Goal: Information Seeking & Learning: Learn about a topic

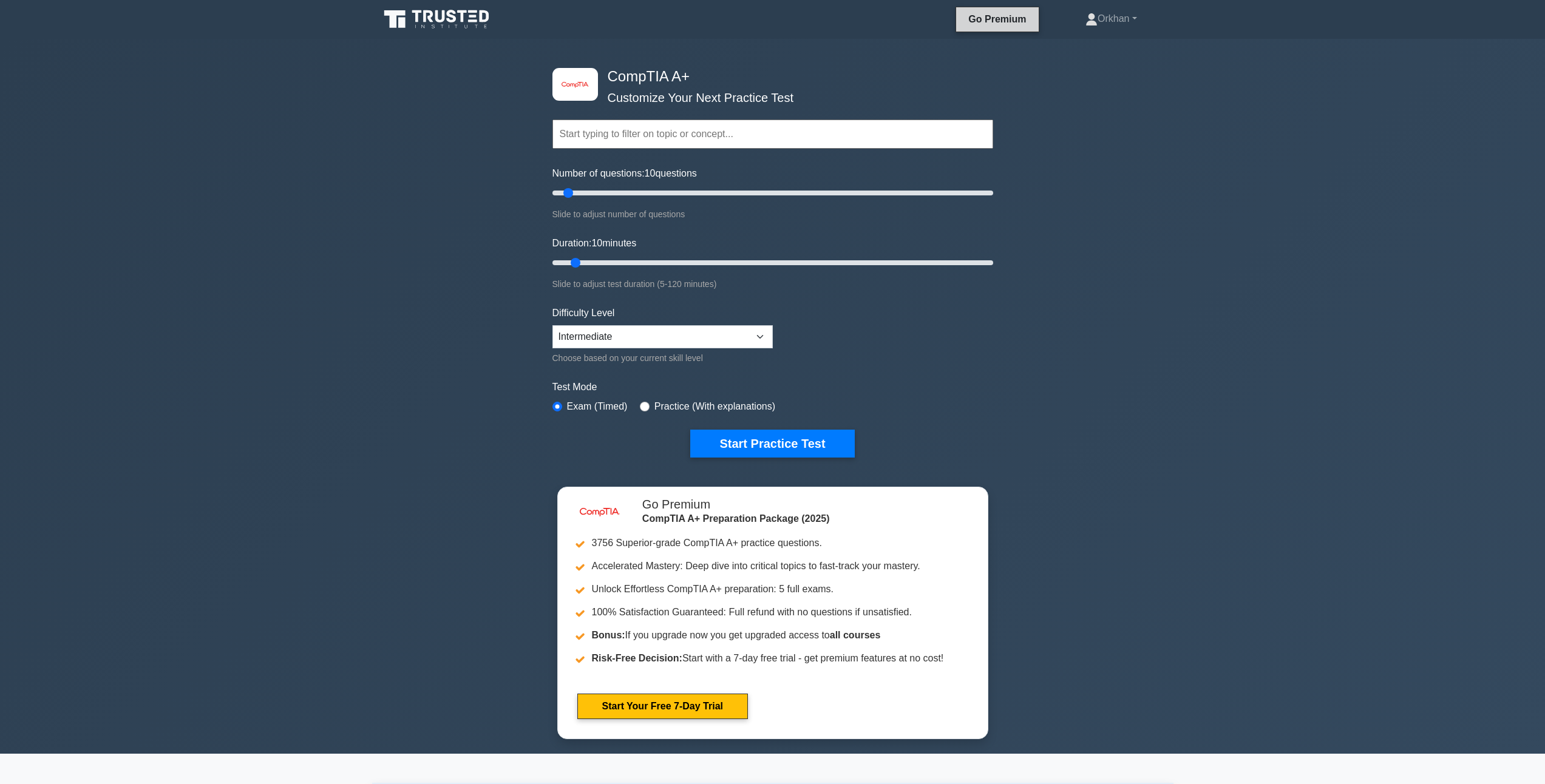
click at [972, 21] on link "Go Premium" at bounding box center [996, 19] width 72 height 16
click at [417, 22] on icon at bounding box center [417, 16] width 10 height 12
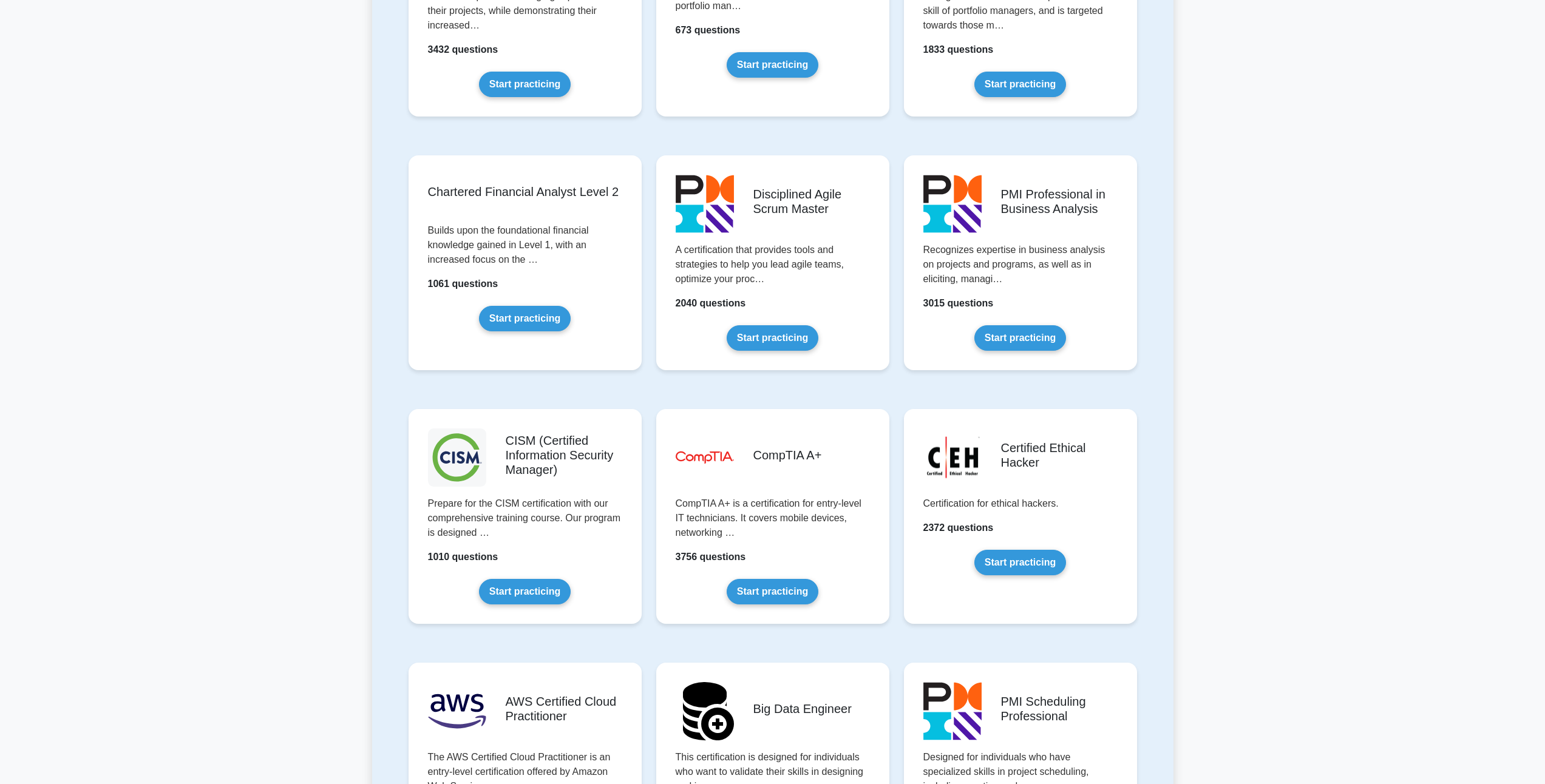
scroll to position [1517, 0]
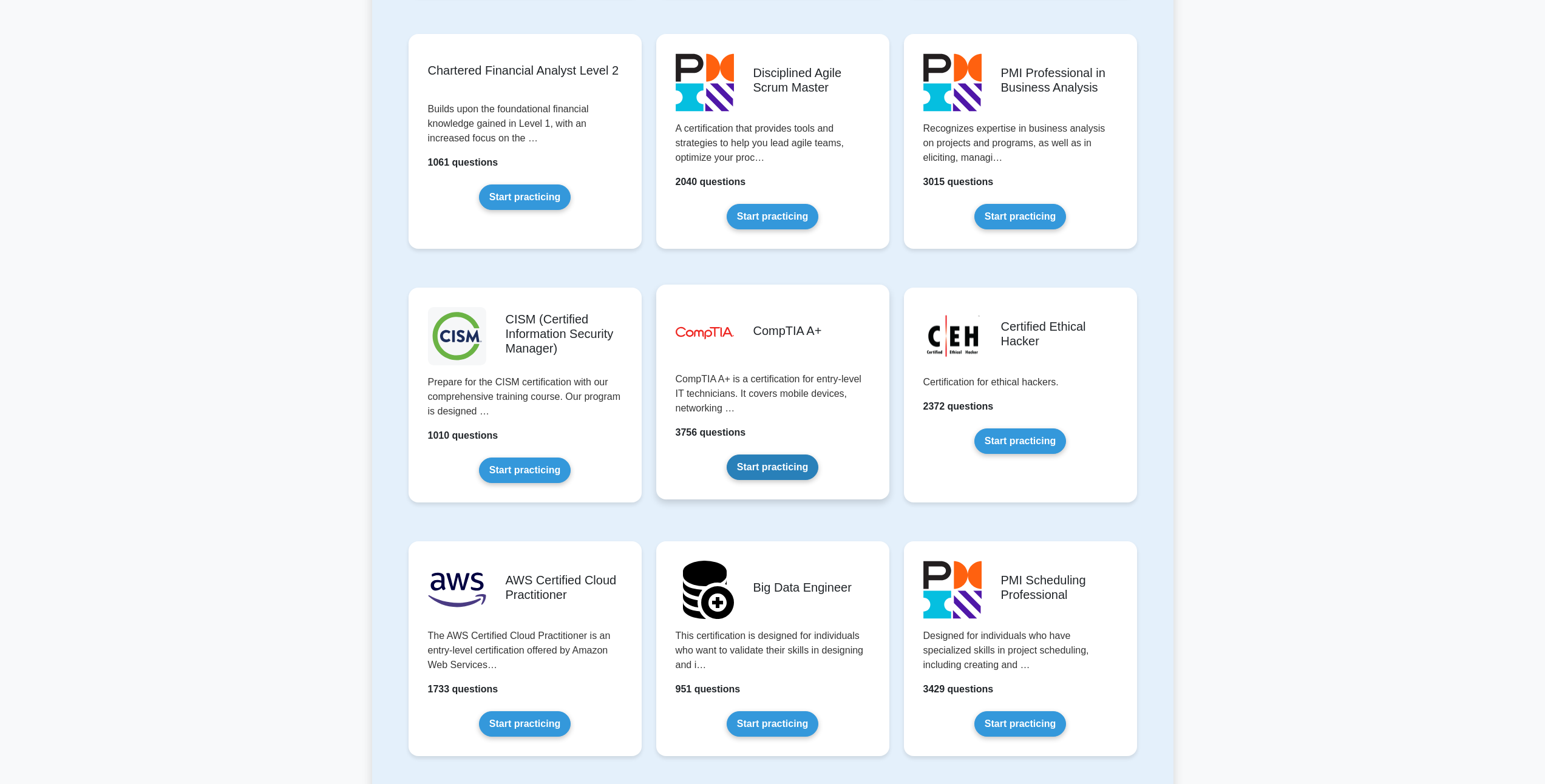
click at [787, 454] on link "Start practicing" at bounding box center [772, 467] width 91 height 26
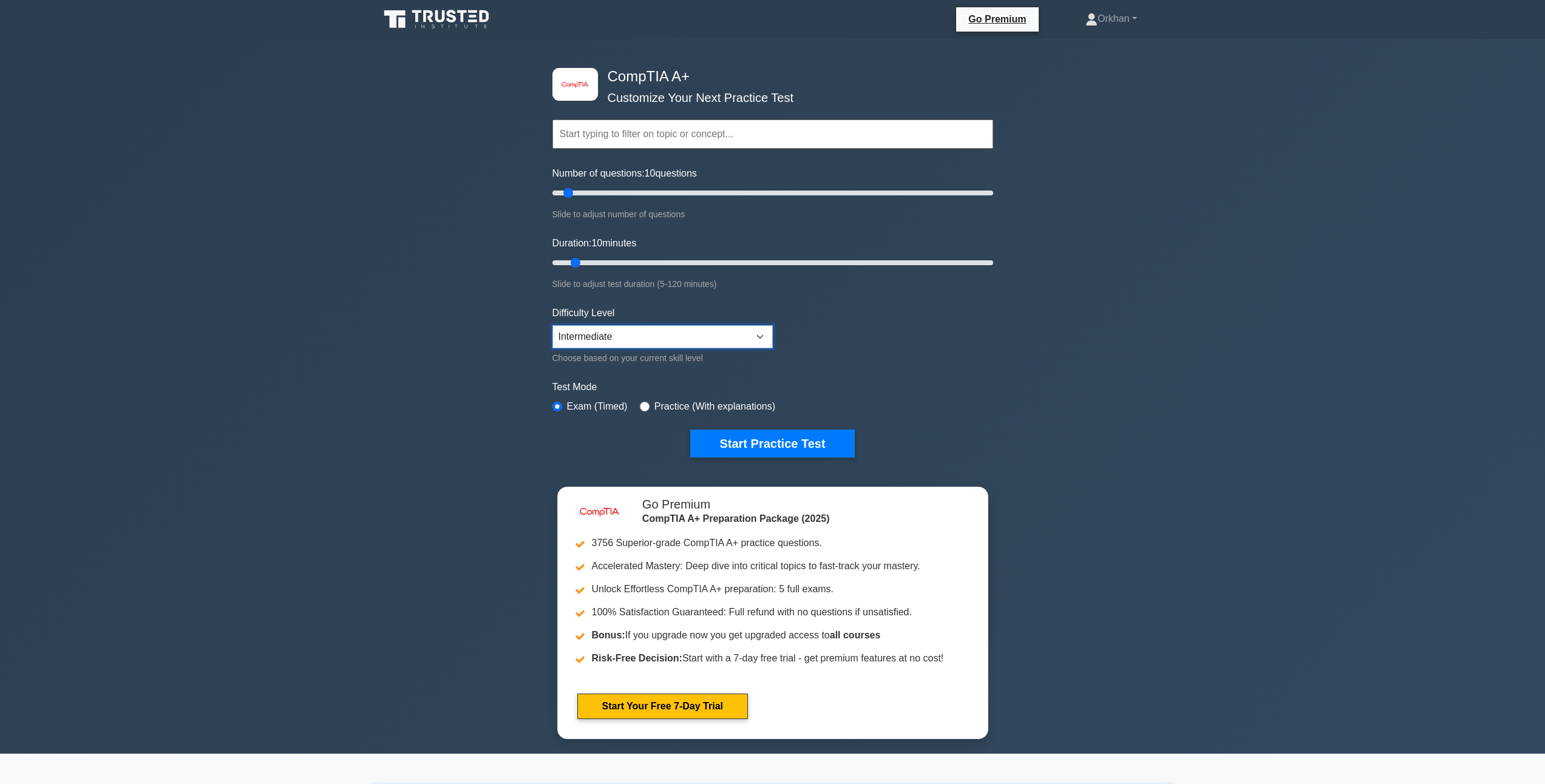
click at [669, 334] on select "Beginner Intermediate Expert" at bounding box center [662, 336] width 220 height 23
click at [661, 328] on select "Beginner Intermediate Expert" at bounding box center [662, 336] width 220 height 23
click at [781, 440] on button "Start Practice Test" at bounding box center [772, 443] width 164 height 28
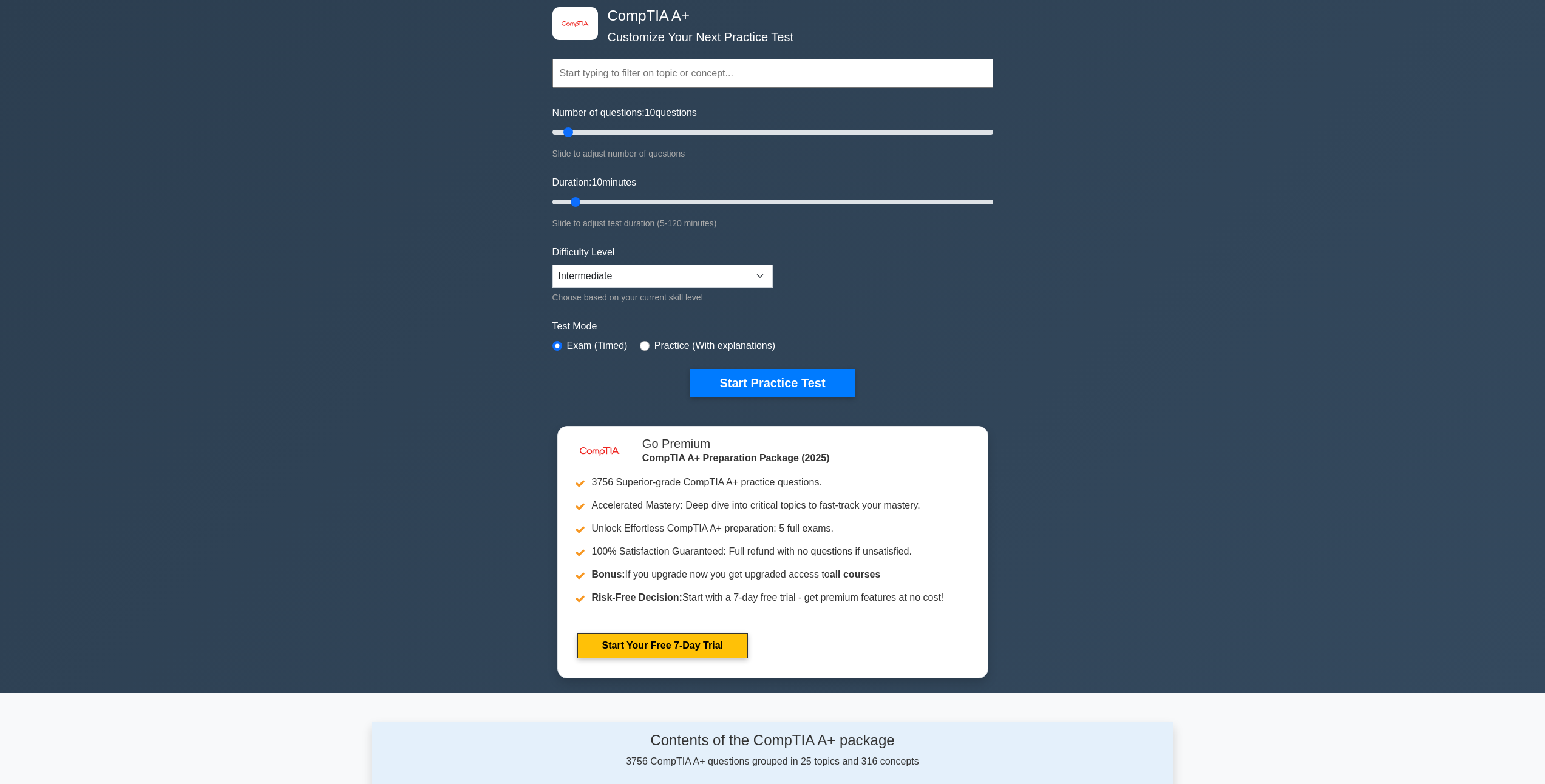
scroll to position [122, 0]
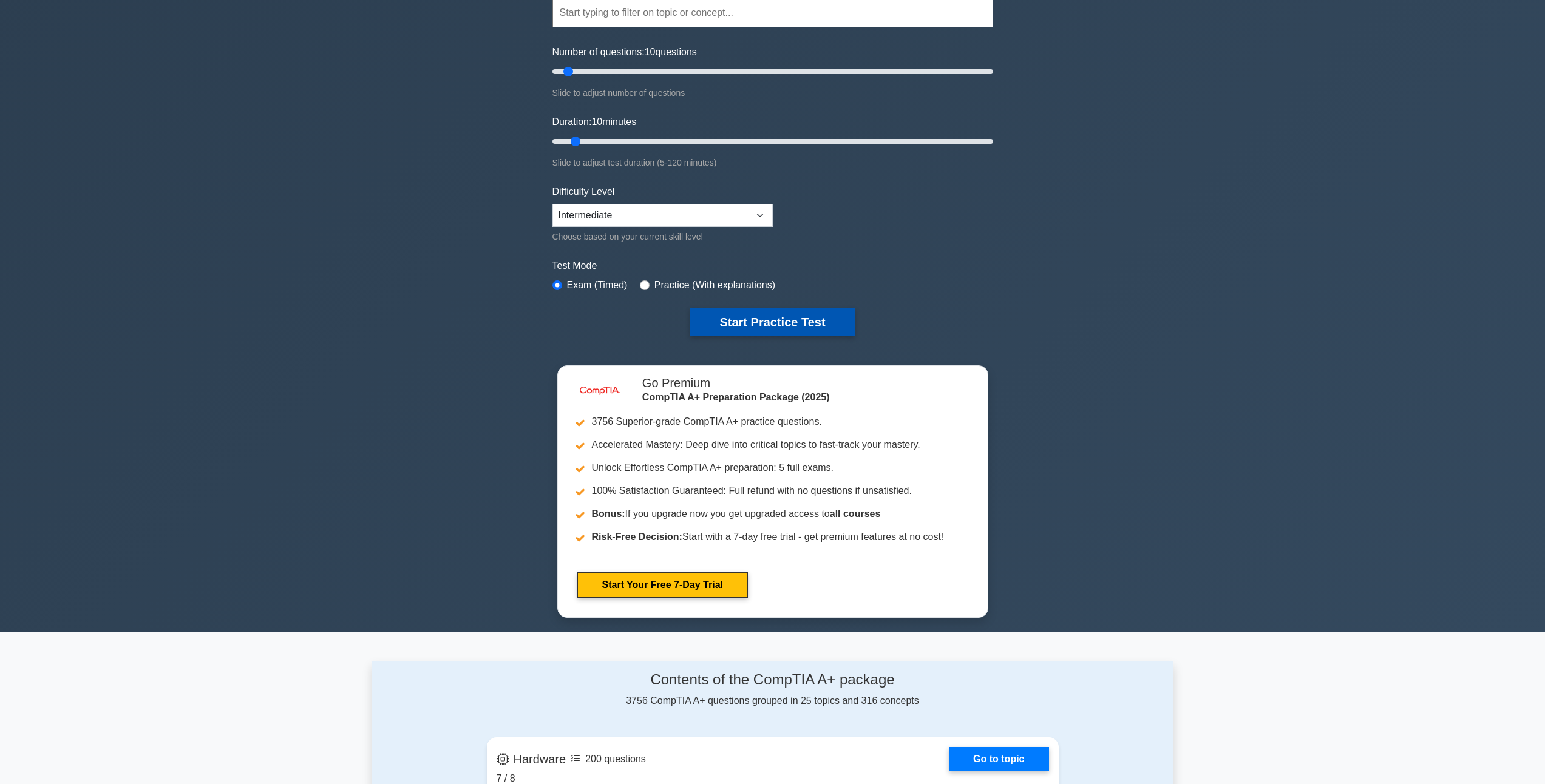
click at [749, 317] on button "Start Practice Test" at bounding box center [772, 322] width 164 height 28
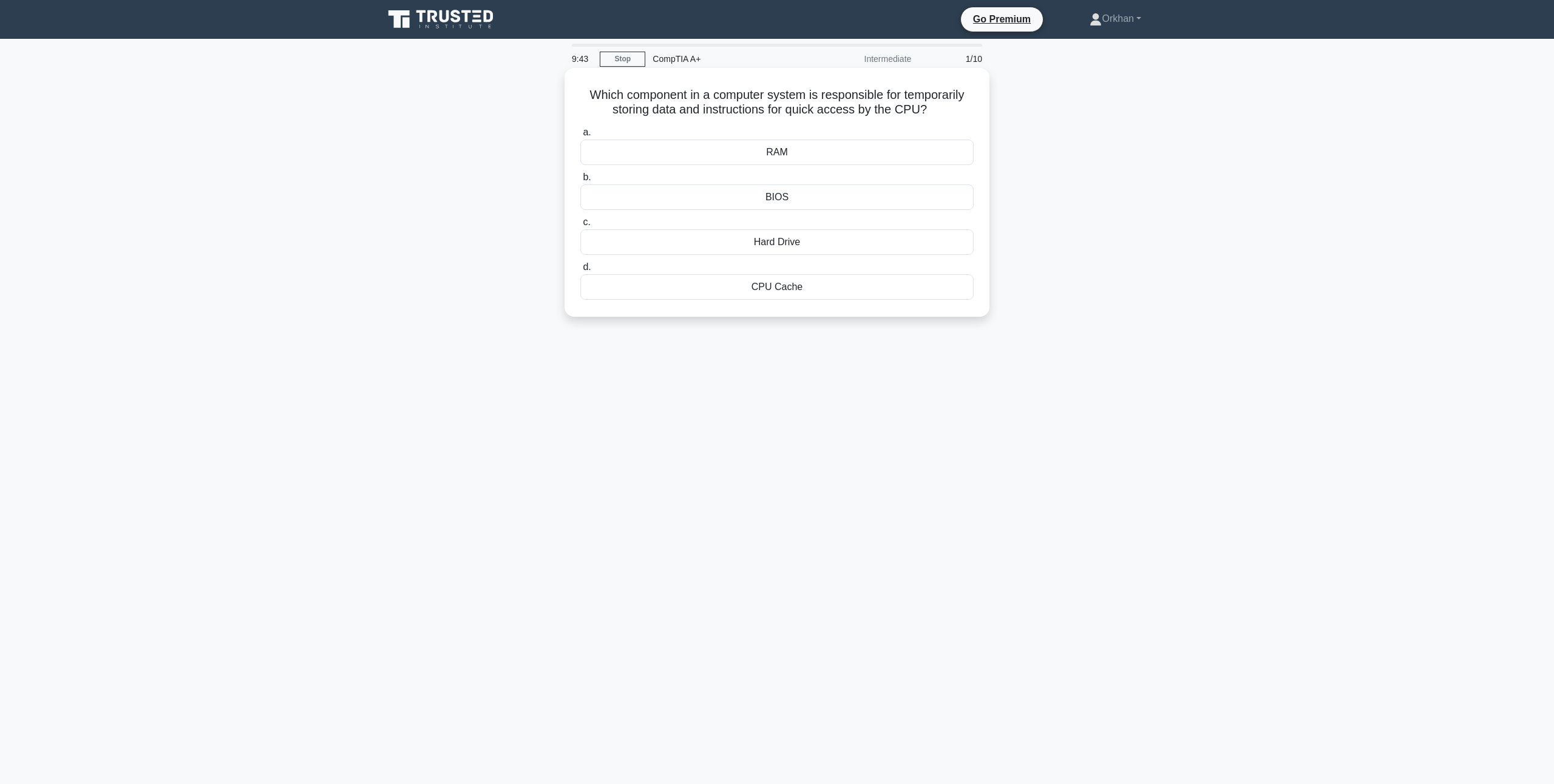
click at [775, 151] on div "RAM" at bounding box center [777, 153] width 393 height 26
click at [580, 136] on input "a. RAM" at bounding box center [580, 132] width 0 height 8
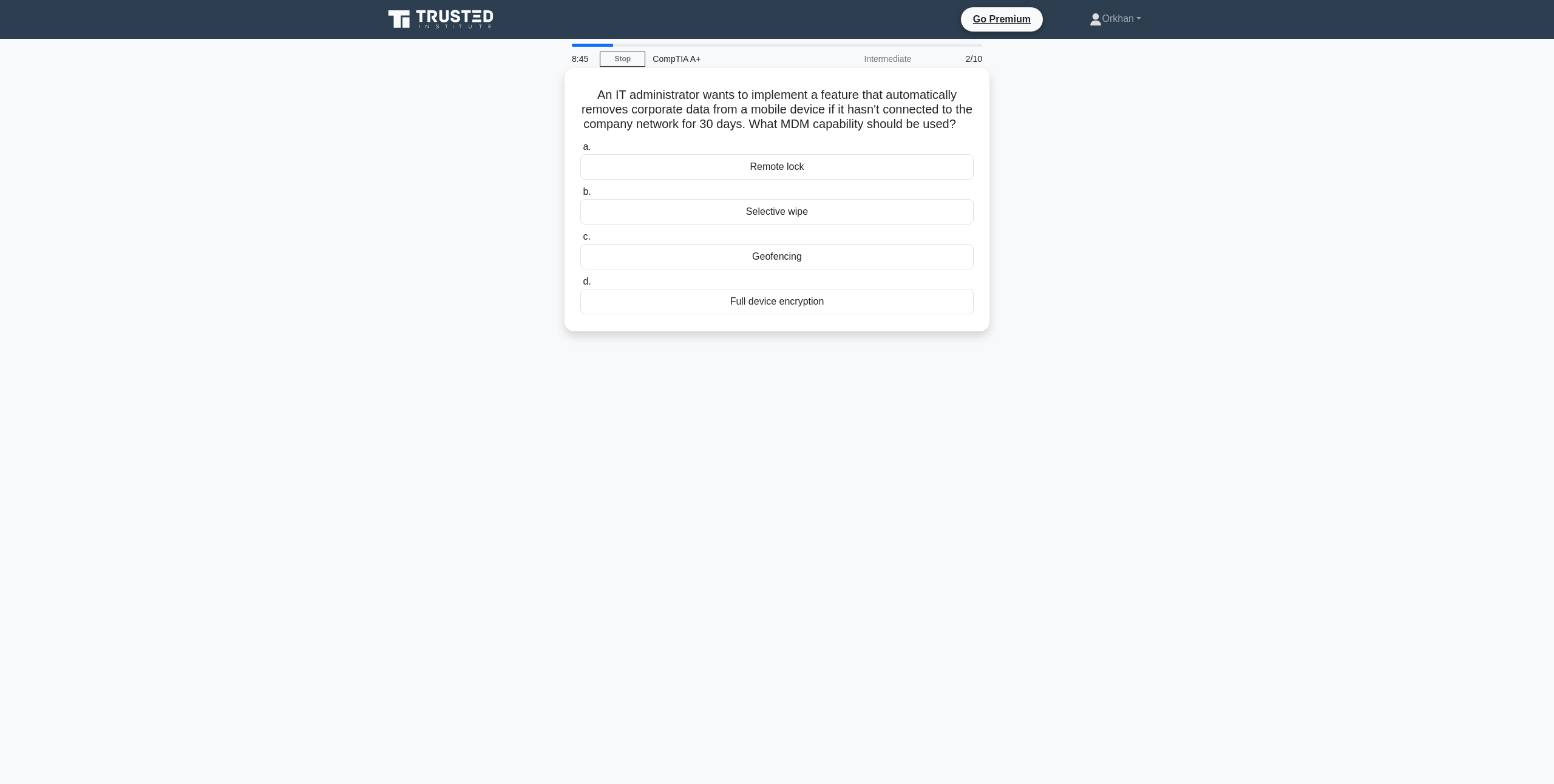
click at [800, 180] on div "Remote lock" at bounding box center [777, 167] width 393 height 26
click at [580, 151] on input "a. Remote lock" at bounding box center [580, 147] width 0 height 8
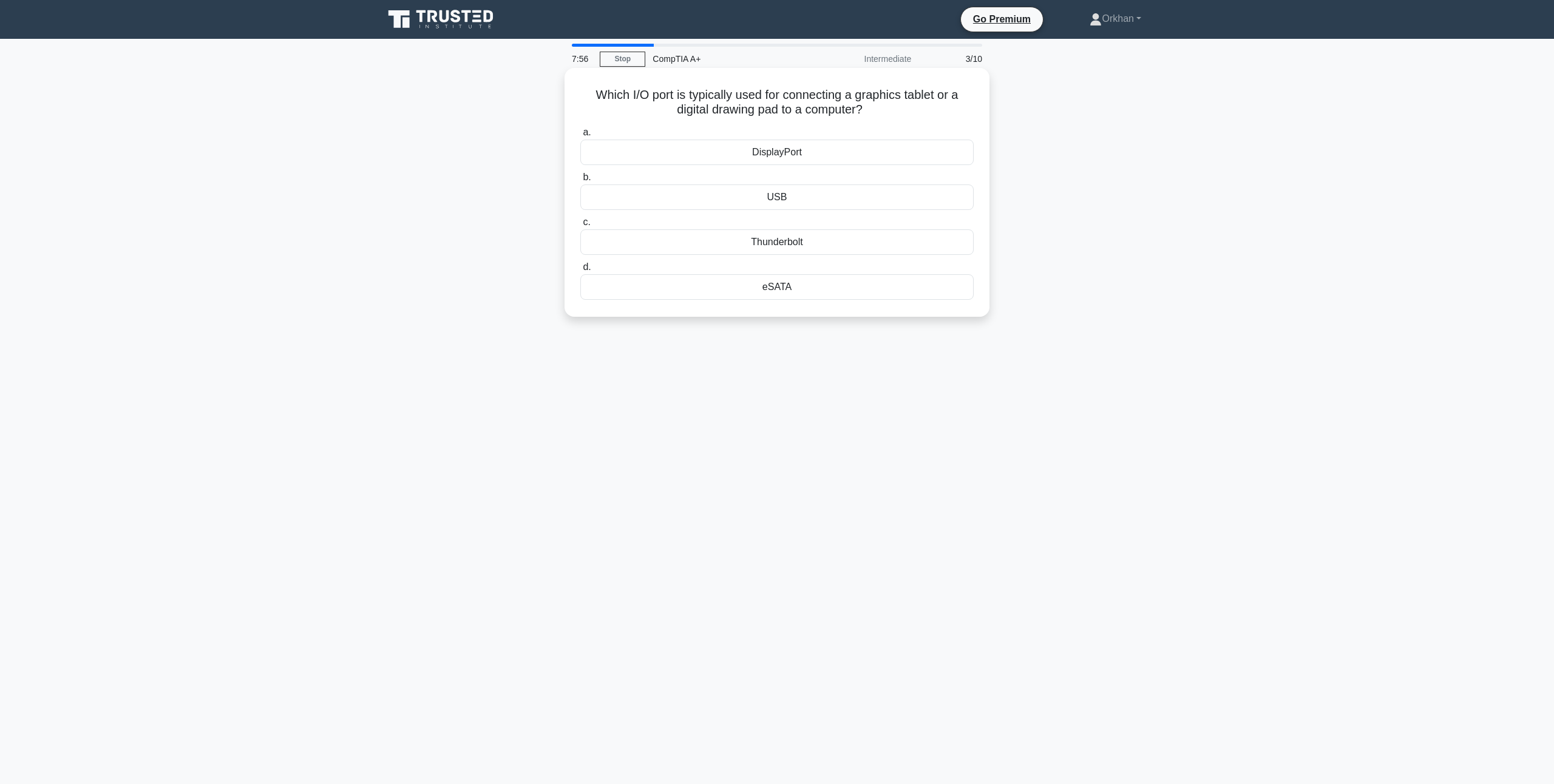
click at [765, 154] on div "DisplayPort" at bounding box center [777, 153] width 393 height 26
click at [580, 136] on input "a. DisplayPort" at bounding box center [580, 132] width 0 height 8
click at [775, 203] on div "Over Voltage Protection (OVP)" at bounding box center [777, 197] width 393 height 26
click at [580, 182] on input "b. Over Voltage Protection (OVP)" at bounding box center [580, 177] width 0 height 8
click at [787, 148] on div "Bluetooth keyboard" at bounding box center [777, 153] width 393 height 26
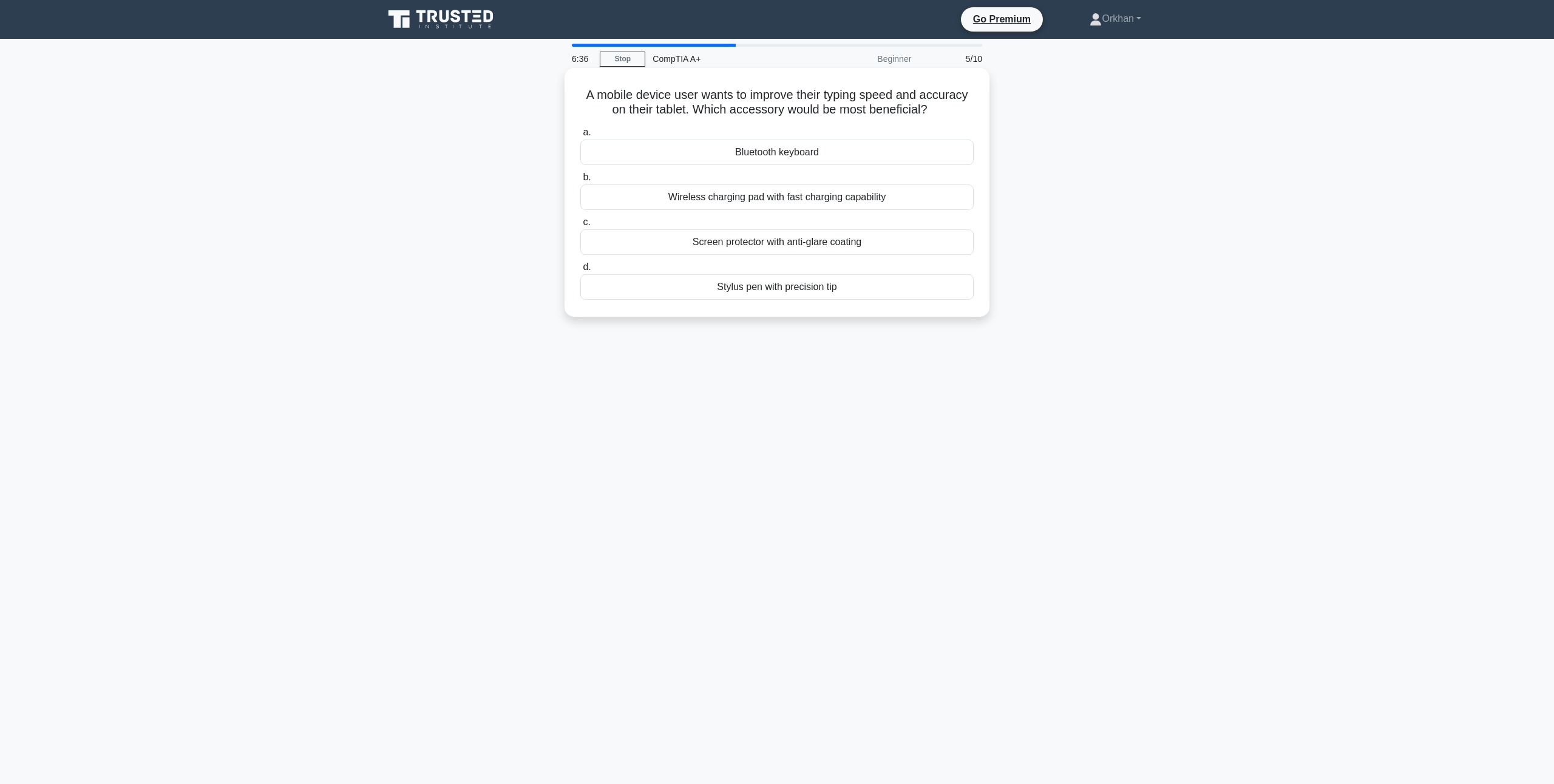
click at [580, 136] on input "a. Bluetooth keyboard" at bounding box center [580, 132] width 0 height 8
click at [755, 292] on div "Advanced air cooling with multiple 140mm fans" at bounding box center [777, 287] width 393 height 26
click at [580, 271] on input "d. Advanced air cooling with multiple 140mm fans" at bounding box center [580, 267] width 0 height 8
click at [769, 240] on div "Physical security and access control features" at bounding box center [777, 242] width 393 height 26
click at [580, 227] on input "c. Physical security and access control features" at bounding box center [580, 222] width 0 height 8
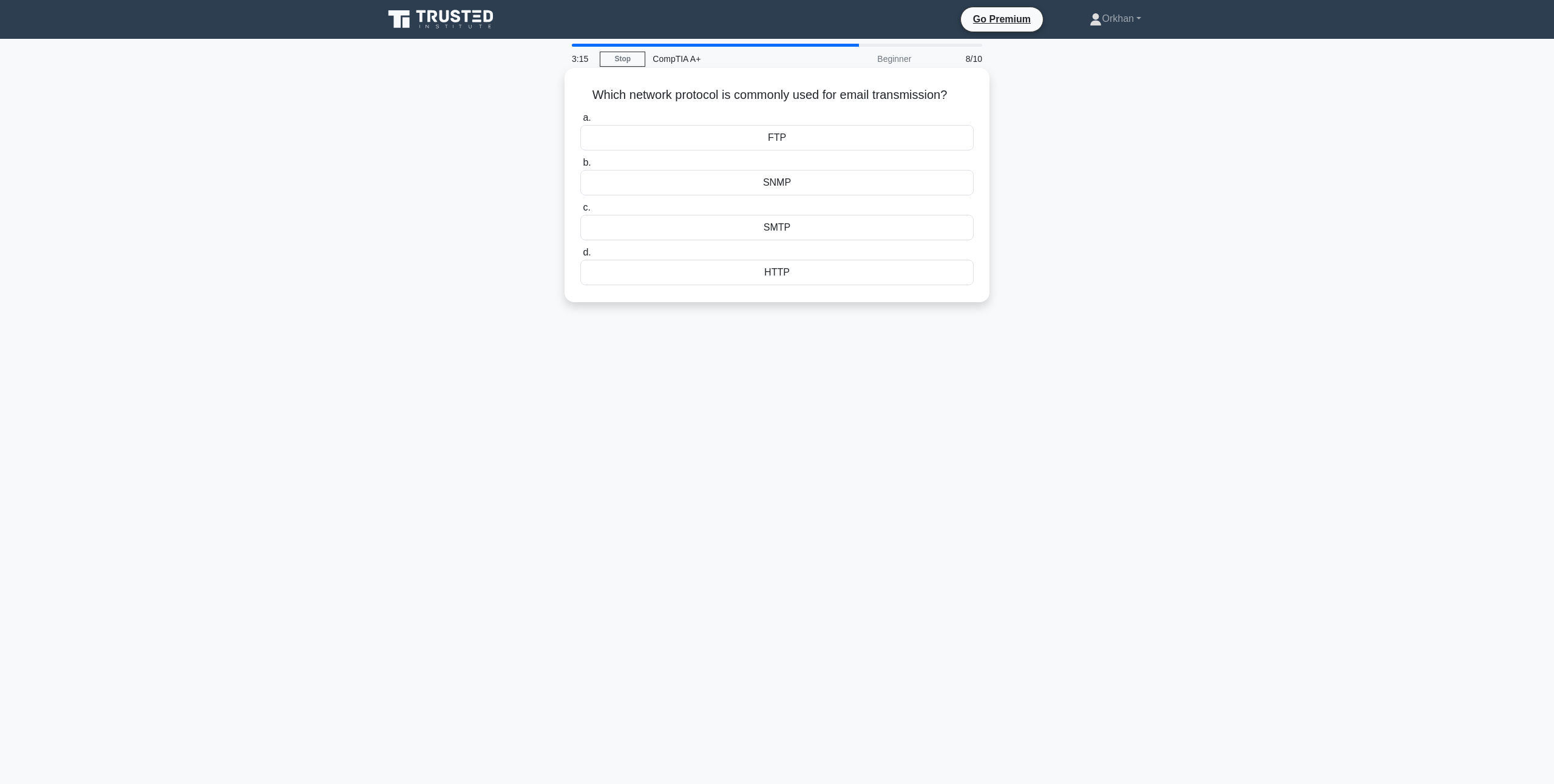
click at [774, 224] on div "SMTP" at bounding box center [777, 228] width 393 height 26
click at [580, 212] on input "c. SMTP" at bounding box center [580, 207] width 0 height 8
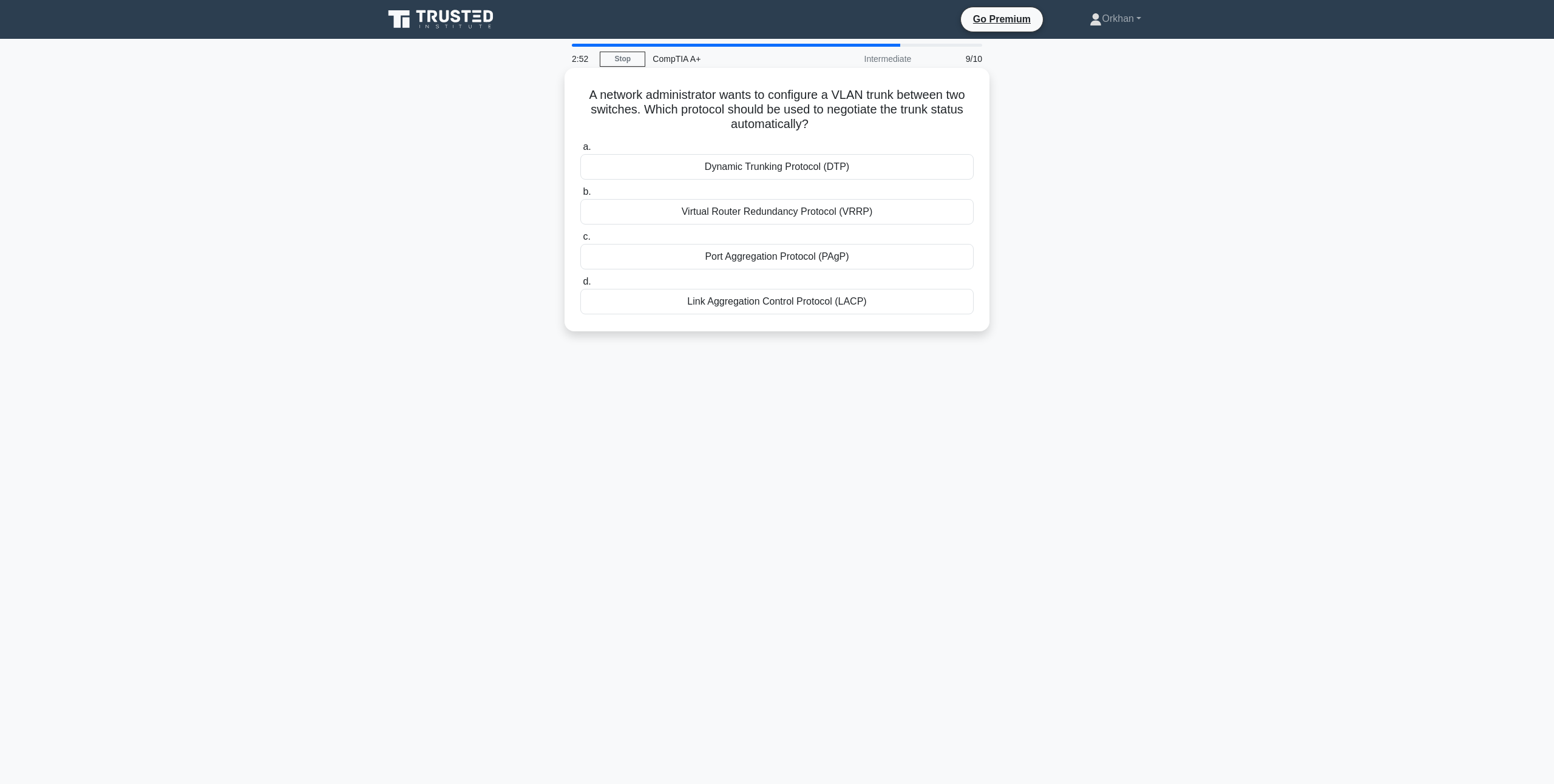
click at [753, 166] on div "Dynamic Trunking Protocol (DTP)" at bounding box center [777, 167] width 393 height 26
click at [580, 151] on input "a. Dynamic Trunking Protocol (DTP)" at bounding box center [580, 147] width 0 height 8
click at [771, 215] on div "Thermal throttling" at bounding box center [777, 212] width 393 height 26
click at [580, 196] on input "b. Thermal throttling" at bounding box center [580, 192] width 0 height 8
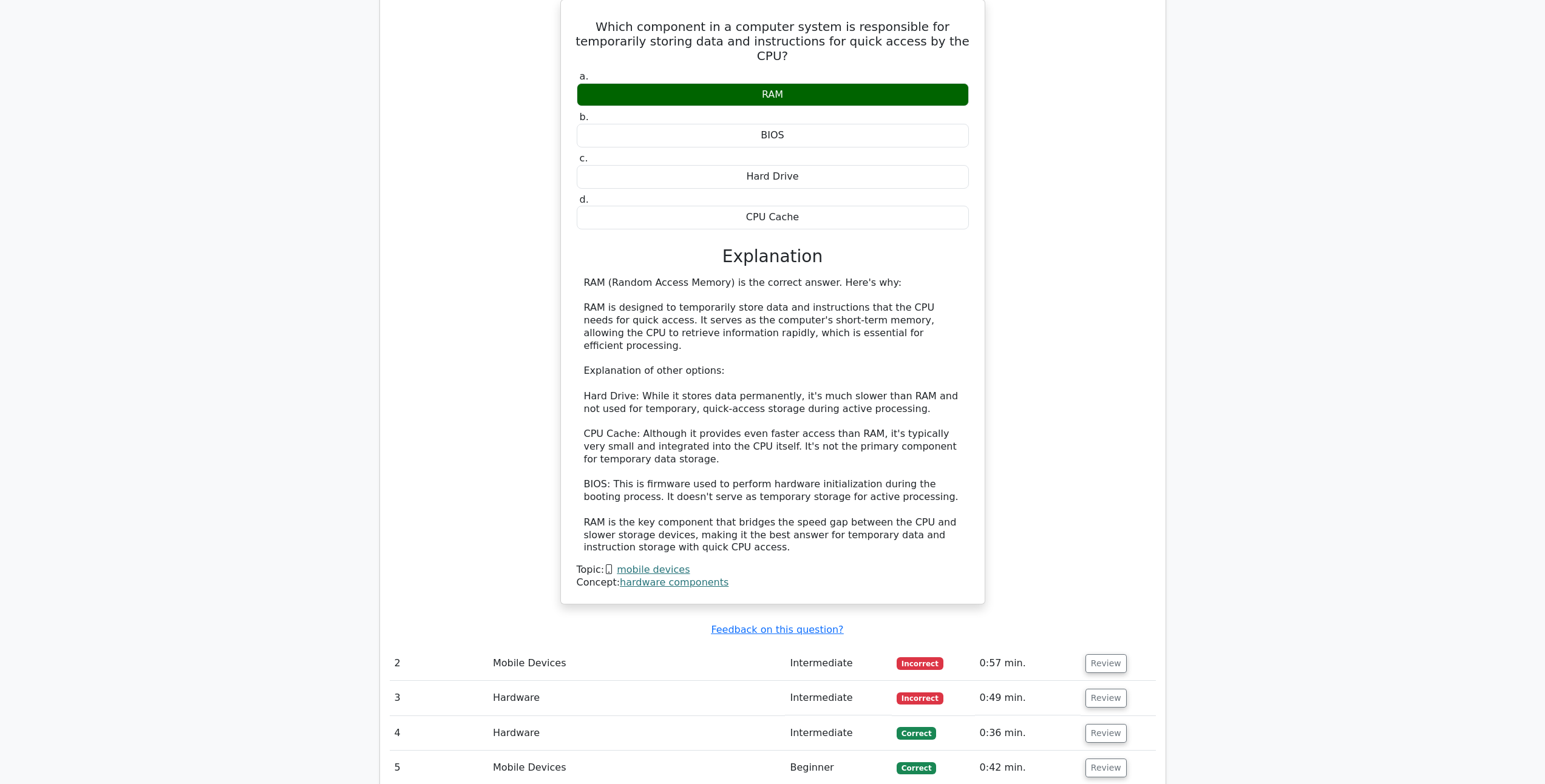
scroll to position [1298, 0]
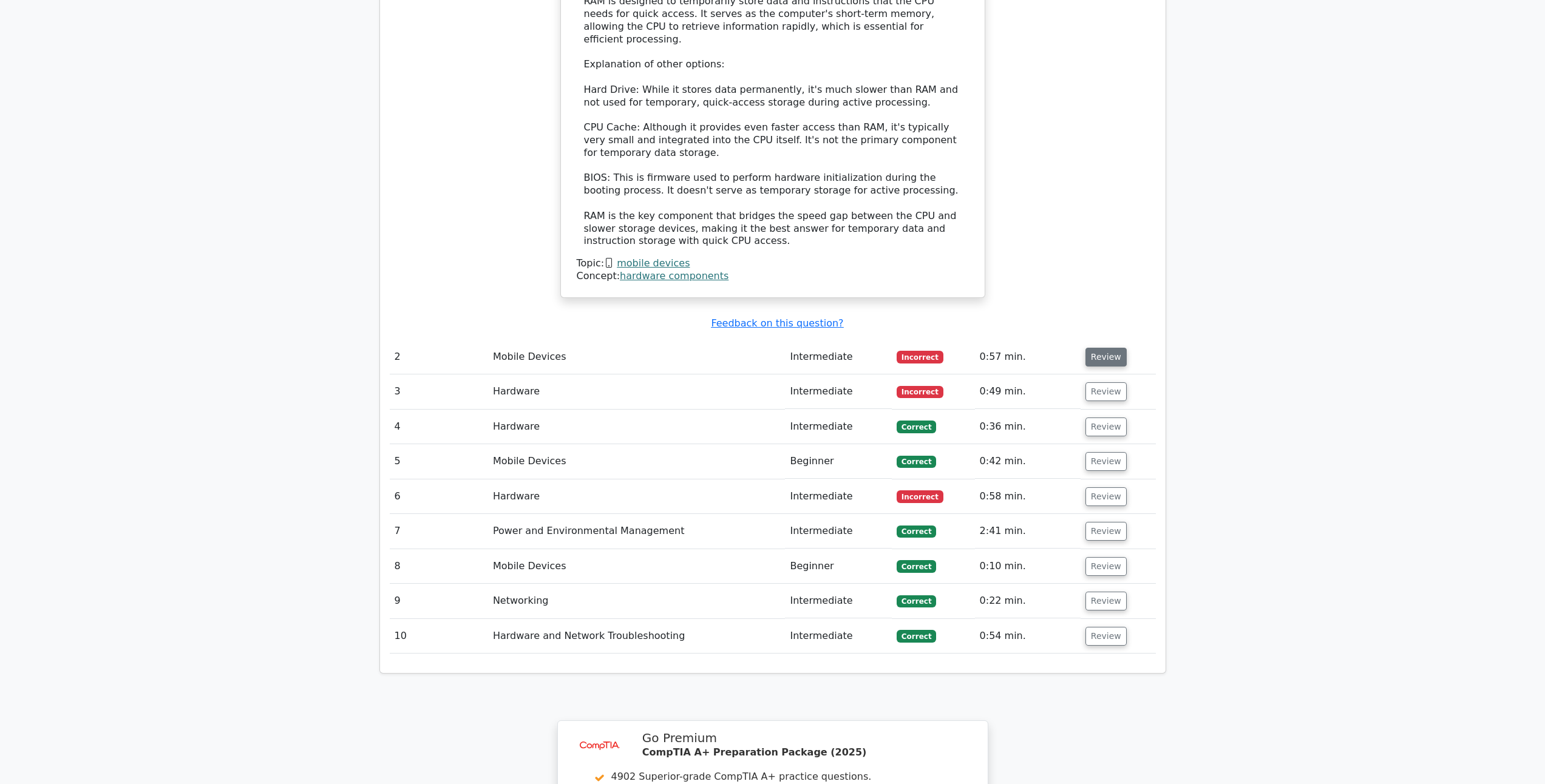
click at [1089, 348] on button "Review" at bounding box center [1105, 357] width 41 height 19
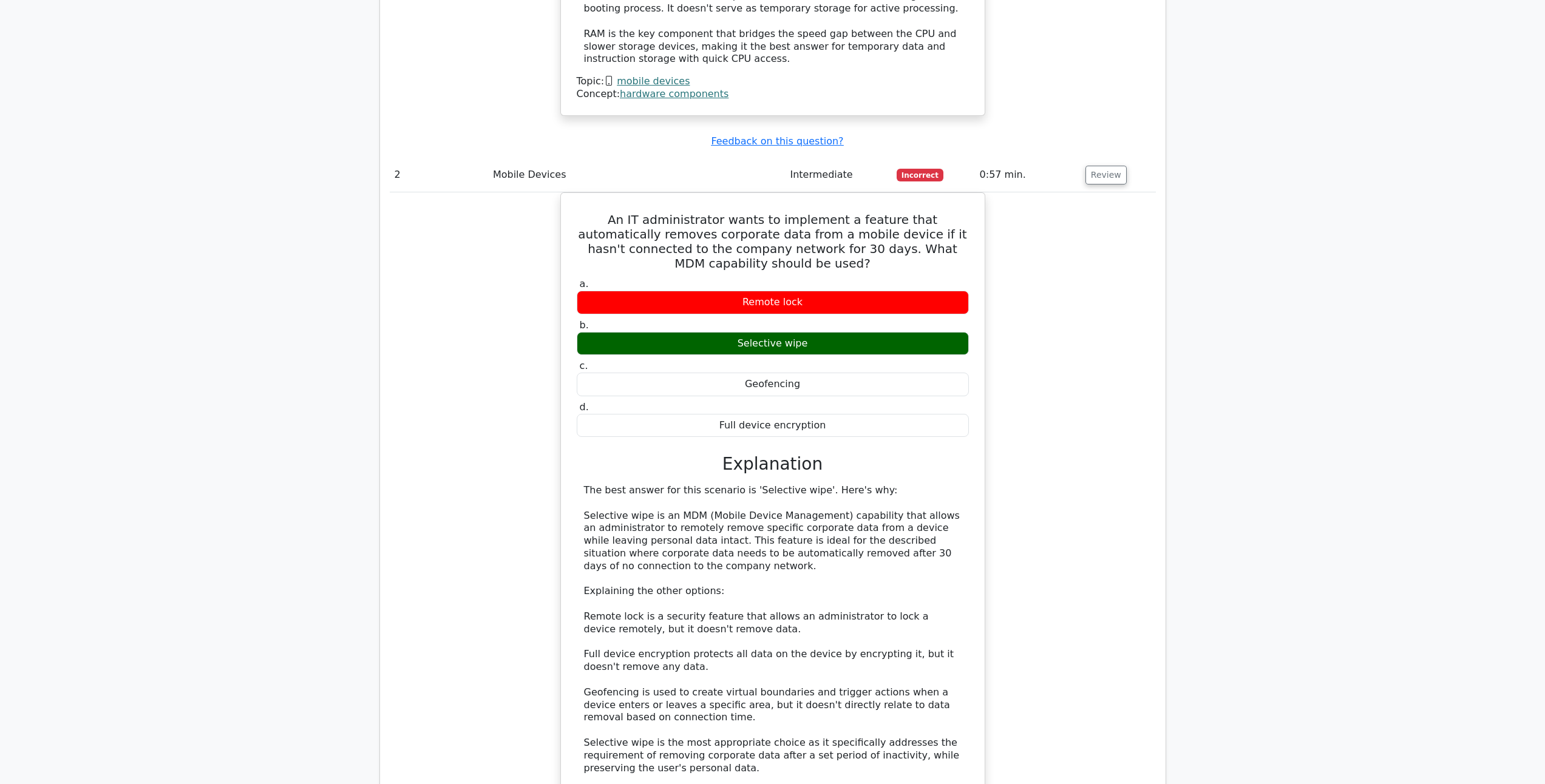
scroll to position [1845, 0]
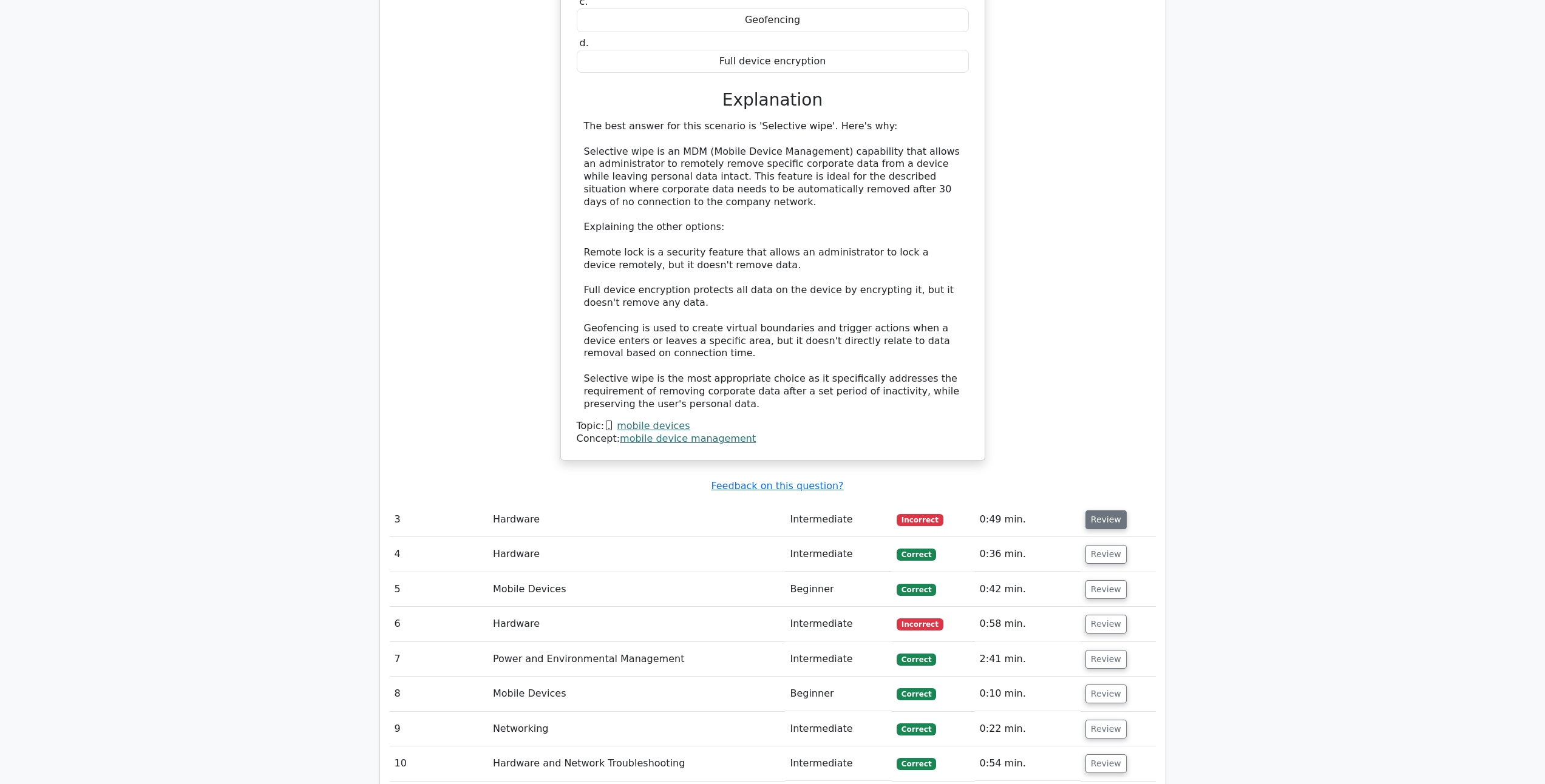
click at [1095, 511] on button "Review" at bounding box center [1105, 520] width 41 height 19
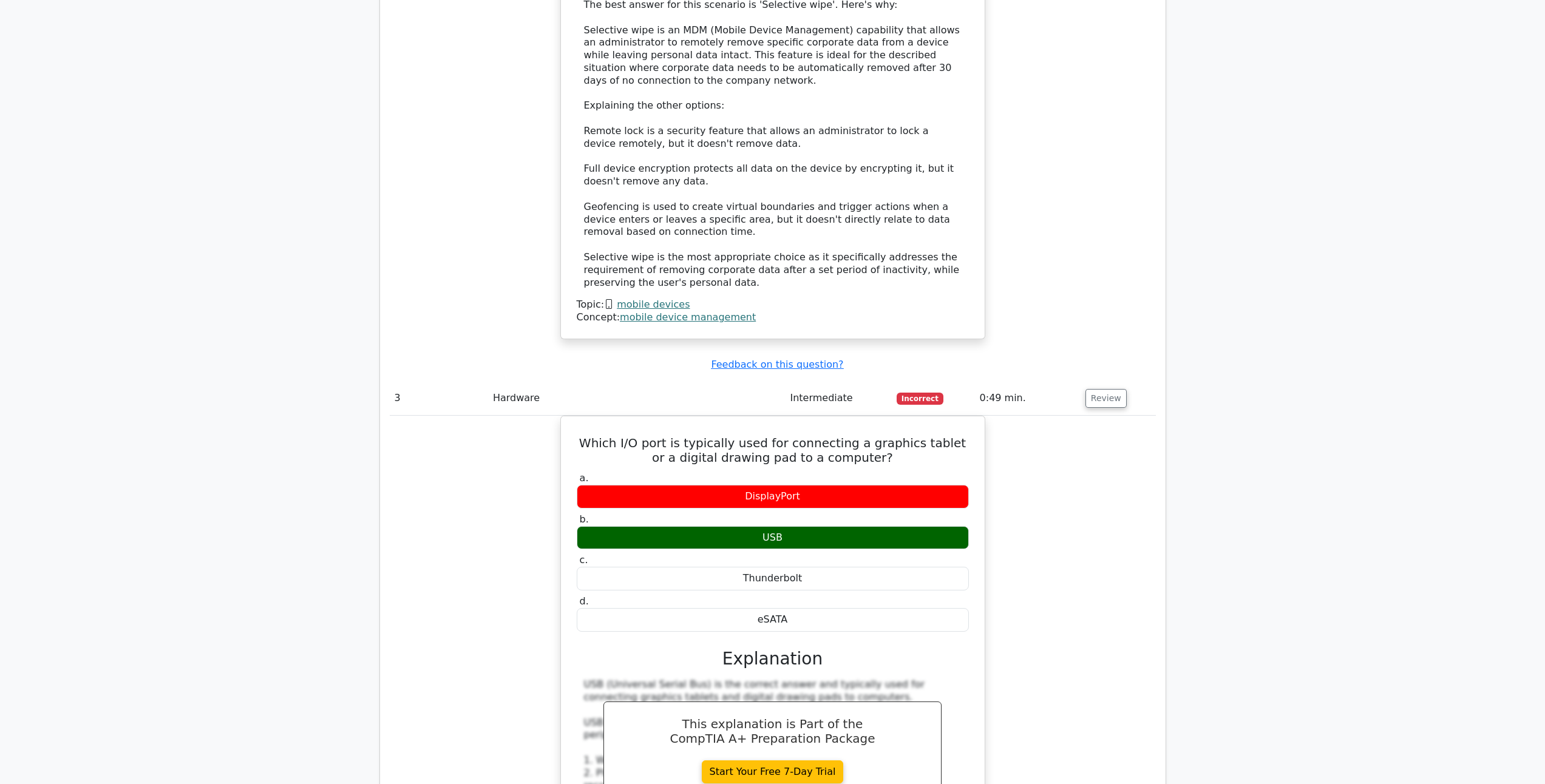
scroll to position [2088, 0]
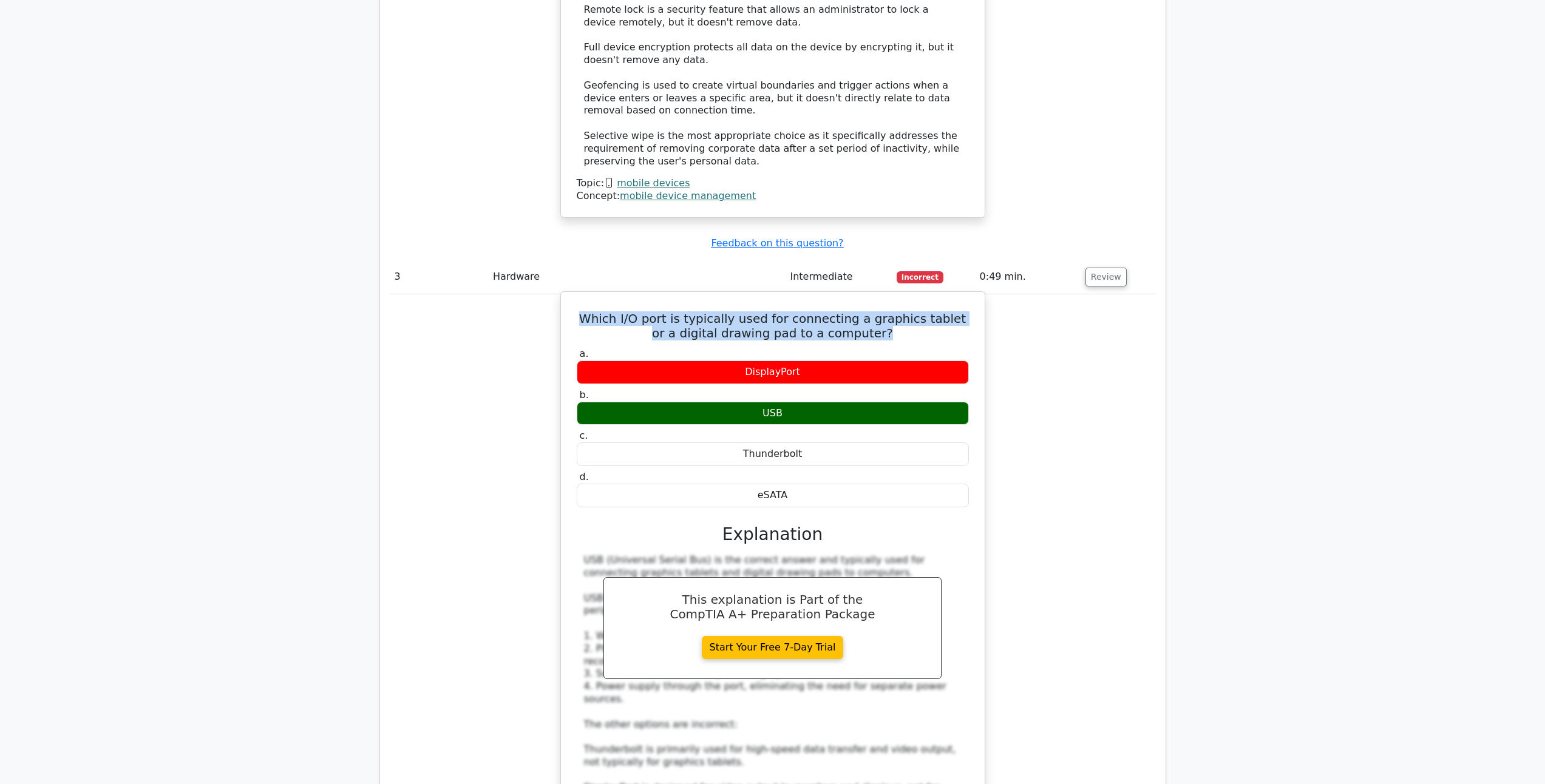
drag, startPoint x: 874, startPoint y: 265, endPoint x: 570, endPoint y: 248, distance: 304.5
click at [570, 297] on div "Which I/O port is typically used for connecting a graphics tablet or a digital …" at bounding box center [772, 593] width 414 height 592
copy h5 "Which I/O port is typically used for connecting a graphics tablet or a digital …"
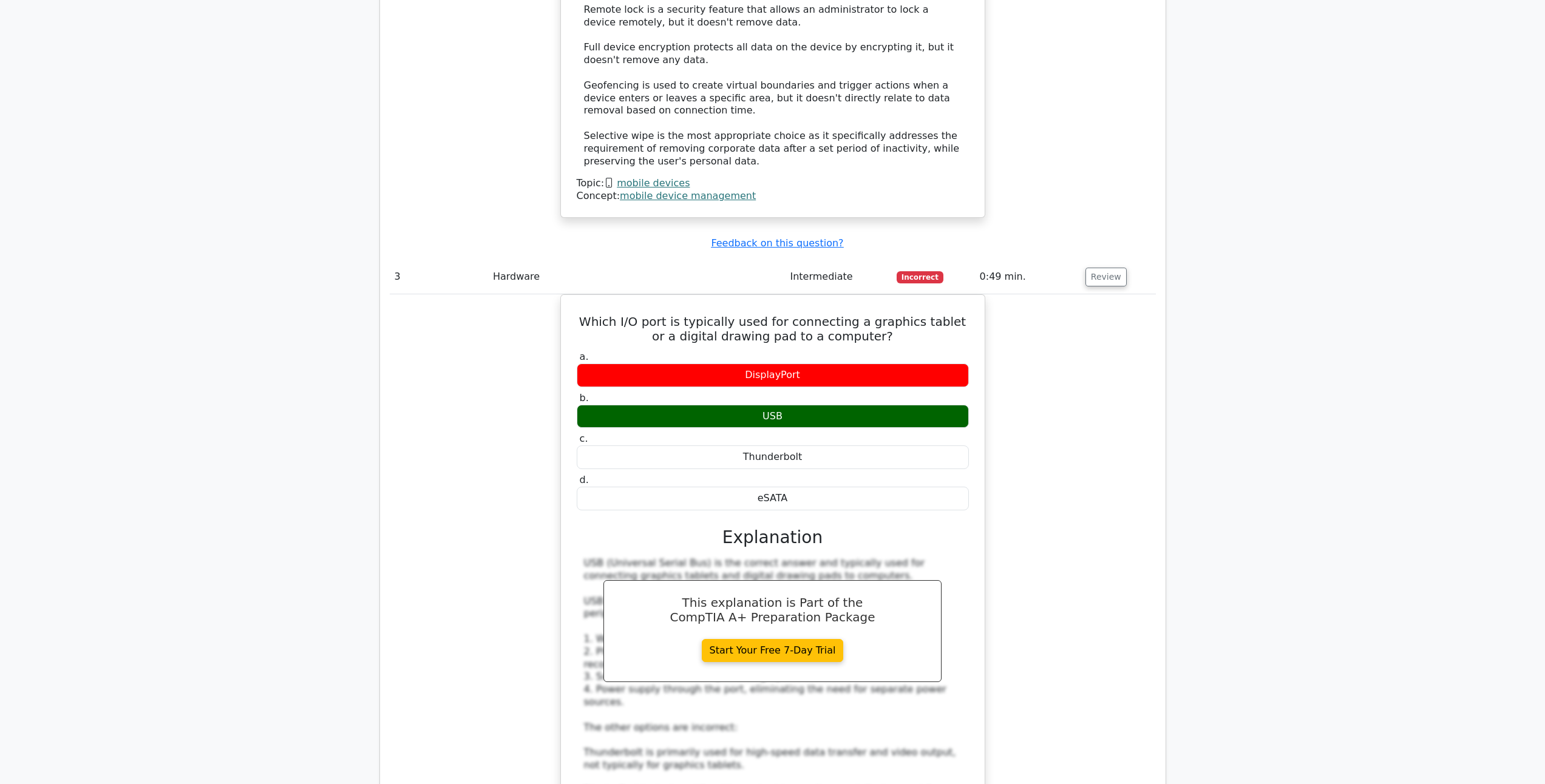
click at [1140, 294] on div "Which I/O port is typically used for connecting a graphics tablet or a digital …" at bounding box center [772, 603] width 766 height 618
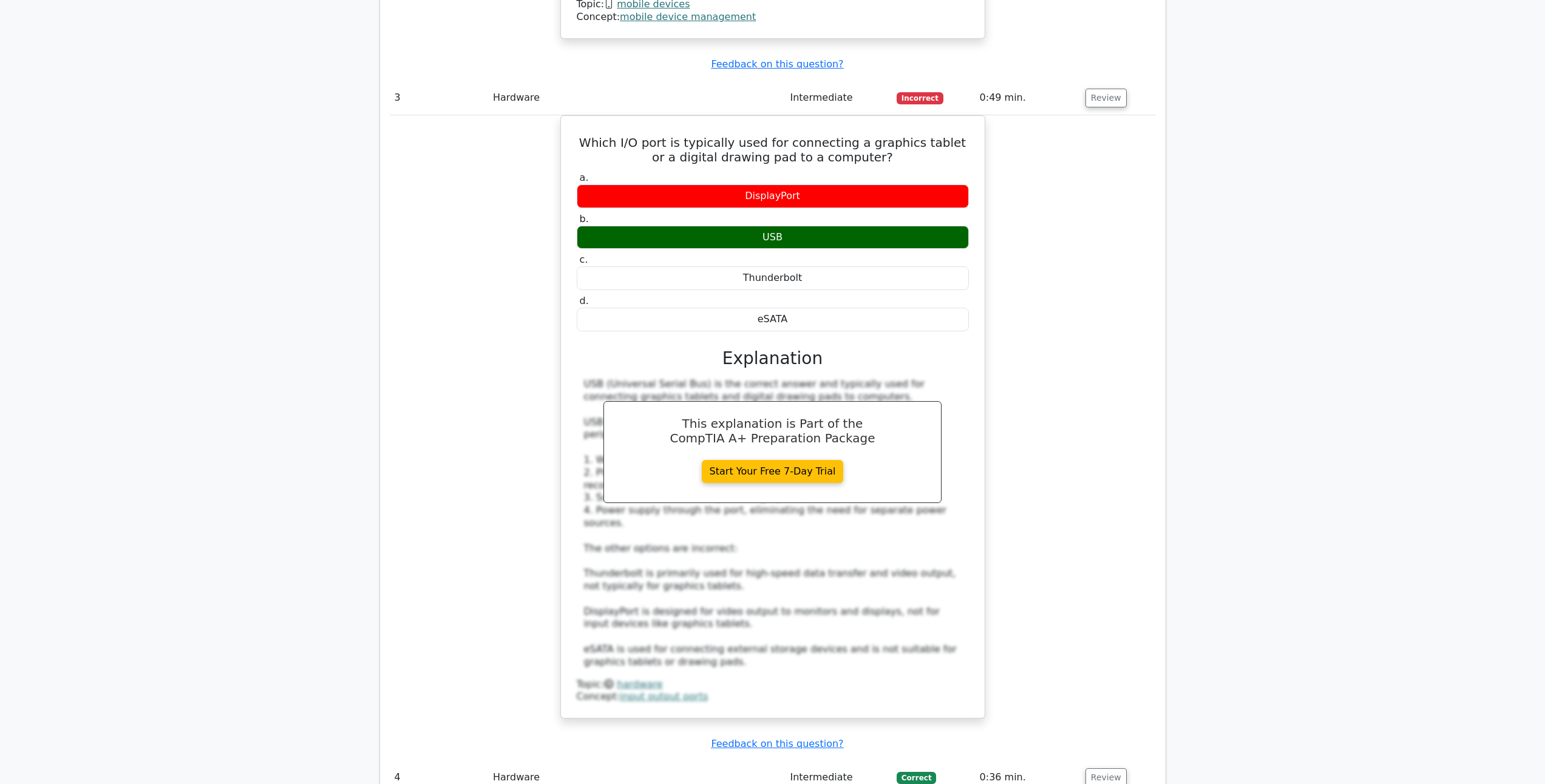
scroll to position [2573, 0]
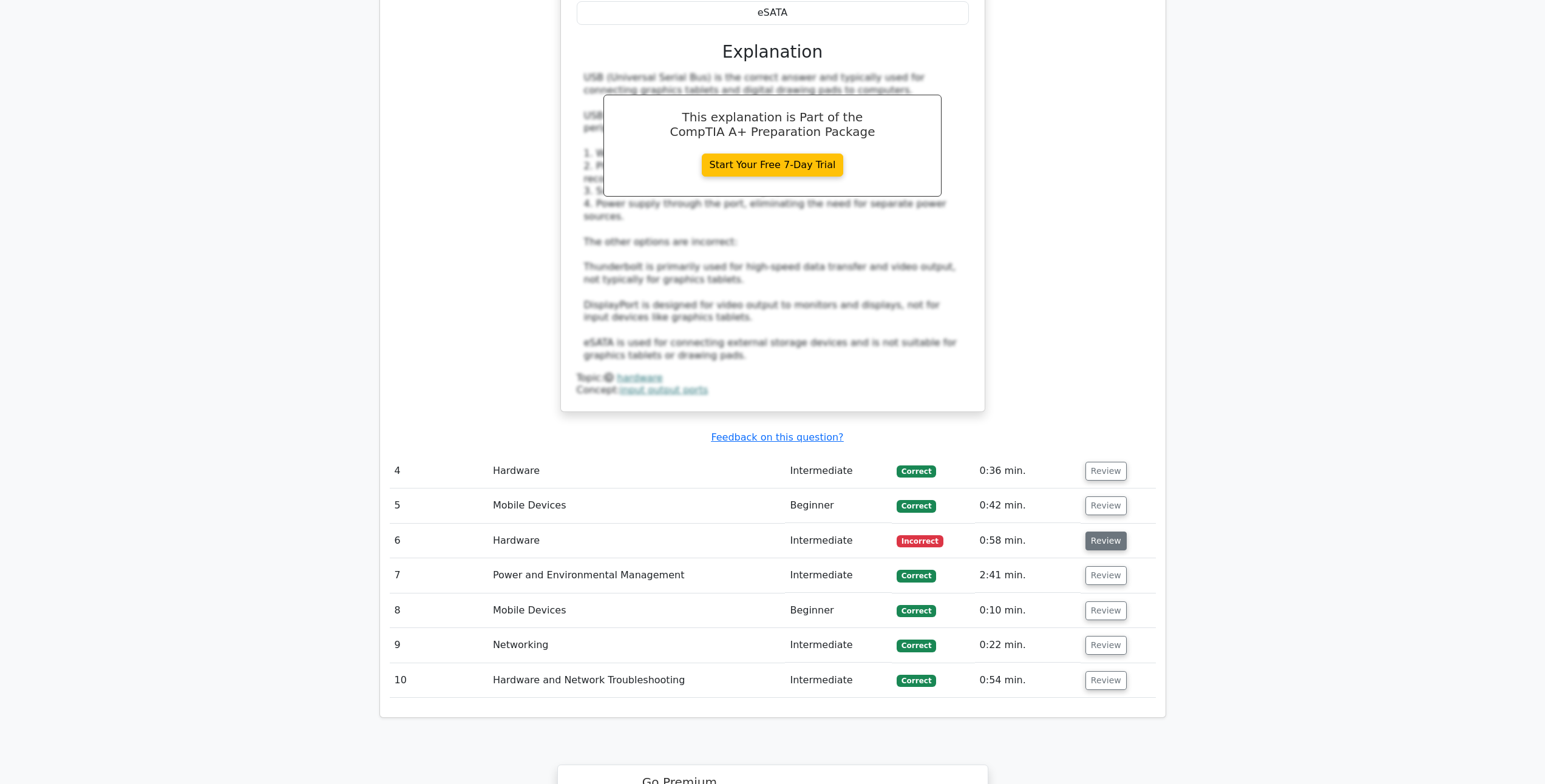
click at [1096, 532] on button "Review" at bounding box center [1105, 541] width 41 height 19
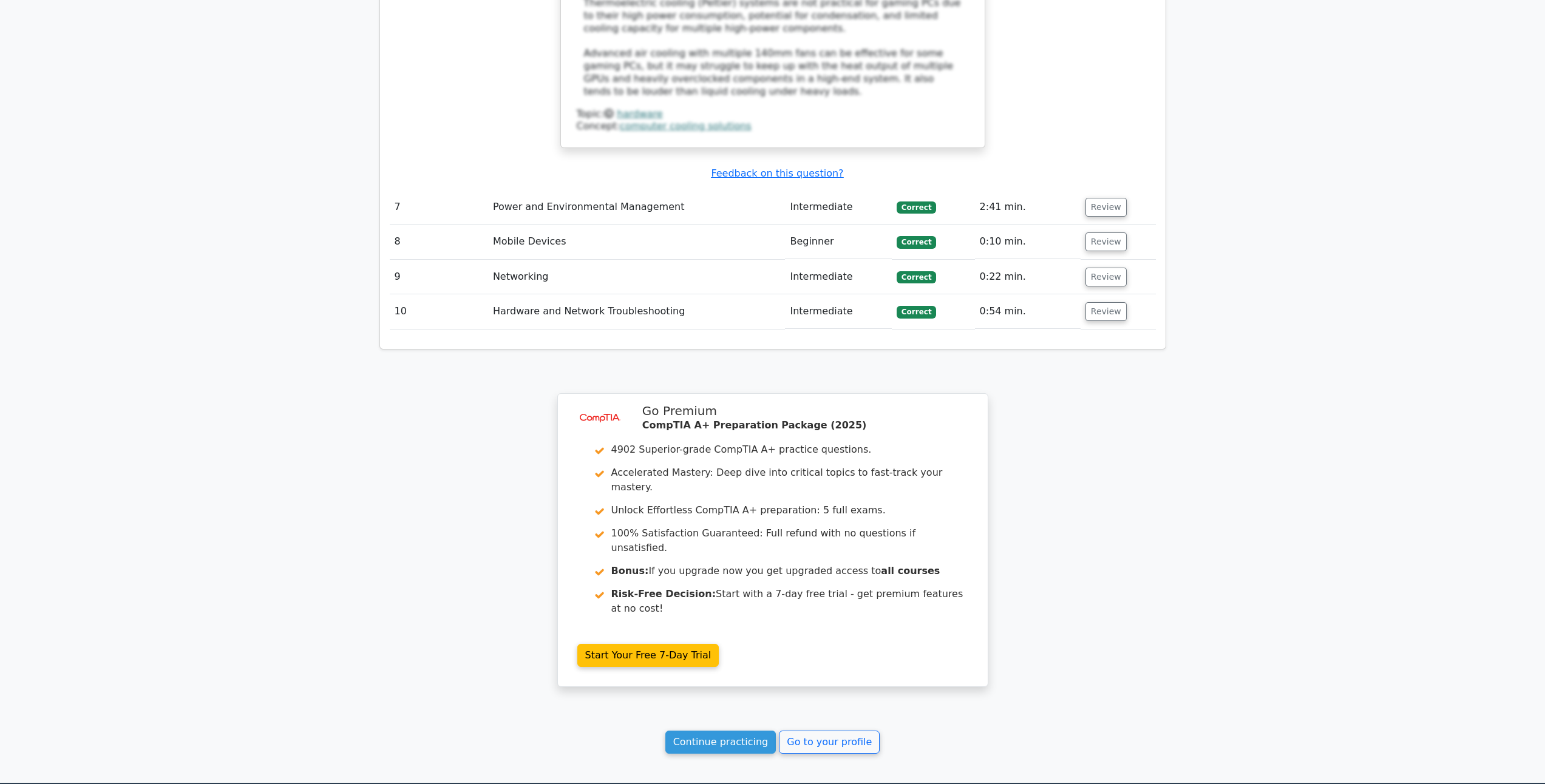
scroll to position [3677, 0]
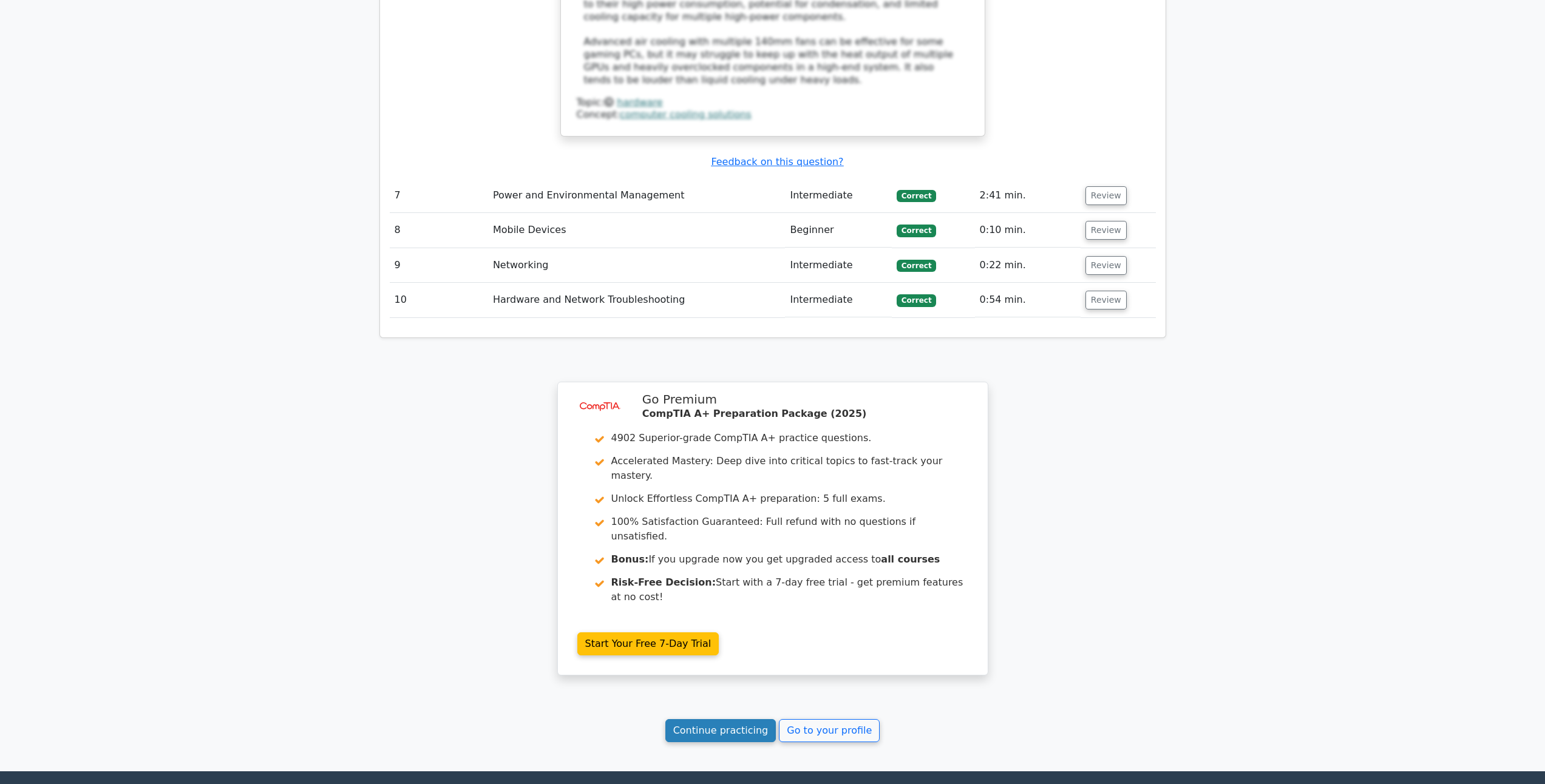
click at [733, 719] on link "Continue practicing" at bounding box center [721, 730] width 112 height 23
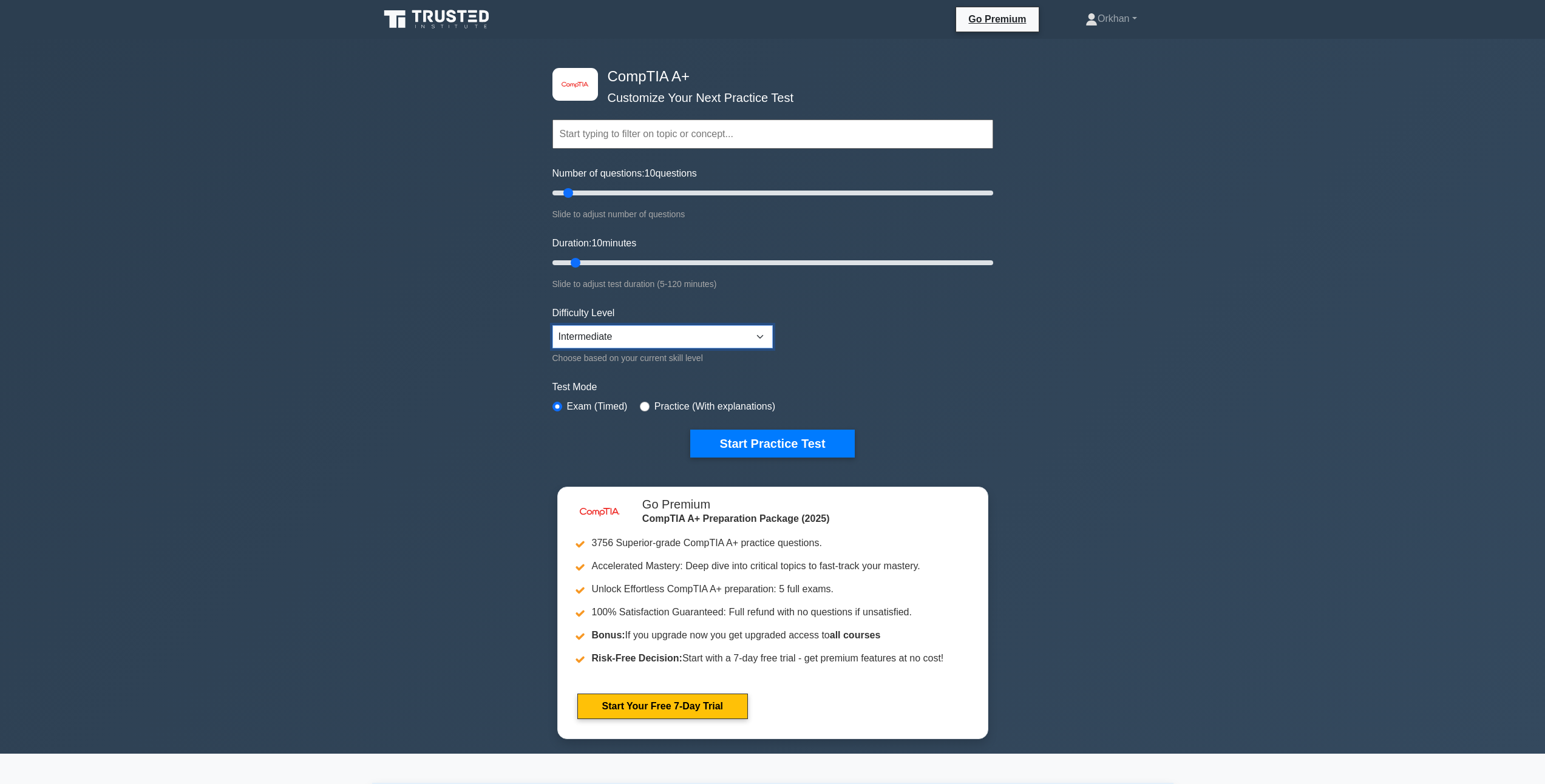
click at [715, 339] on select "Beginner Intermediate Expert" at bounding box center [662, 336] width 220 height 23
select select "expert"
click at [552, 325] on select "Beginner Intermediate Expert" at bounding box center [662, 336] width 220 height 23
click at [777, 444] on button "Start Practice Test" at bounding box center [772, 443] width 164 height 28
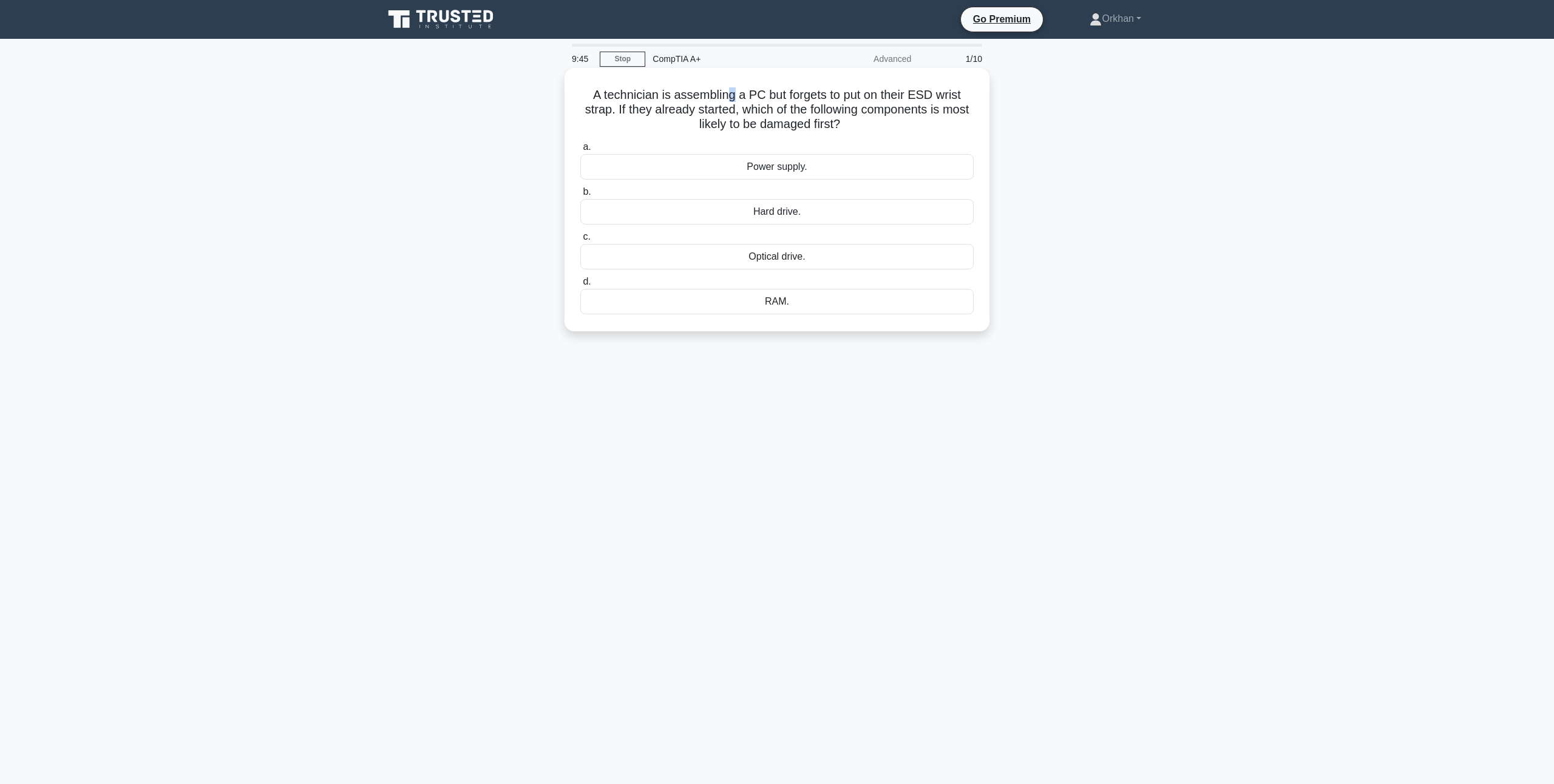
drag, startPoint x: 735, startPoint y: 97, endPoint x: 728, endPoint y: 102, distance: 8.6
click at [727, 102] on h5 "A technician is assembling a PC but forgets to put on their ESD wrist strap. If…" at bounding box center [777, 110] width 396 height 45
click at [1237, 140] on main "9:43 Stop CompTIA A+ Advanced 1/10 A technician is assembling a PC but forgets …" at bounding box center [777, 412] width 1554 height 746
drag, startPoint x: 621, startPoint y: 111, endPoint x: 913, endPoint y: 97, distance: 292.3
click at [913, 97] on h5 "A technician is assembling a PC but forgets to put on their ESD wrist strap. If…" at bounding box center [777, 110] width 396 height 45
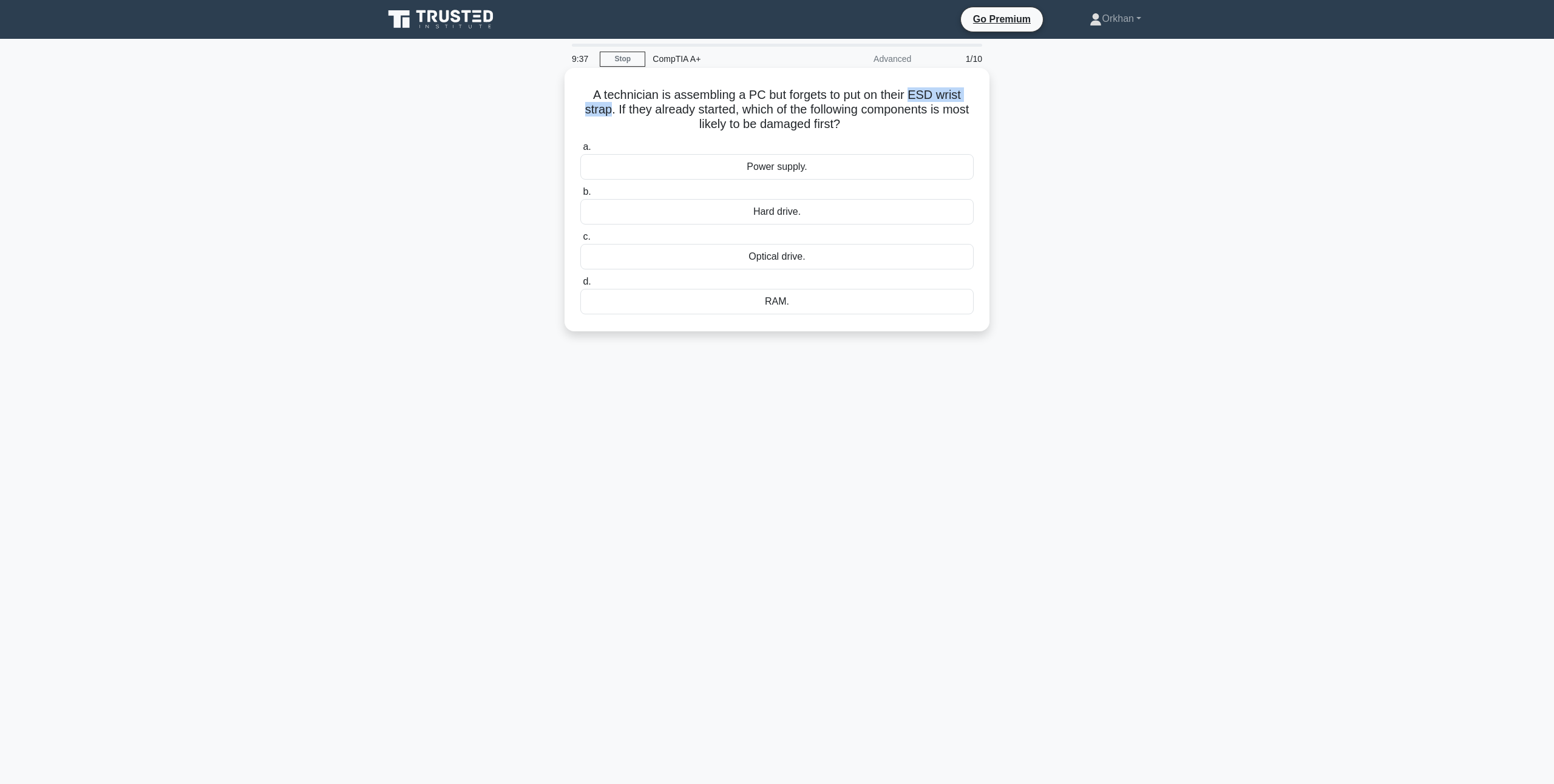
copy h5 "ESD wrist strap"
click at [1380, 243] on main "8:32 Stop CompTIA A+ Advanced 1/10 A technician is assembling a PC but forgets …" at bounding box center [777, 412] width 1554 height 746
click at [766, 164] on div "Power supply." at bounding box center [777, 167] width 393 height 26
click at [580, 151] on input "a. Power supply." at bounding box center [580, 147] width 0 height 8
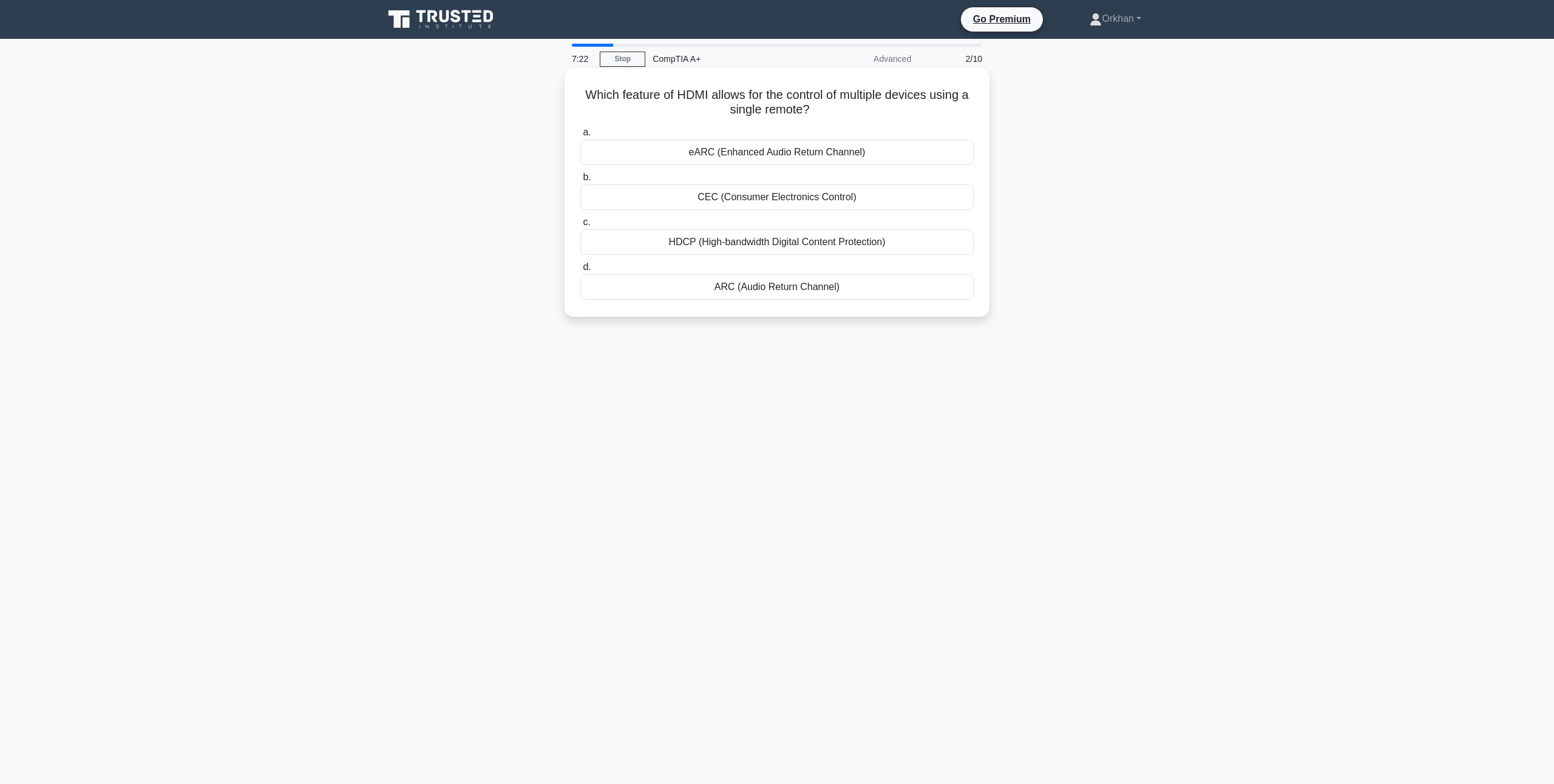
click at [754, 156] on div "eARC (Enhanced Audio Return Channel)" at bounding box center [777, 153] width 393 height 26
click at [580, 136] on input "a. eARC (Enhanced Audio Return Channel)" at bounding box center [580, 132] width 0 height 8
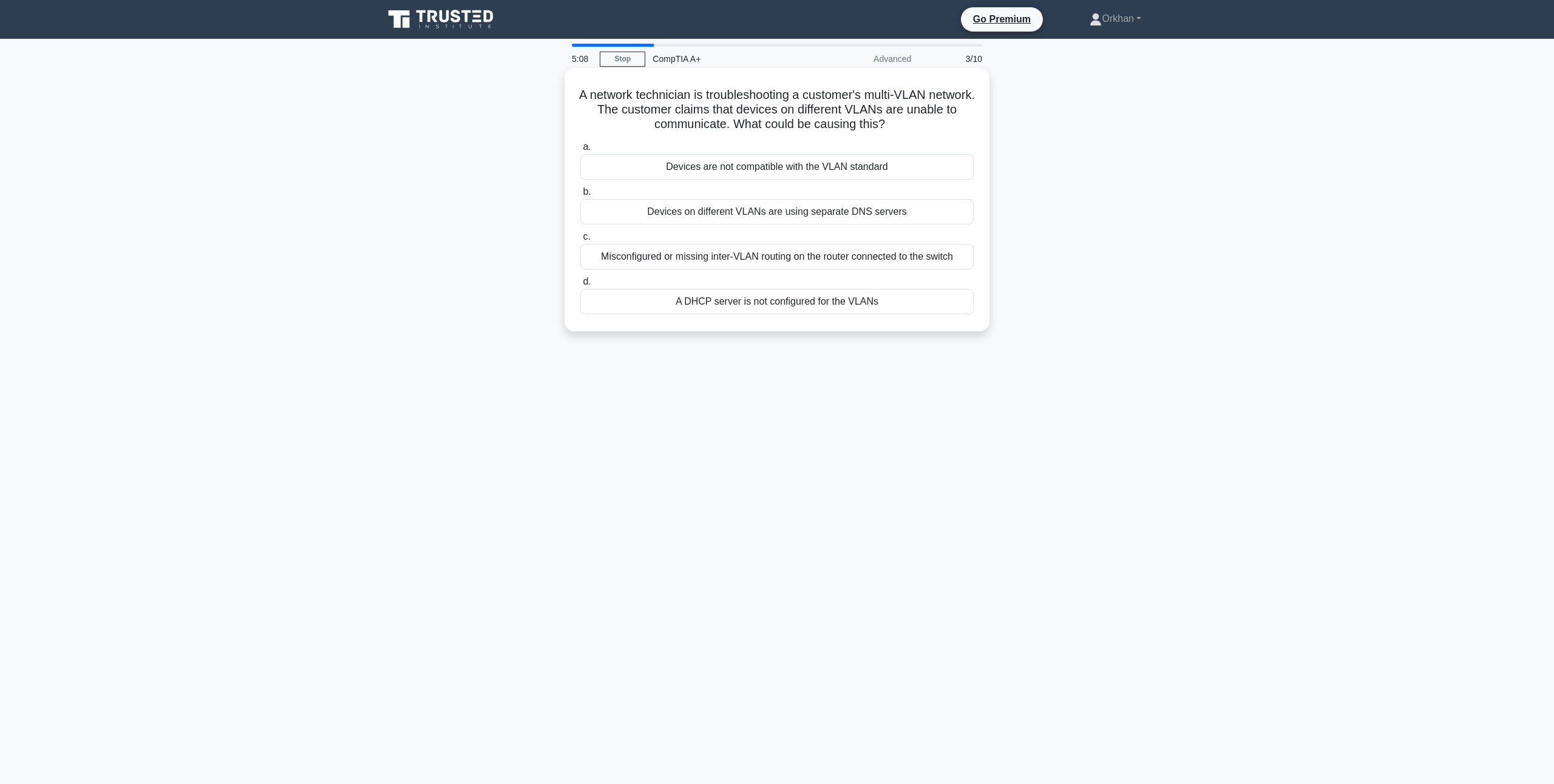
click at [829, 299] on div "A DHCP server is not configured for the VLANs" at bounding box center [777, 302] width 393 height 26
click at [580, 286] on input "d. A DHCP server is not configured for the VLANs" at bounding box center [580, 281] width 0 height 8
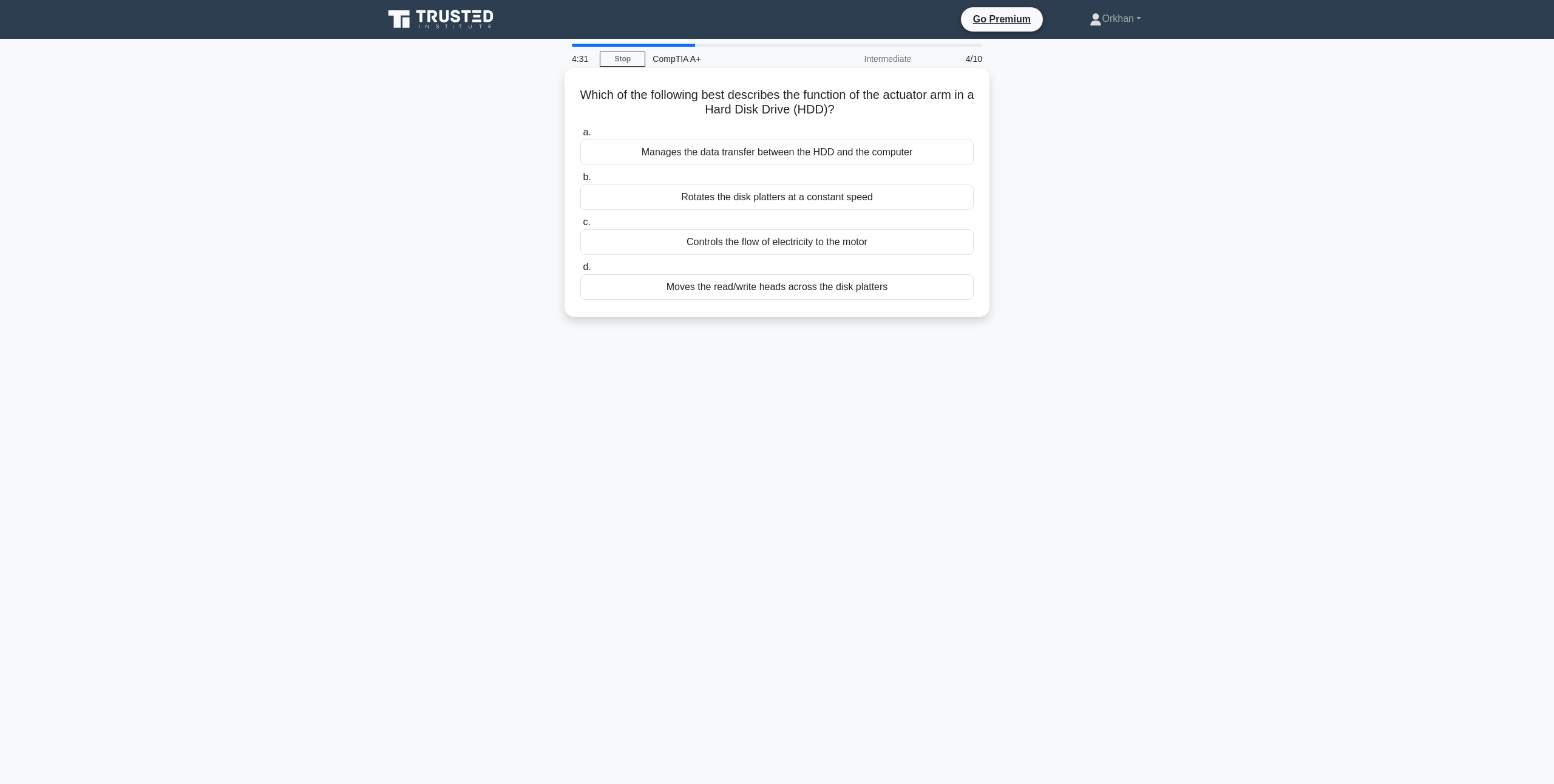
drag, startPoint x: 855, startPoint y: 112, endPoint x: 816, endPoint y: 99, distance: 41.1
click at [816, 99] on h5 "Which of the following best describes the function of the actuator arm in a Har…" at bounding box center [777, 102] width 396 height 30
copy h5 "function of the actuator arm in a Hard Disk Drive (HDD)?"
click at [1499, 129] on main "3:54 Stop CompTIA A+ Intermediate 4/10 Which of the following best describes th…" at bounding box center [777, 412] width 1554 height 746
click at [796, 291] on div "Moves the read/write heads across the disk platters" at bounding box center [777, 287] width 393 height 26
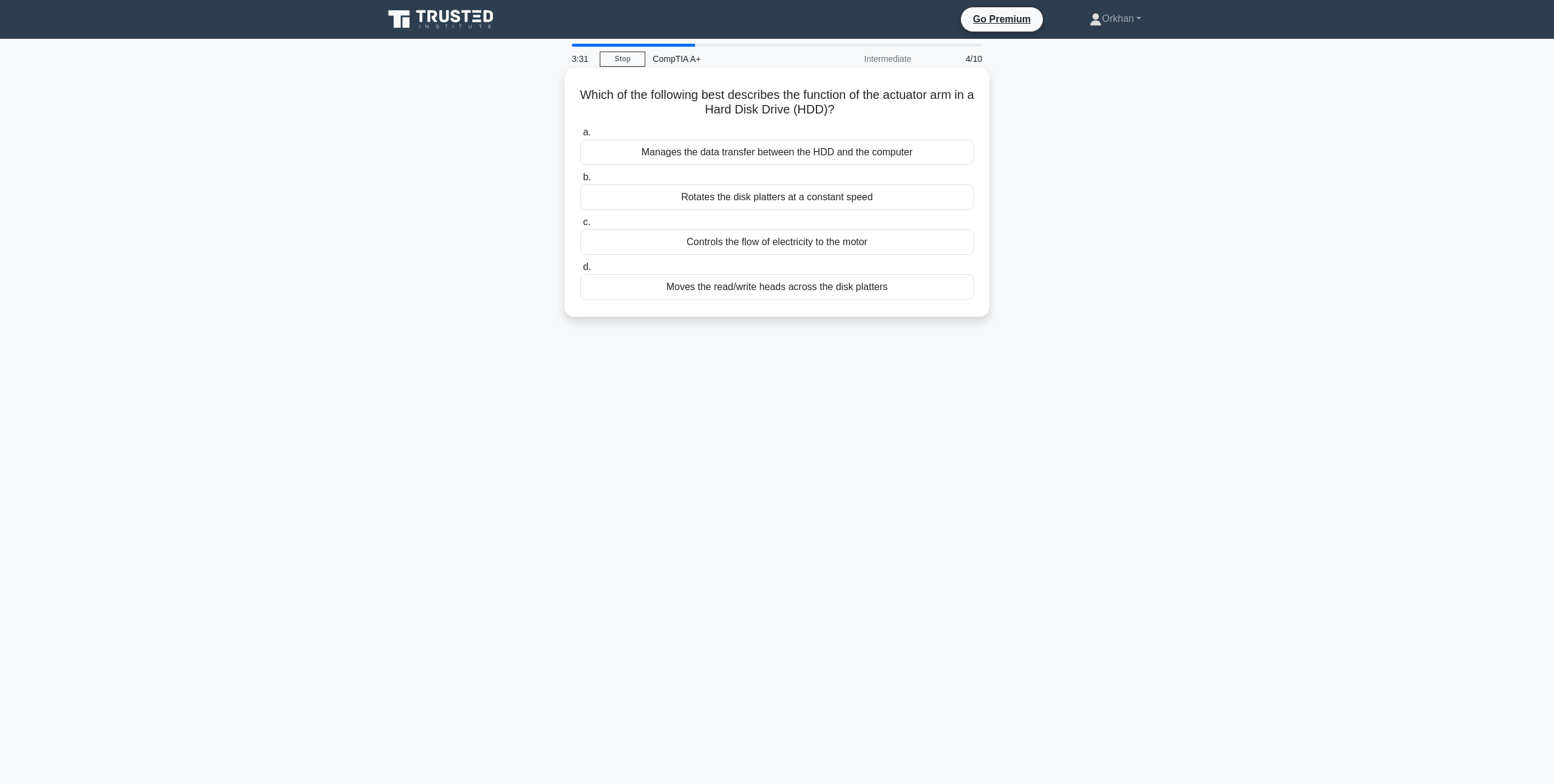
click at [580, 271] on input "d. Moves the read/write heads across the disk platters" at bounding box center [580, 267] width 0 height 8
click at [772, 239] on div "NVMe SSD" at bounding box center [777, 242] width 393 height 26
click at [580, 227] on input "c. NVMe SSD" at bounding box center [580, 222] width 0 height 8
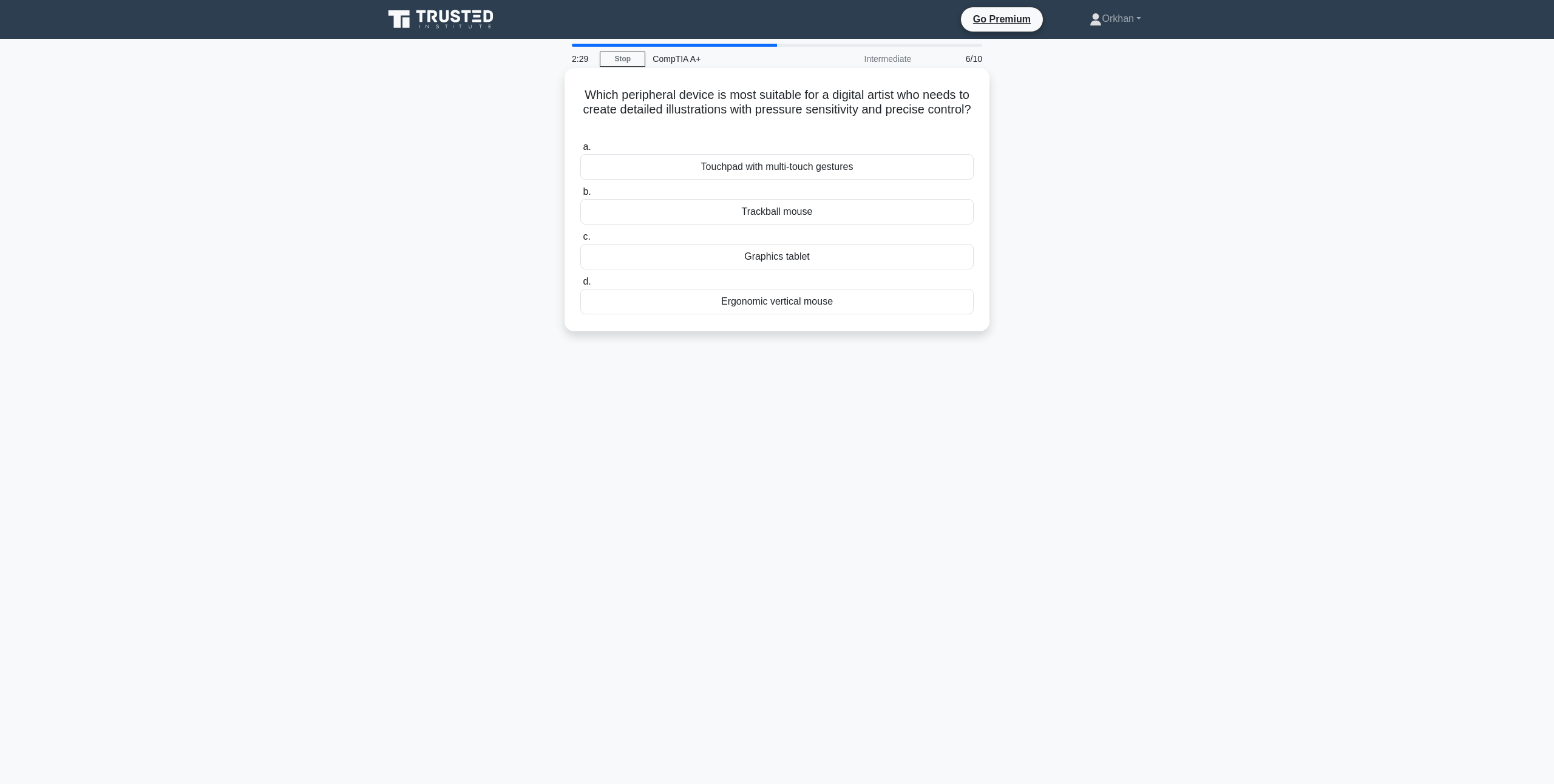
drag, startPoint x: 797, startPoint y: 130, endPoint x: 585, endPoint y: 96, distance: 214.7
click at [585, 96] on h5 "Which peripheral device is most suitable for a digital artist who needs to crea…" at bounding box center [777, 110] width 396 height 45
copy h5 "Which peripheral device is most suitable for a digital artist who needs to crea…"
click at [1396, 158] on main "2:10 Stop CompTIA A+ Intermediate 6/10 Which peripheral device is most suitable…" at bounding box center [777, 412] width 1554 height 746
click at [759, 166] on div "Touchpad with multi-touch gestures" at bounding box center [777, 167] width 393 height 26
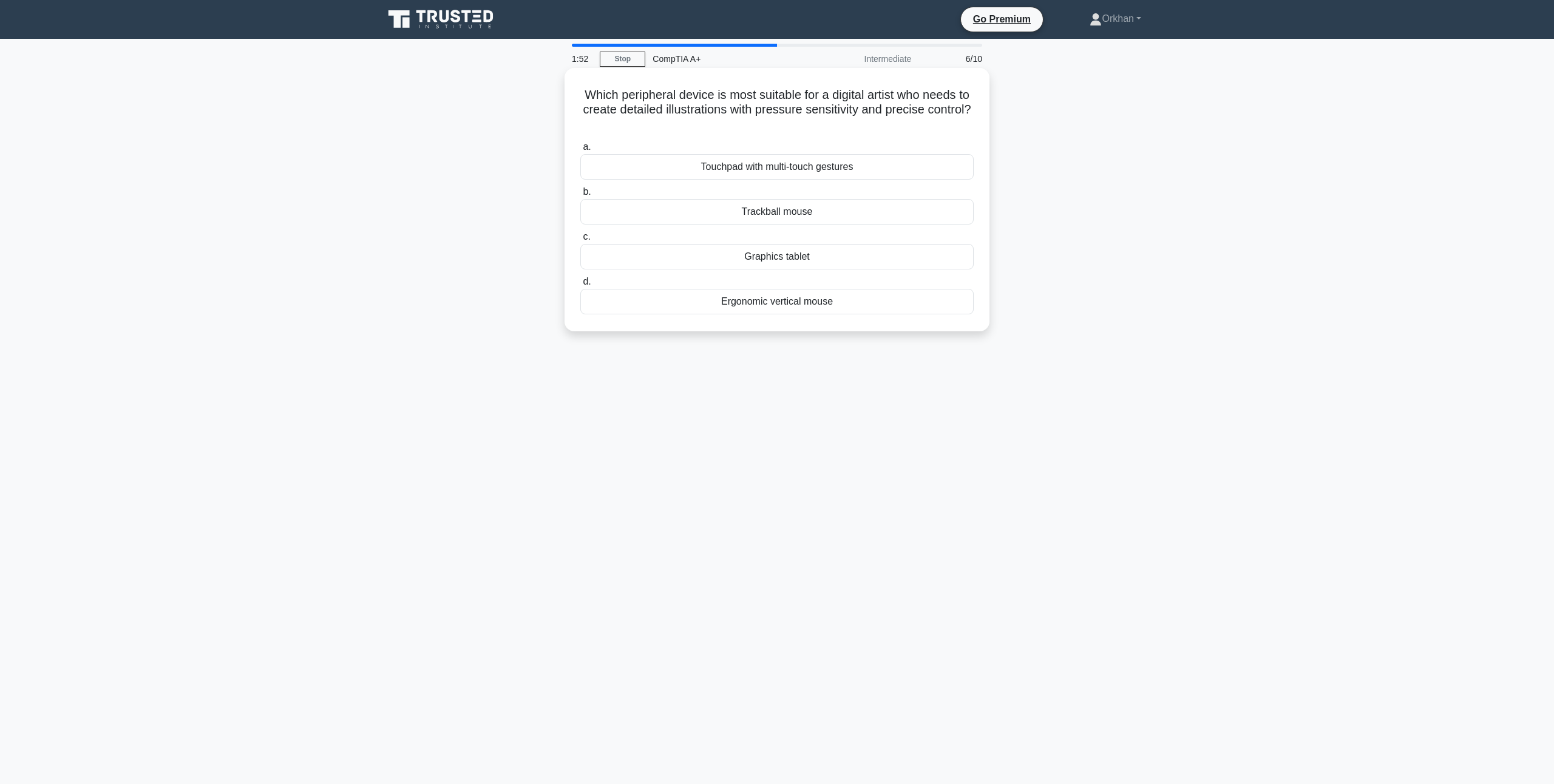
click at [580, 151] on input "a. Touchpad with multi-touch gestures" at bounding box center [580, 147] width 0 height 8
click at [689, 170] on div "Manually approve and install each driver for every company device." at bounding box center [777, 167] width 393 height 26
click at [580, 151] on input "a. Manually approve and install each driver for every company device." at bounding box center [580, 147] width 0 height 8
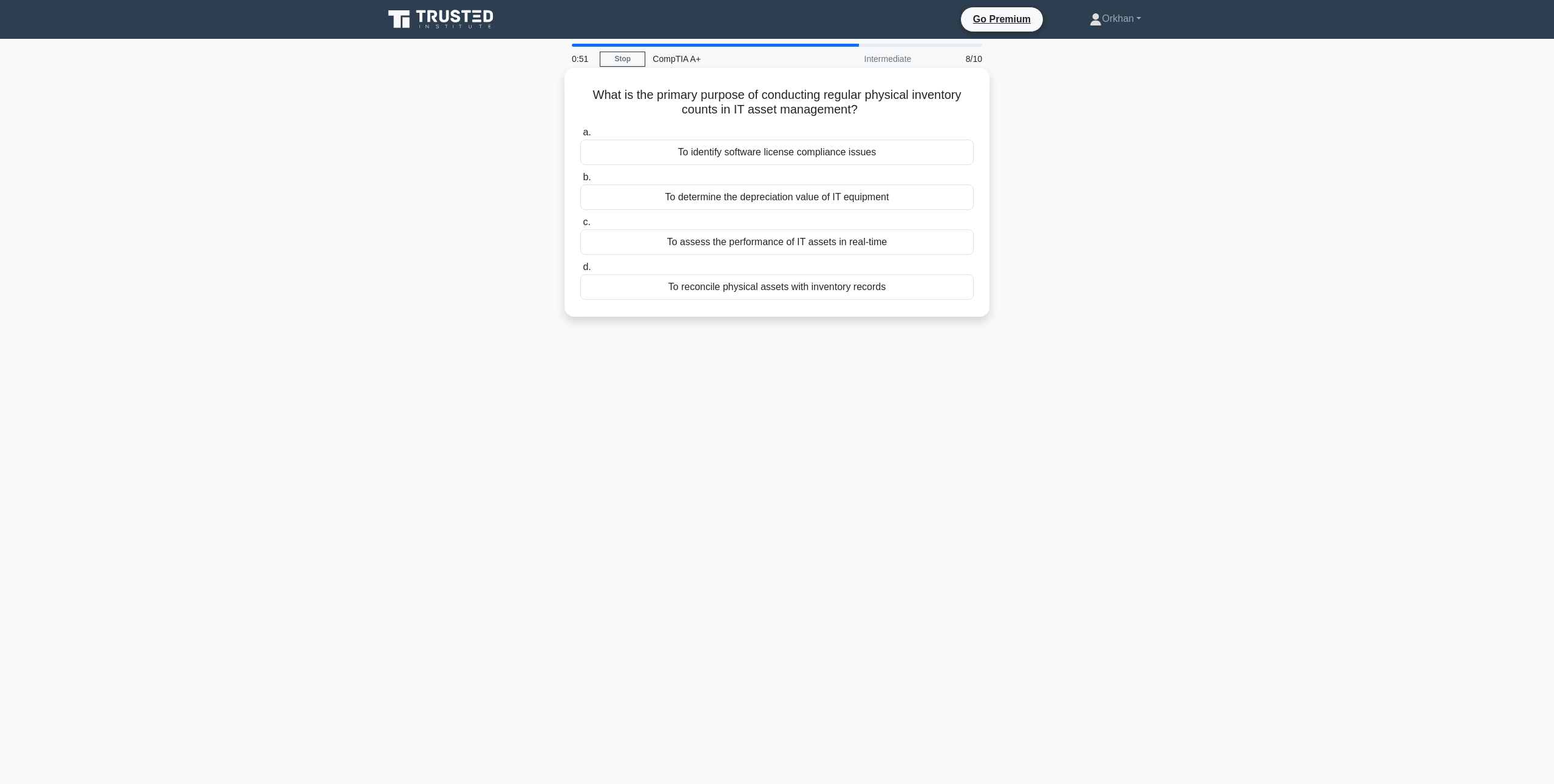
drag, startPoint x: 876, startPoint y: 110, endPoint x: 591, endPoint y: 99, distance: 285.2
click at [591, 99] on h5 "What is the primary purpose of conducting regular physical inventory counts in …" at bounding box center [777, 102] width 396 height 30
copy h5 "What is the primary purpose of conducting regular physical inventory counts in …"
click at [1384, 225] on main "0:36 Stop CompTIA A+ Intermediate 8/10 What is the primary purpose of conductin…" at bounding box center [777, 412] width 1554 height 746
click at [758, 202] on div "To determine the depreciation value of IT equipment" at bounding box center [777, 197] width 393 height 26
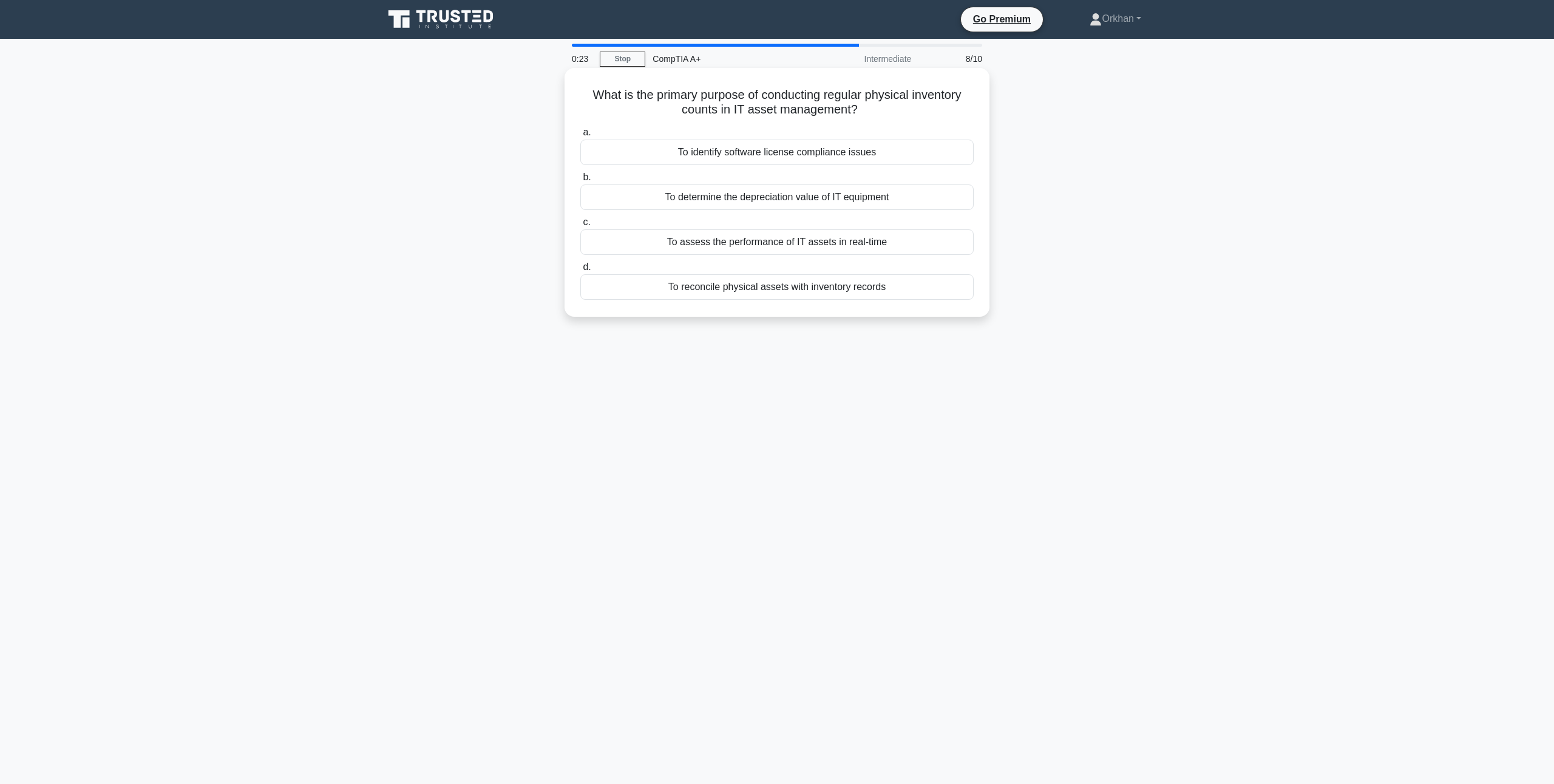
click at [580, 182] on input "b. To determine the depreciation value of IT equipment" at bounding box center [580, 177] width 0 height 8
drag, startPoint x: 939, startPoint y: 112, endPoint x: 589, endPoint y: 95, distance: 350.4
click at [589, 95] on h5 "Which expansion slot type is commonly used for adding specialized high-performa…" at bounding box center [777, 102] width 396 height 30
copy h5 "Which expansion slot type is commonly used for adding specialized high-performa…"
click at [772, 153] on div "AGP 8x" at bounding box center [777, 153] width 393 height 26
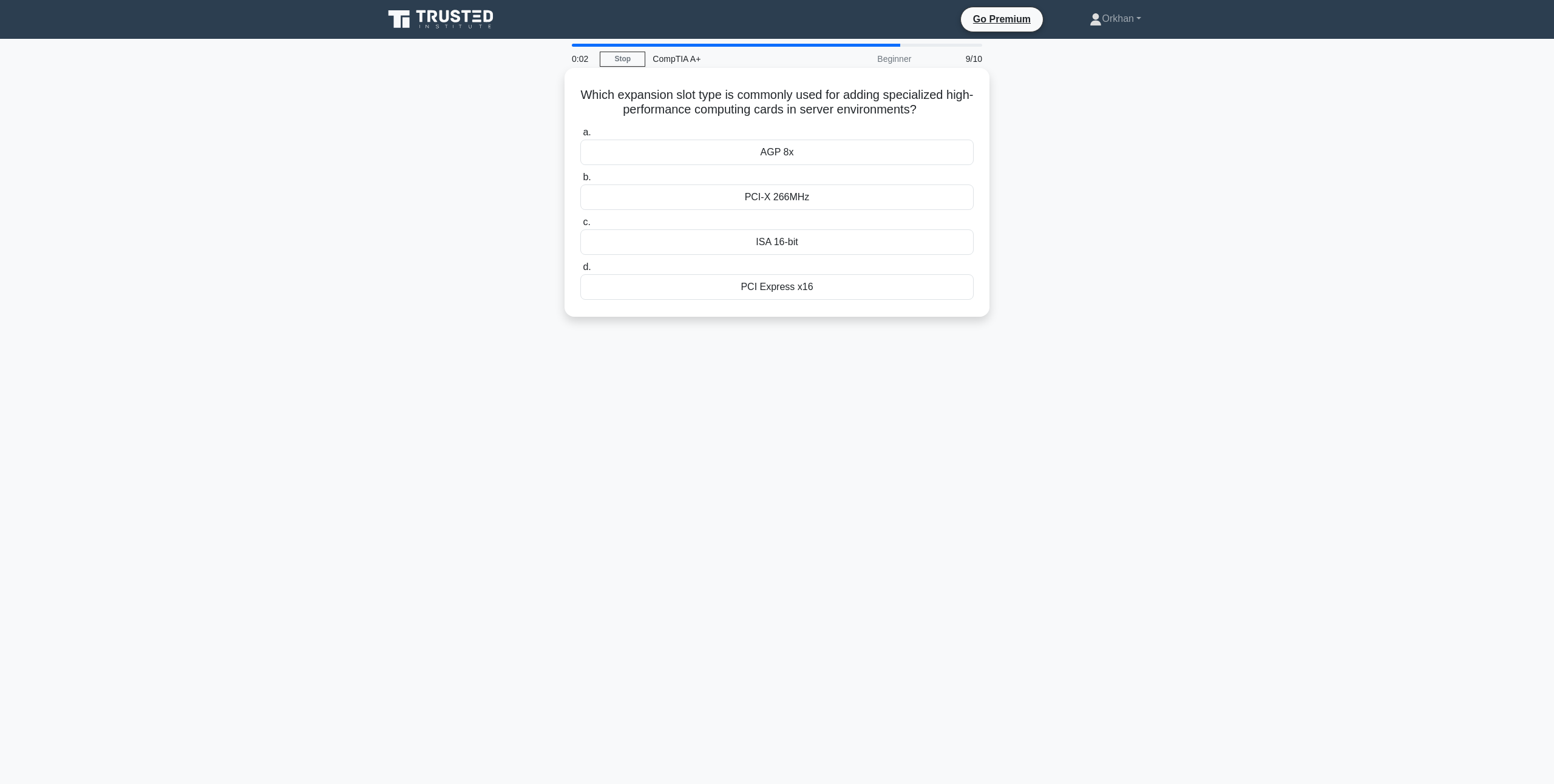
click at [580, 136] on input "a. AGP 8x" at bounding box center [580, 132] width 0 height 8
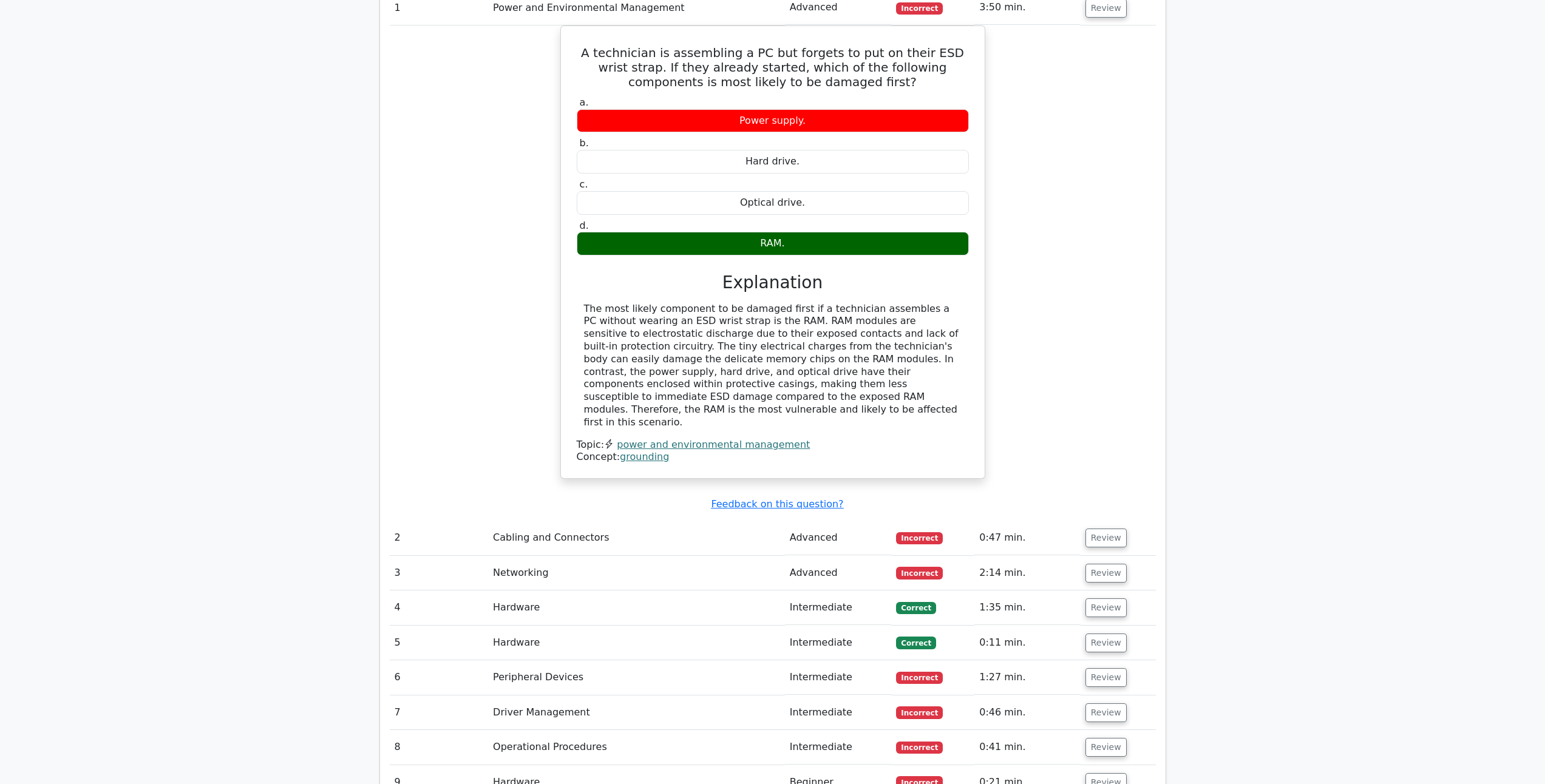
scroll to position [1092, 0]
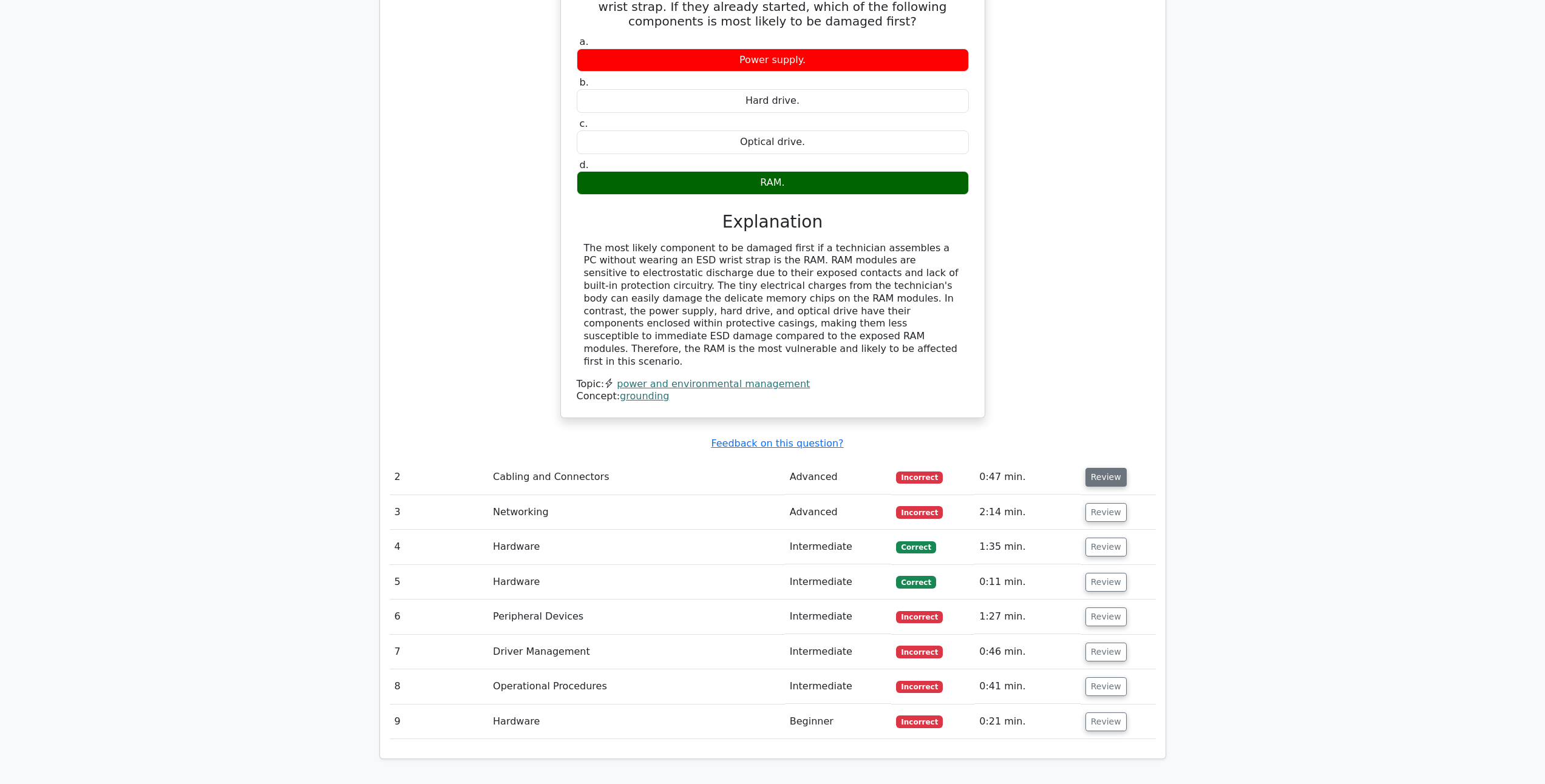
click at [1100, 468] on button "Review" at bounding box center [1105, 477] width 41 height 19
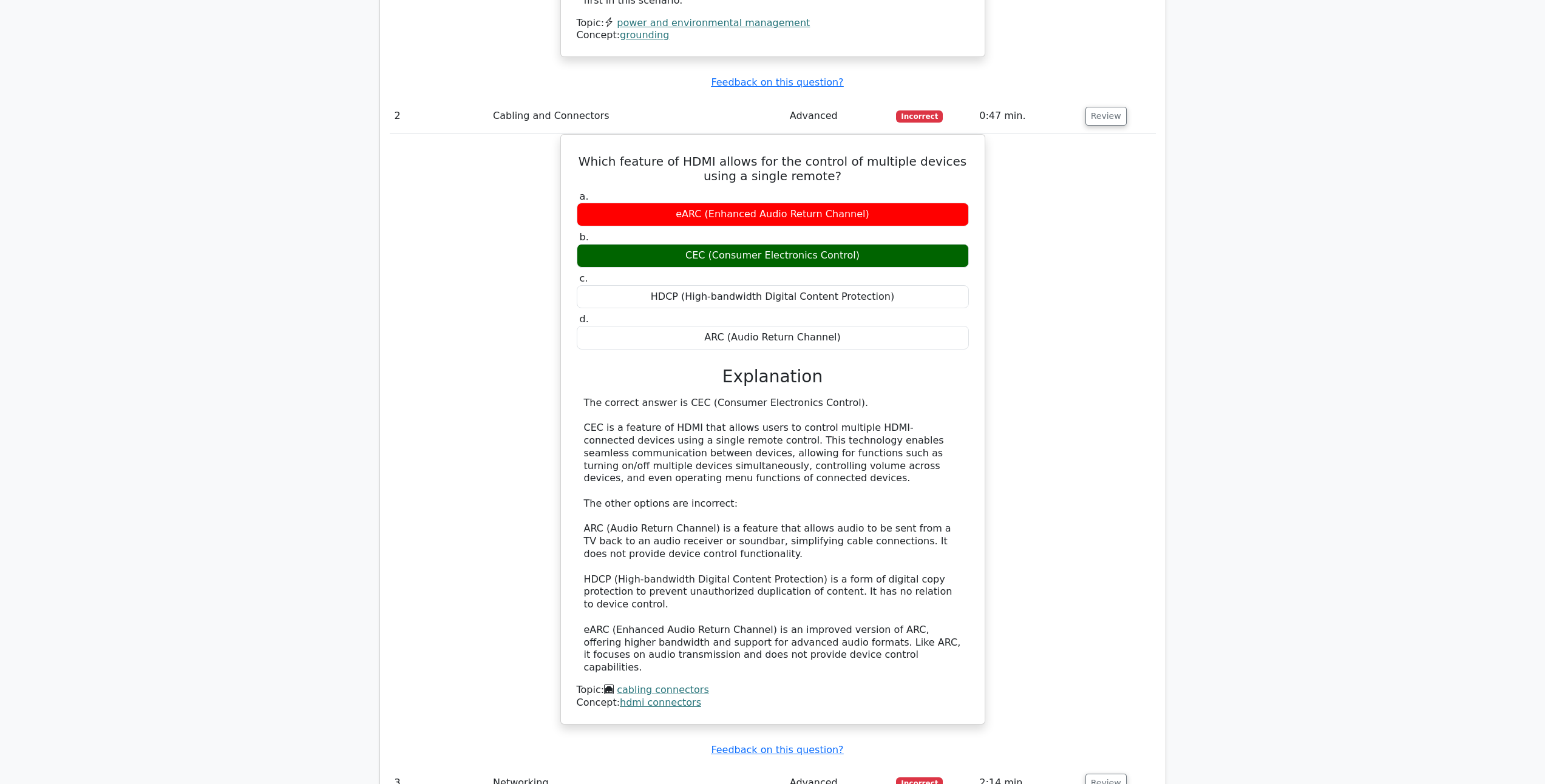
scroll to position [1760, 0]
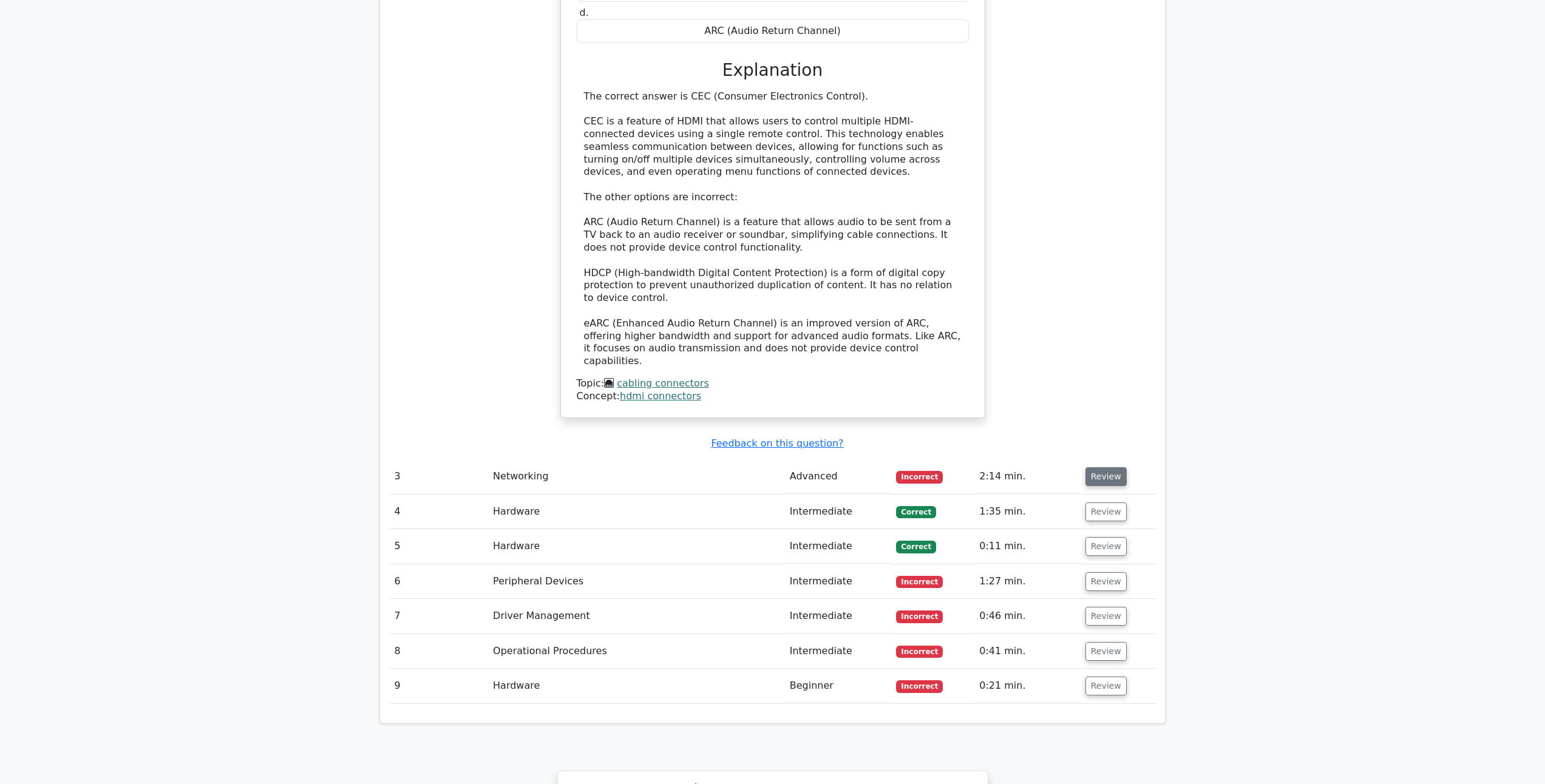
click at [1091, 467] on button "Review" at bounding box center [1105, 476] width 41 height 19
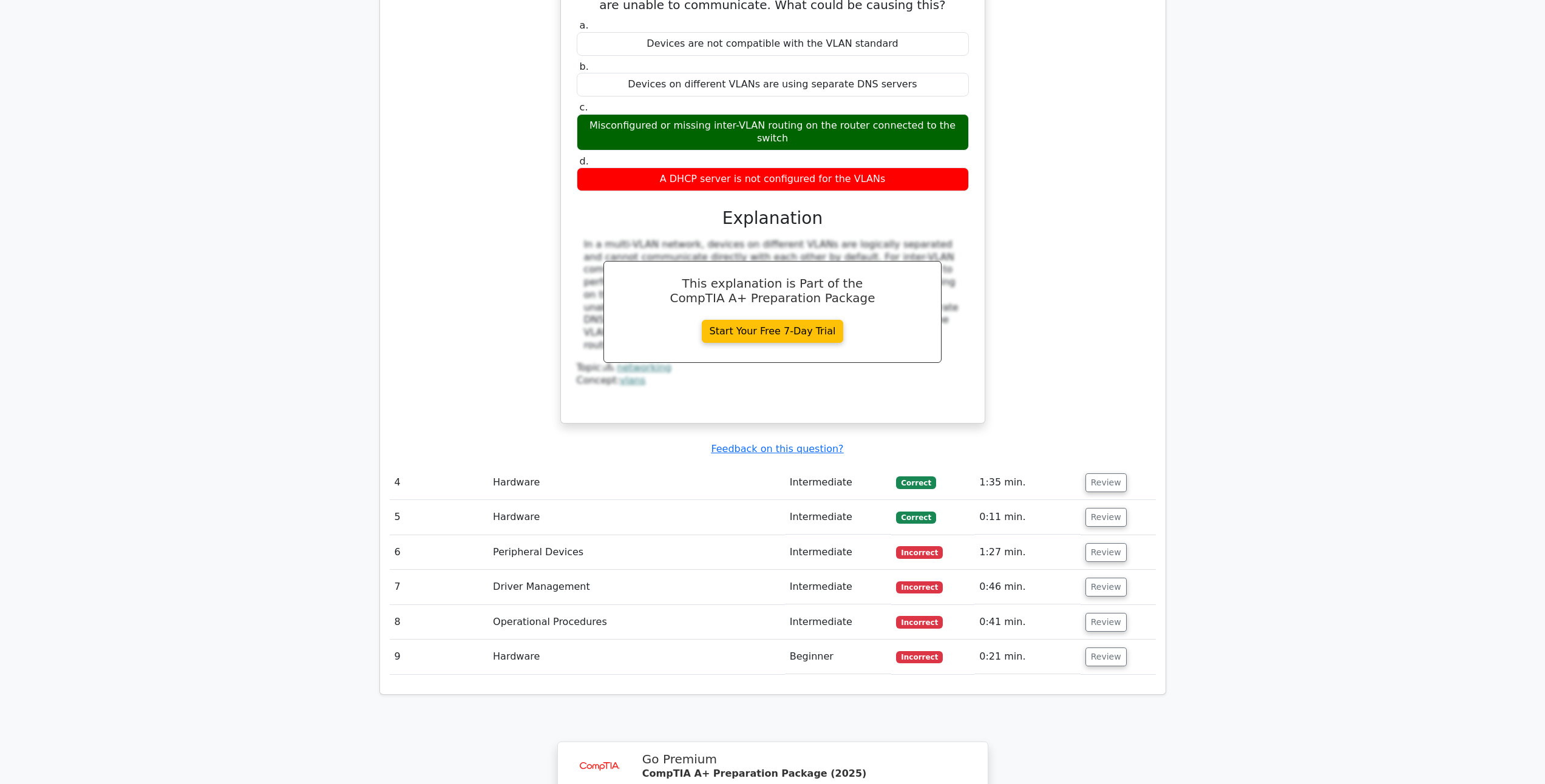
scroll to position [2610, 0]
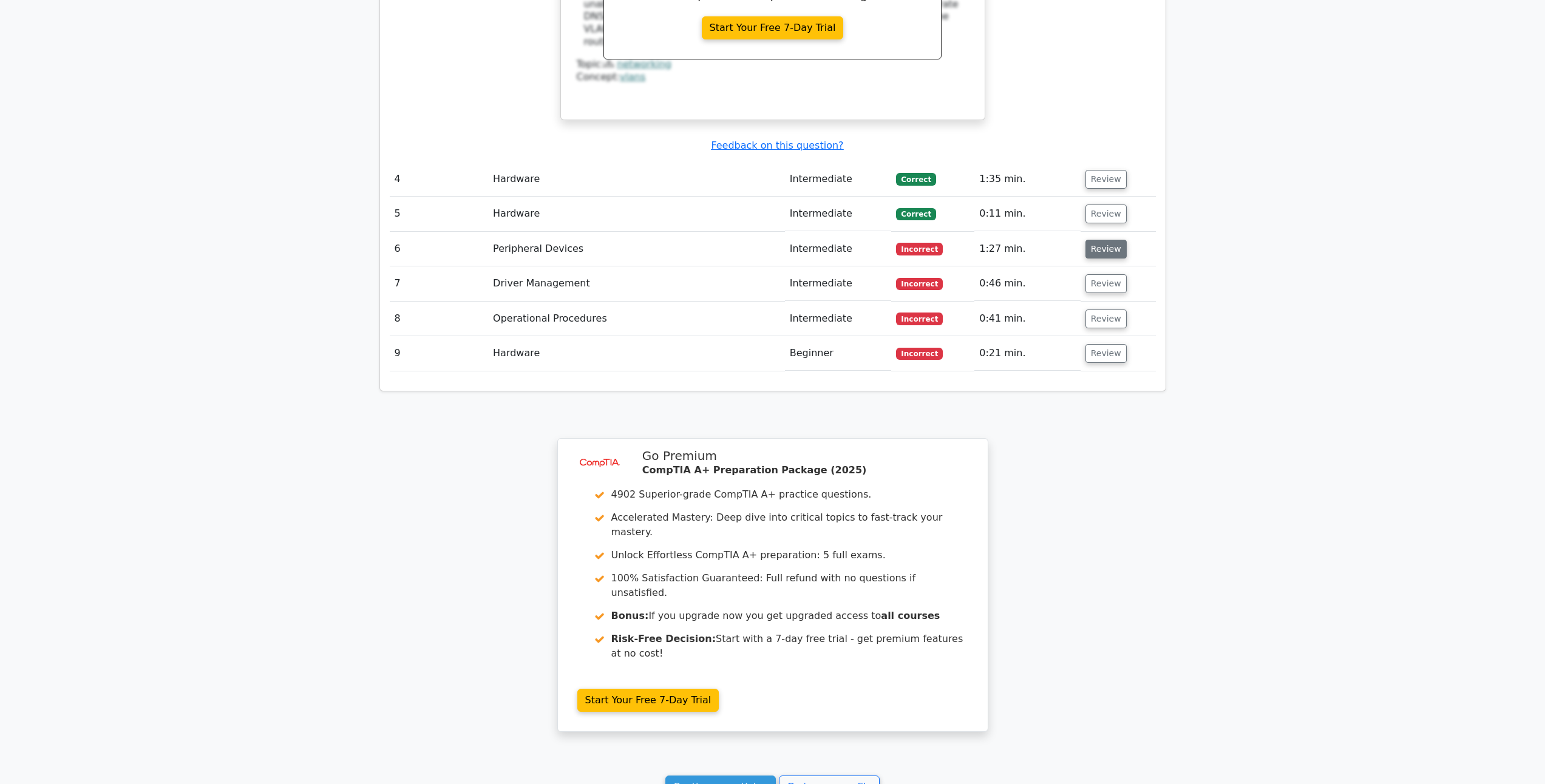
click at [1092, 239] on button "Review" at bounding box center [1105, 249] width 41 height 19
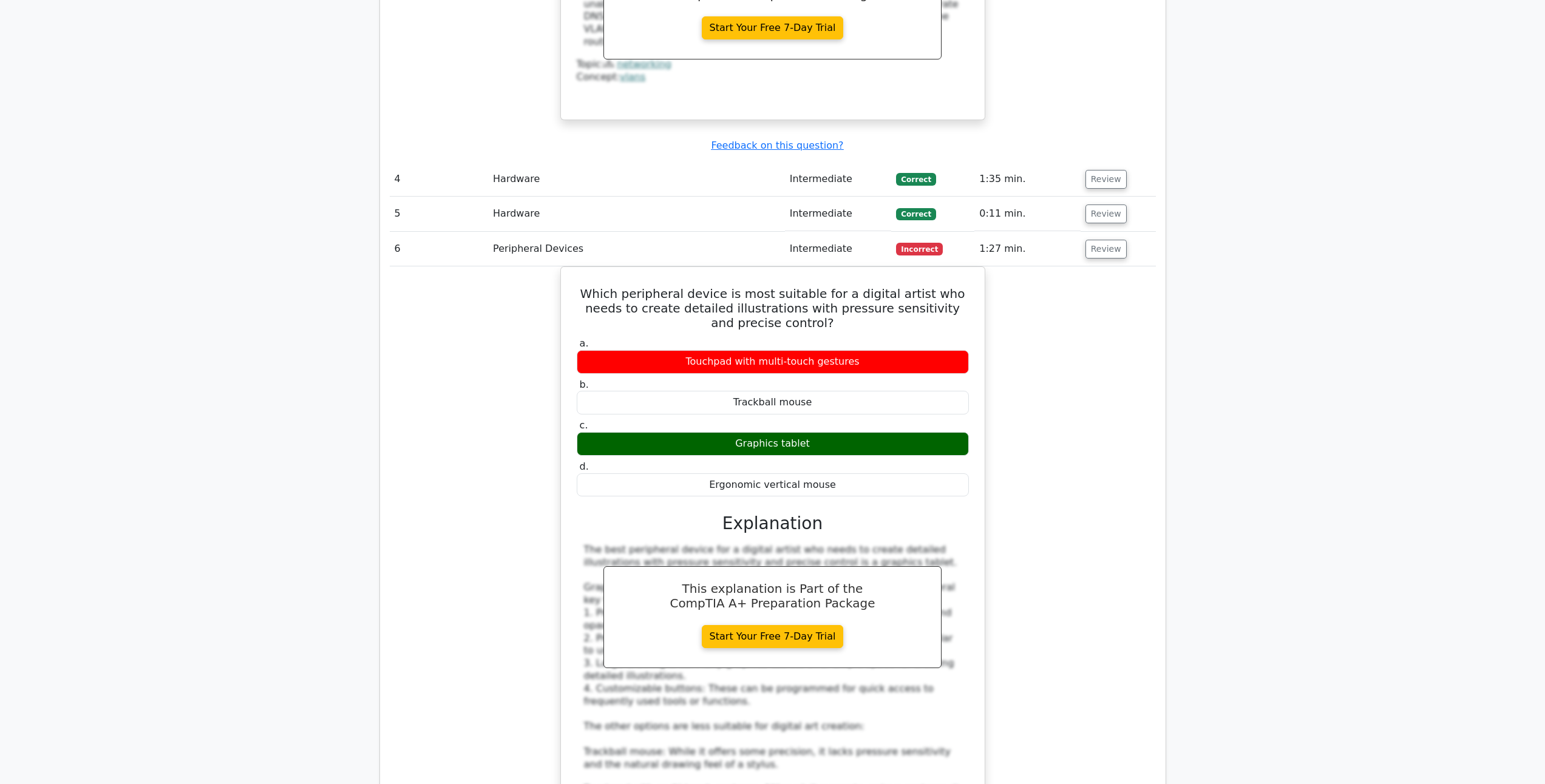
scroll to position [2548, 0]
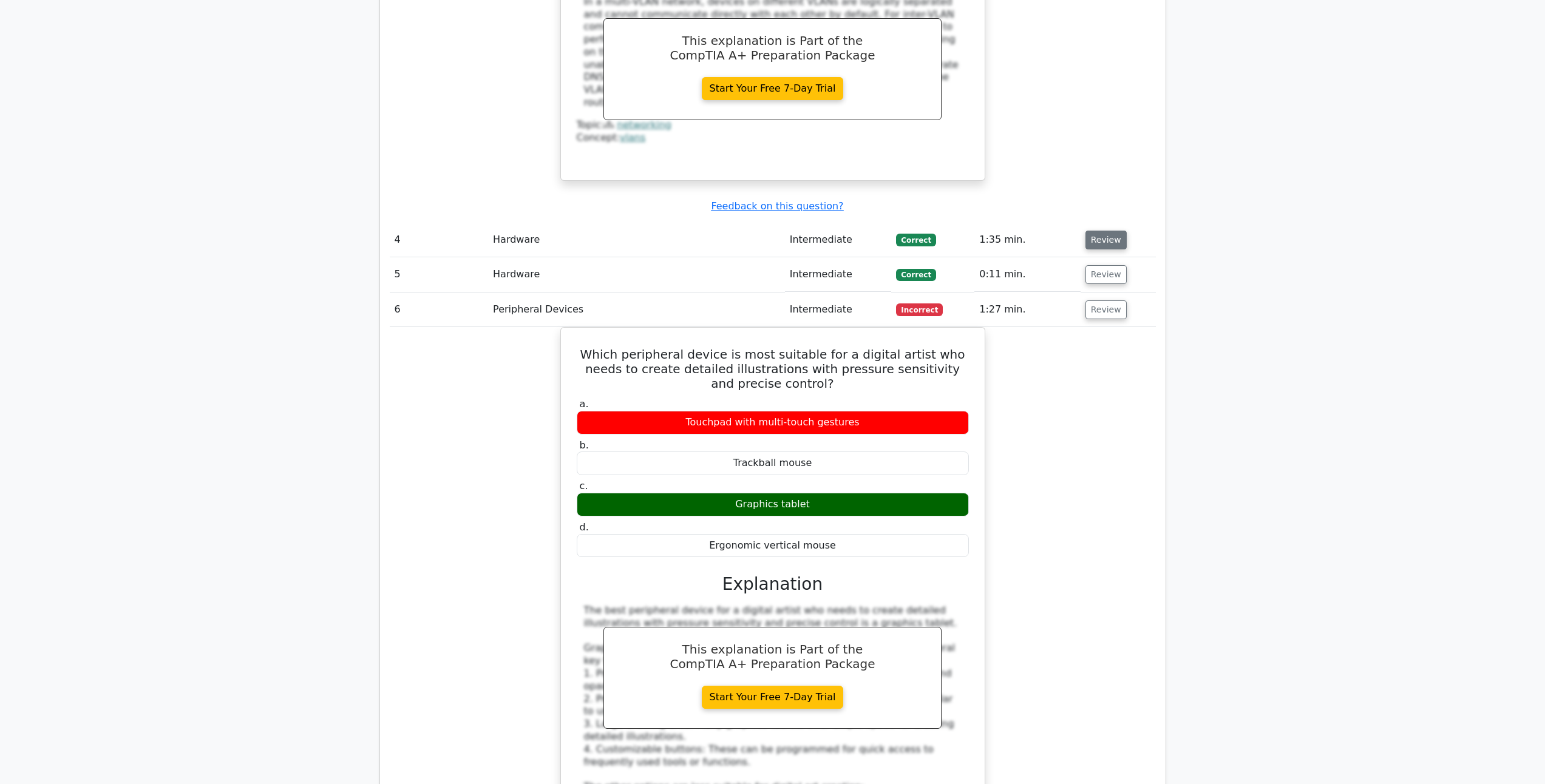
click at [1102, 230] on button "Review" at bounding box center [1105, 239] width 41 height 19
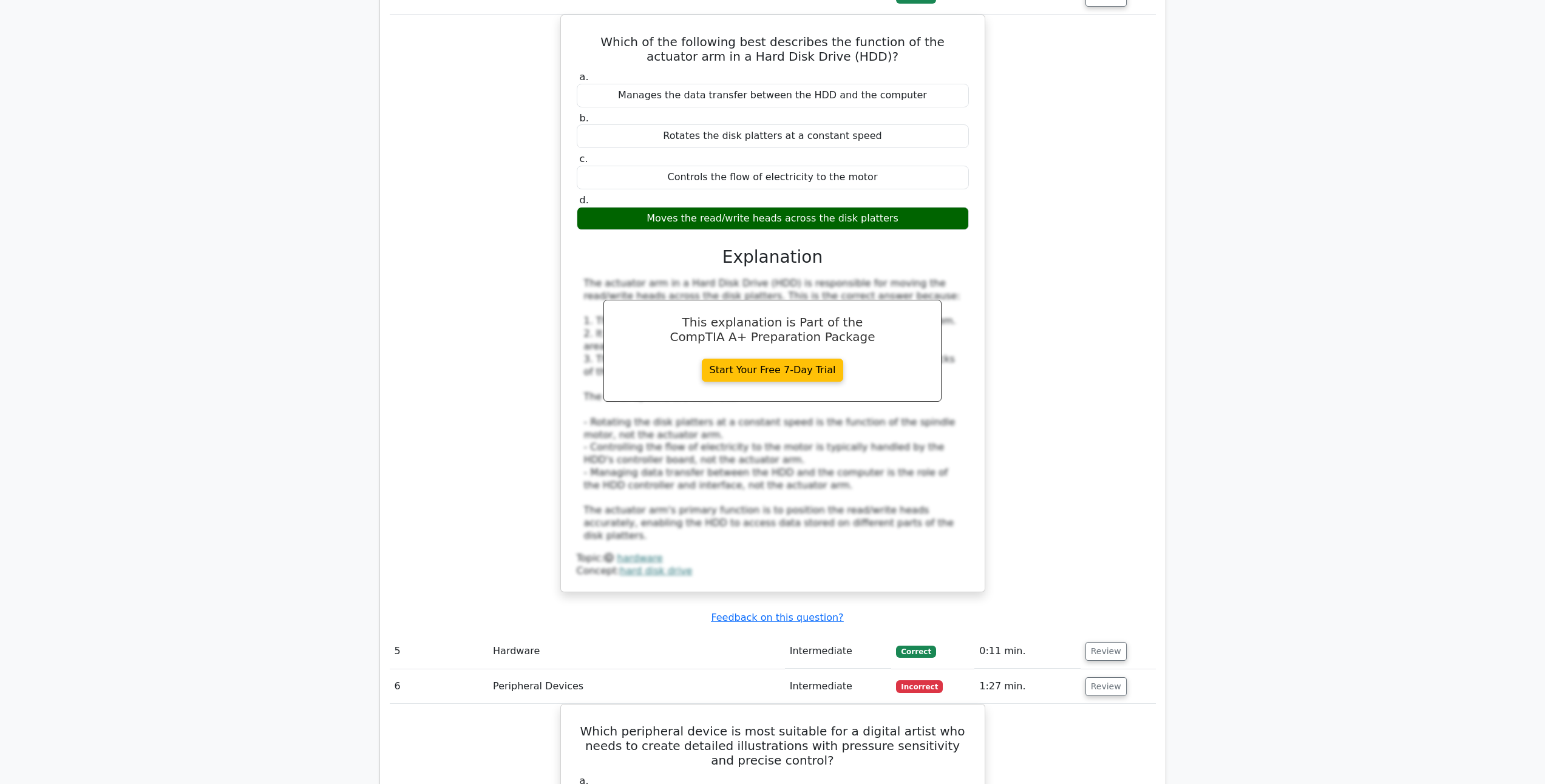
scroll to position [2913, 0]
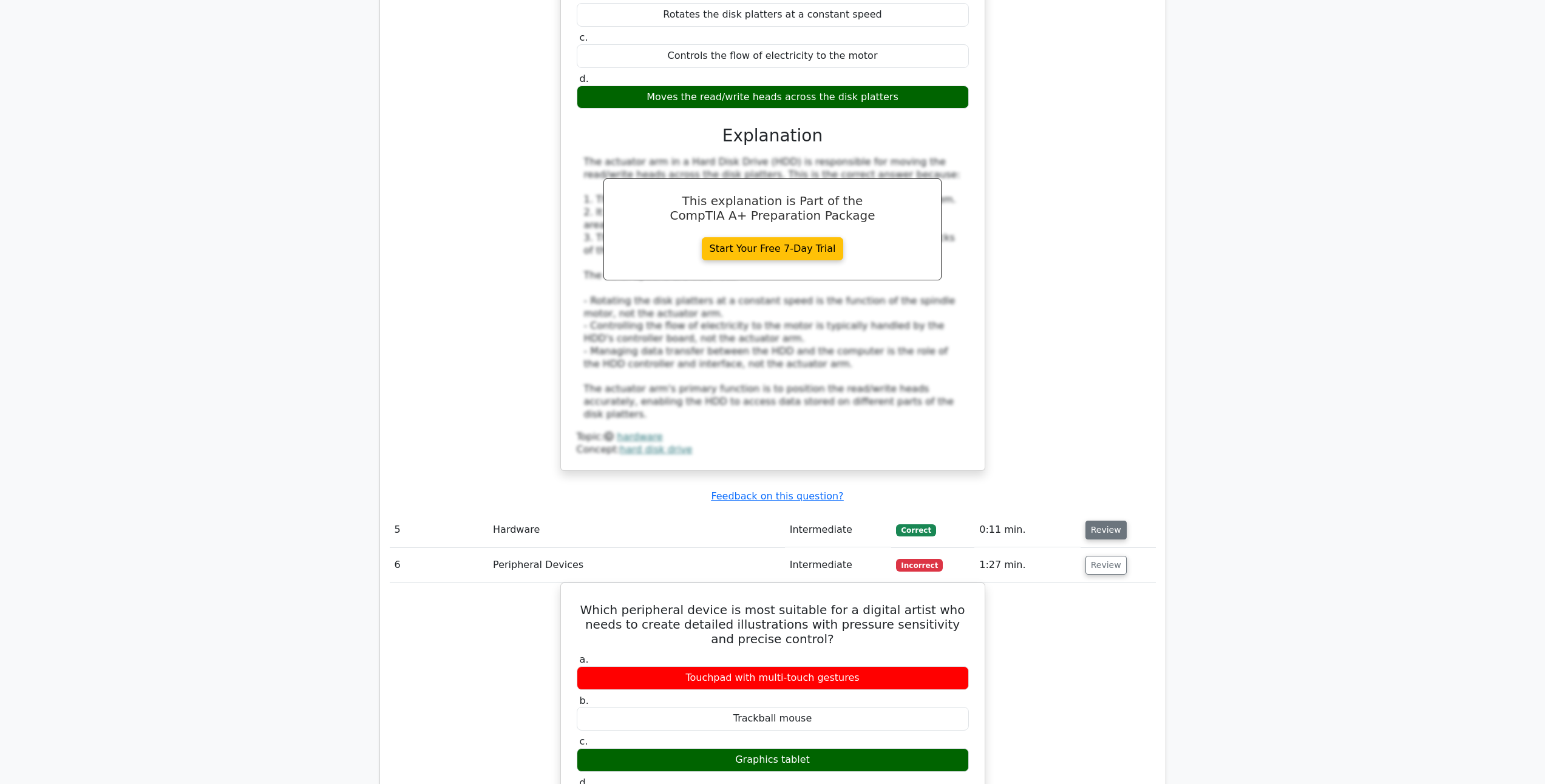
click at [1098, 521] on button "Review" at bounding box center [1105, 530] width 41 height 19
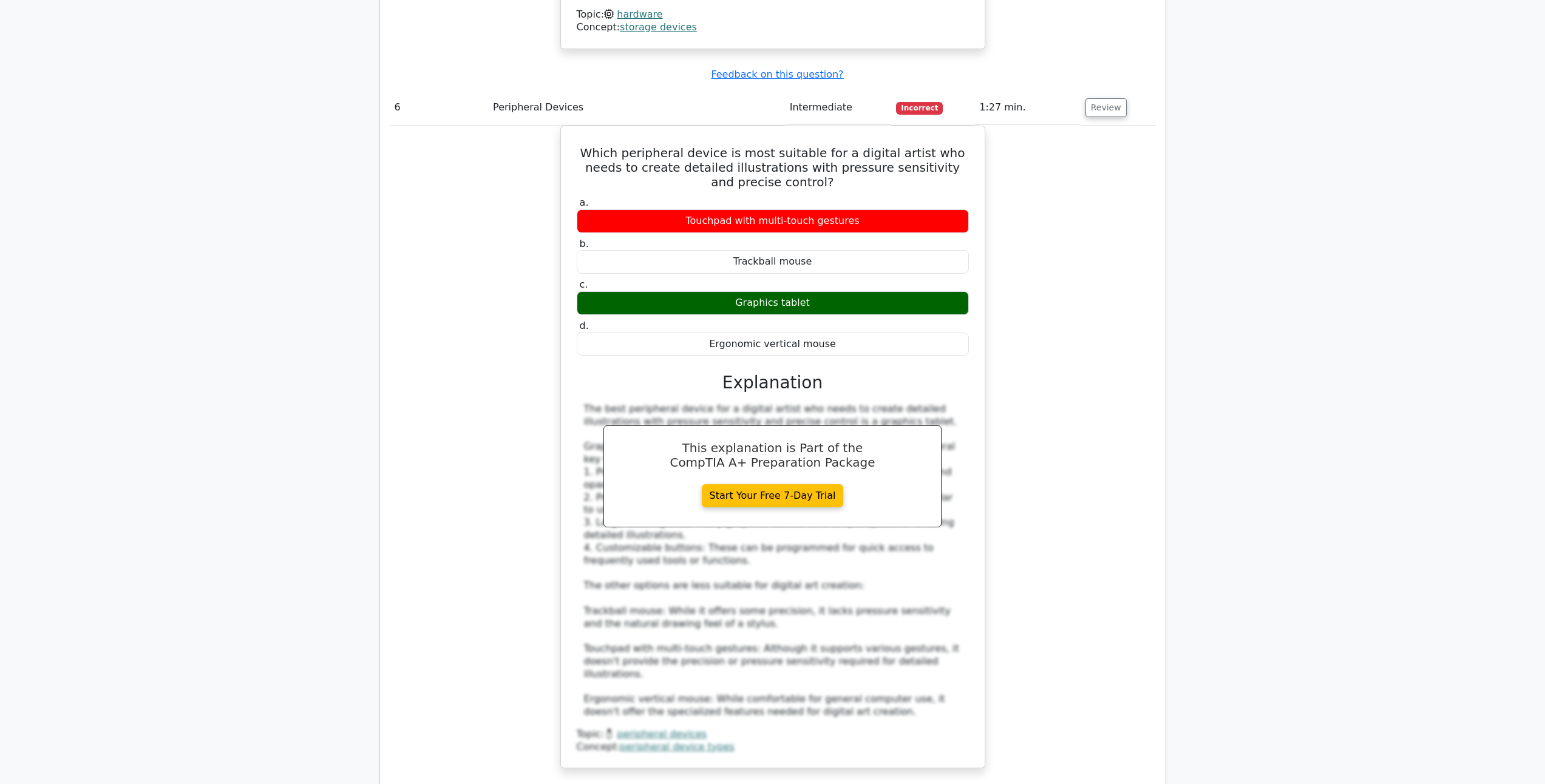
scroll to position [4248, 0]
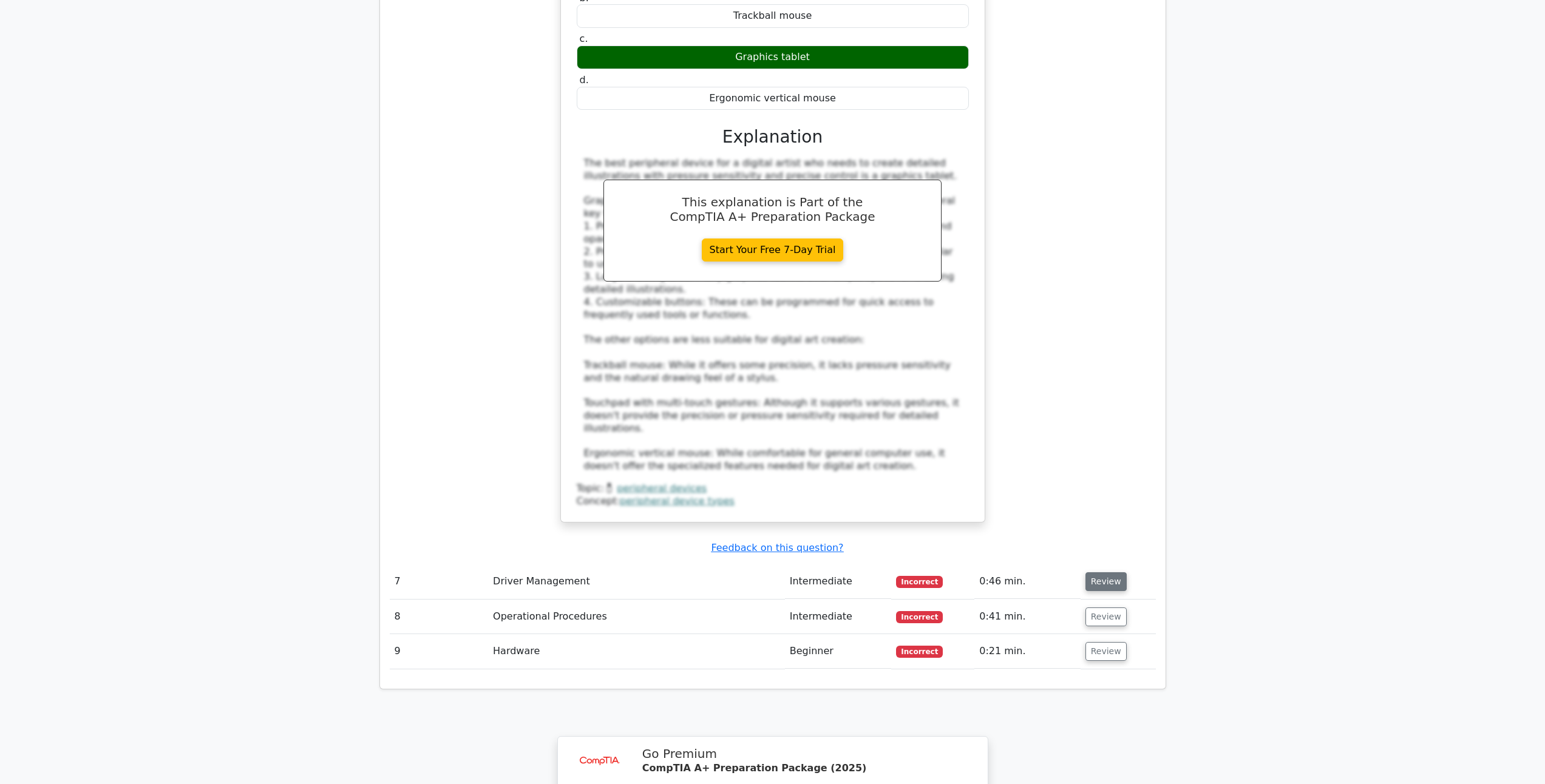
click at [1107, 572] on button "Review" at bounding box center [1105, 581] width 41 height 19
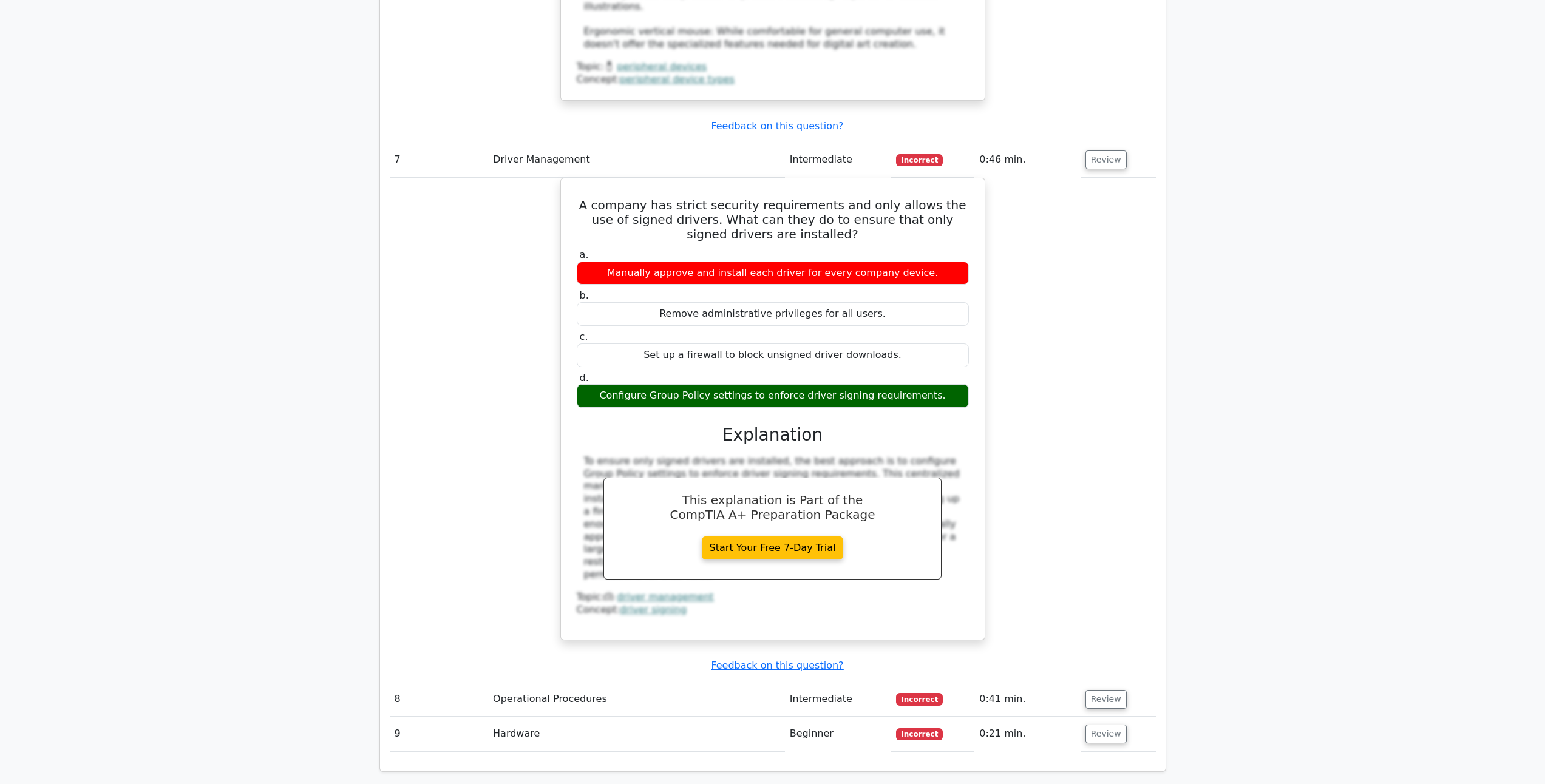
scroll to position [4855, 0]
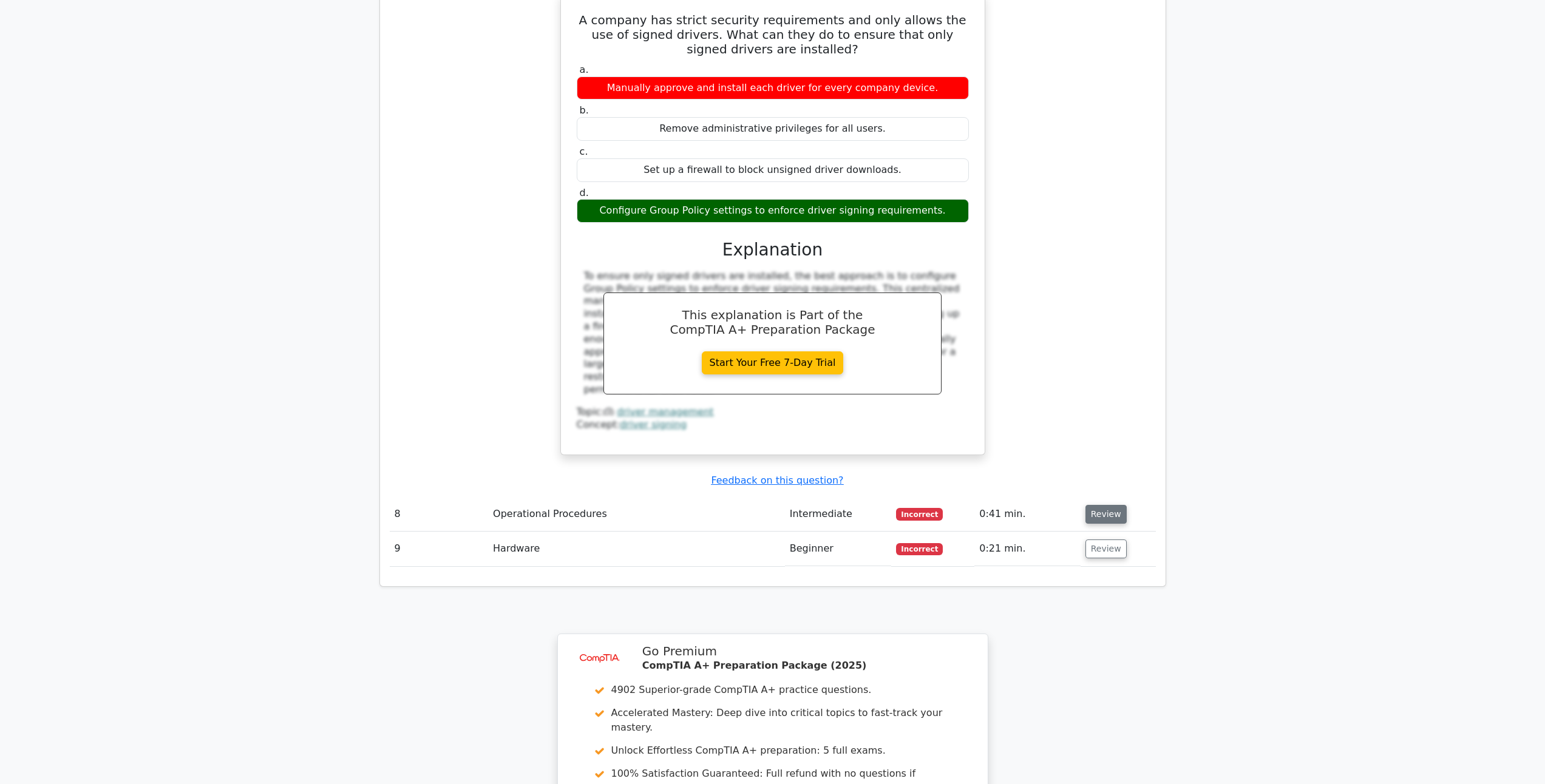
click at [1102, 505] on button "Review" at bounding box center [1105, 514] width 41 height 19
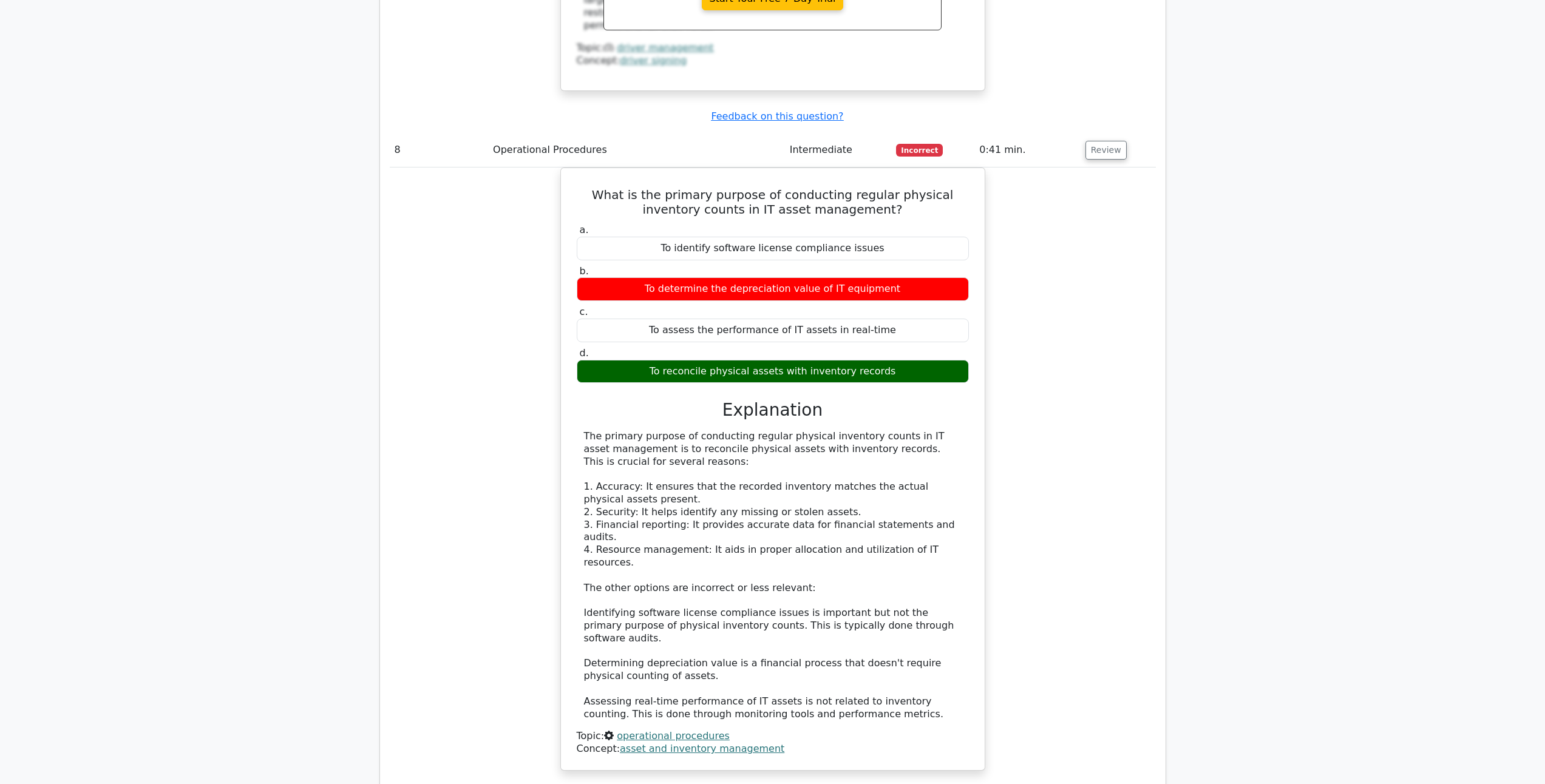
scroll to position [5462, 0]
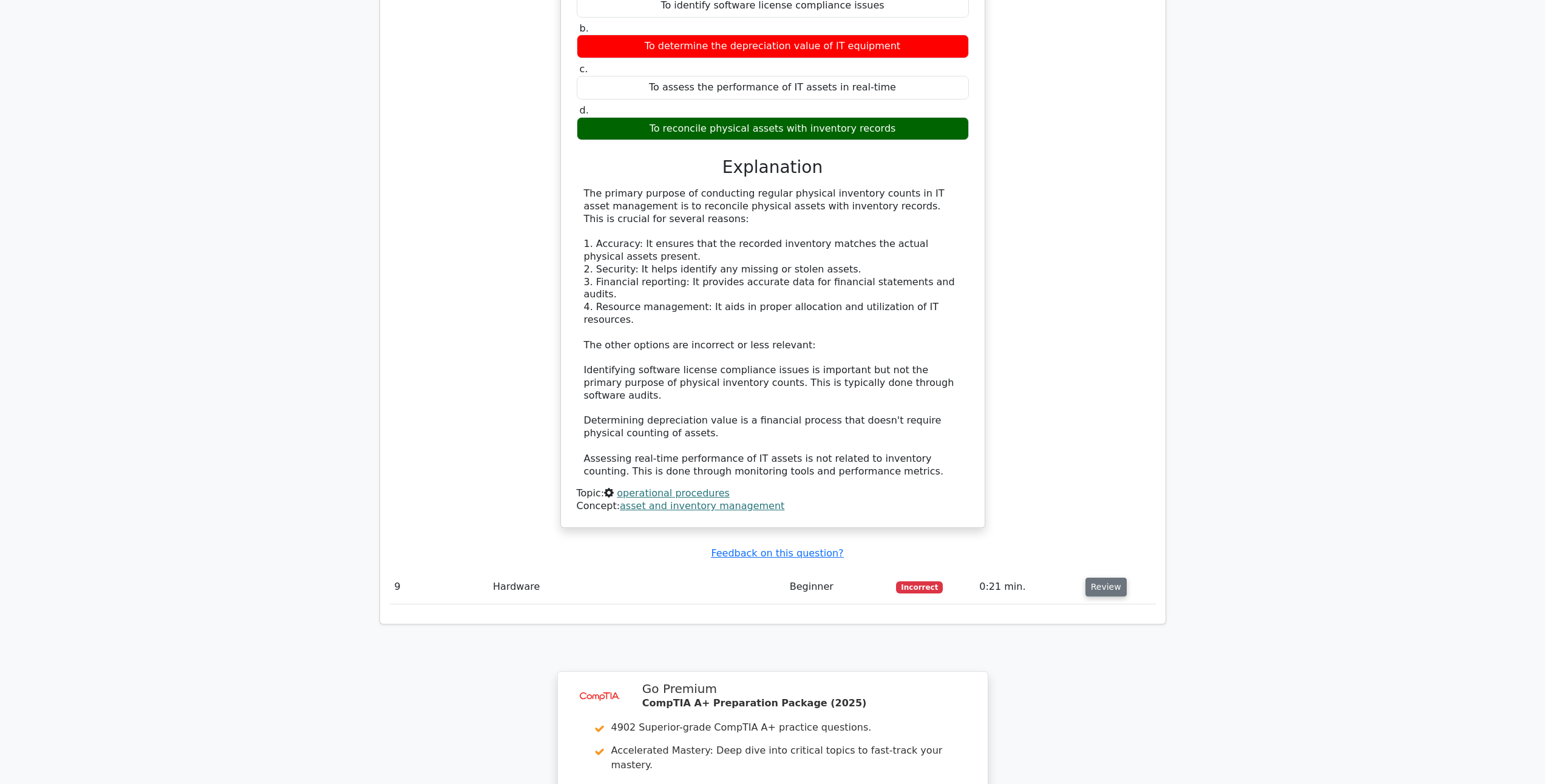
click at [1095, 577] on button "Review" at bounding box center [1105, 587] width 41 height 19
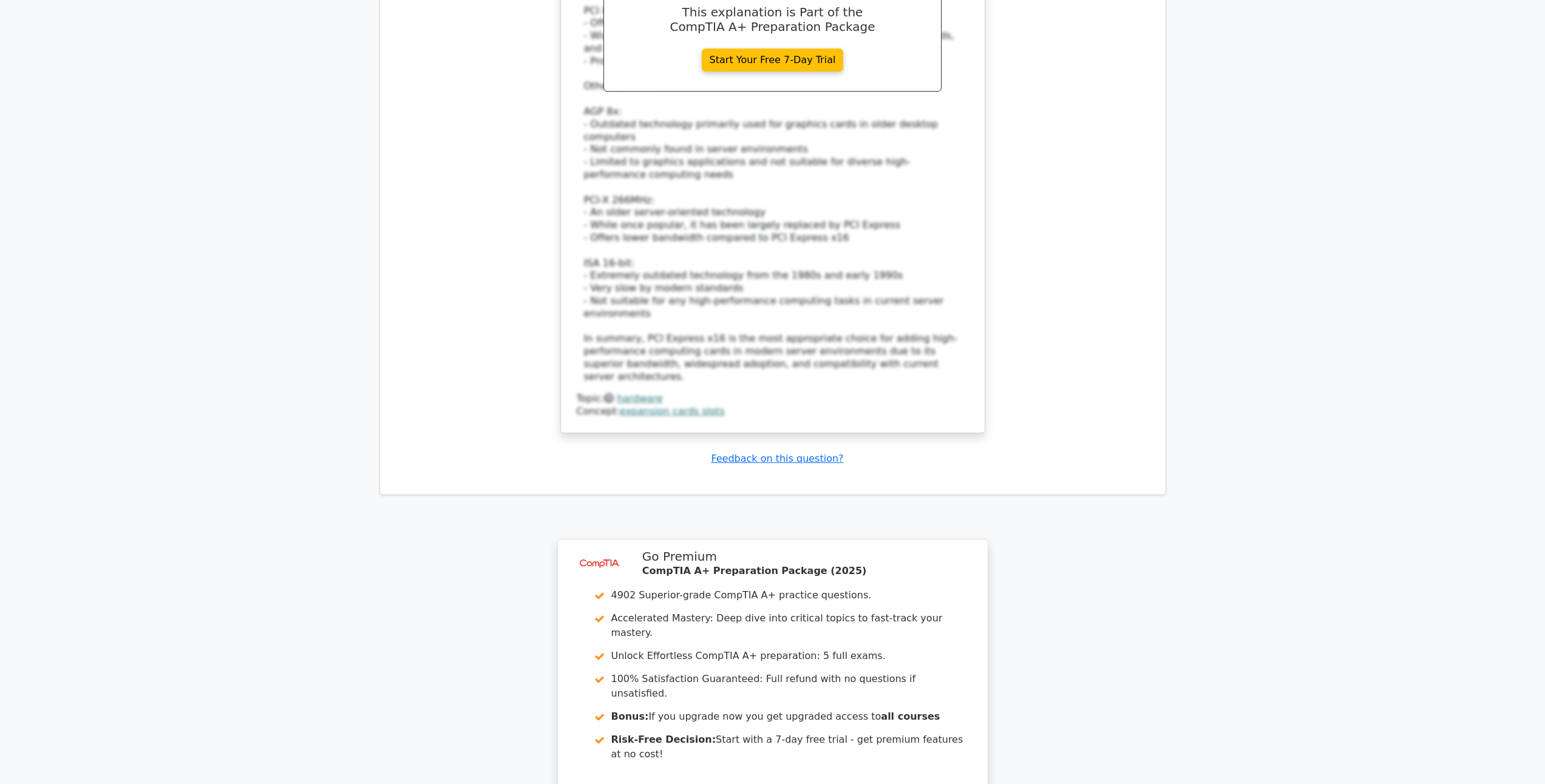
scroll to position [6385, 0]
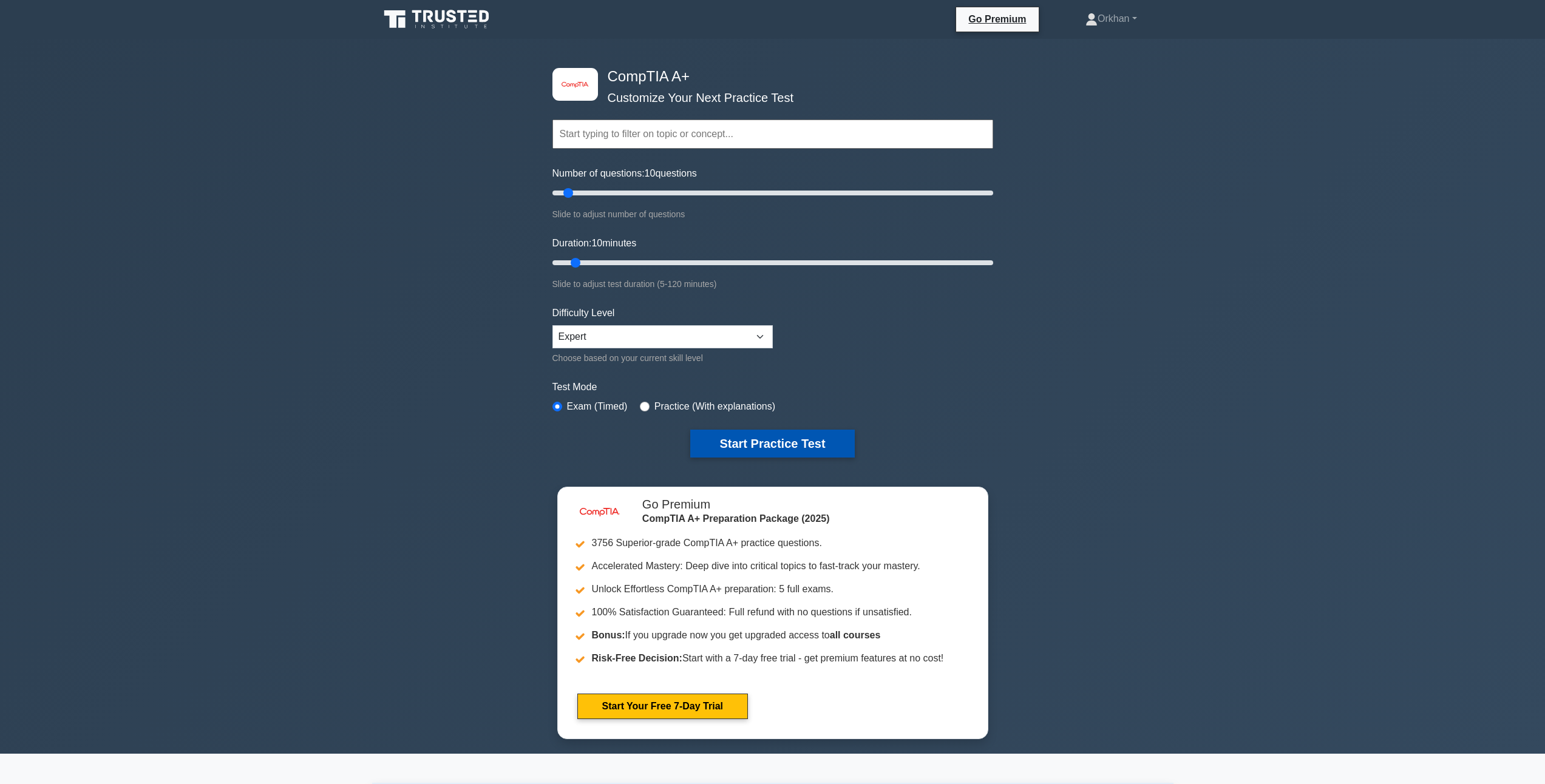
click at [788, 445] on button "Start Practice Test" at bounding box center [772, 443] width 164 height 28
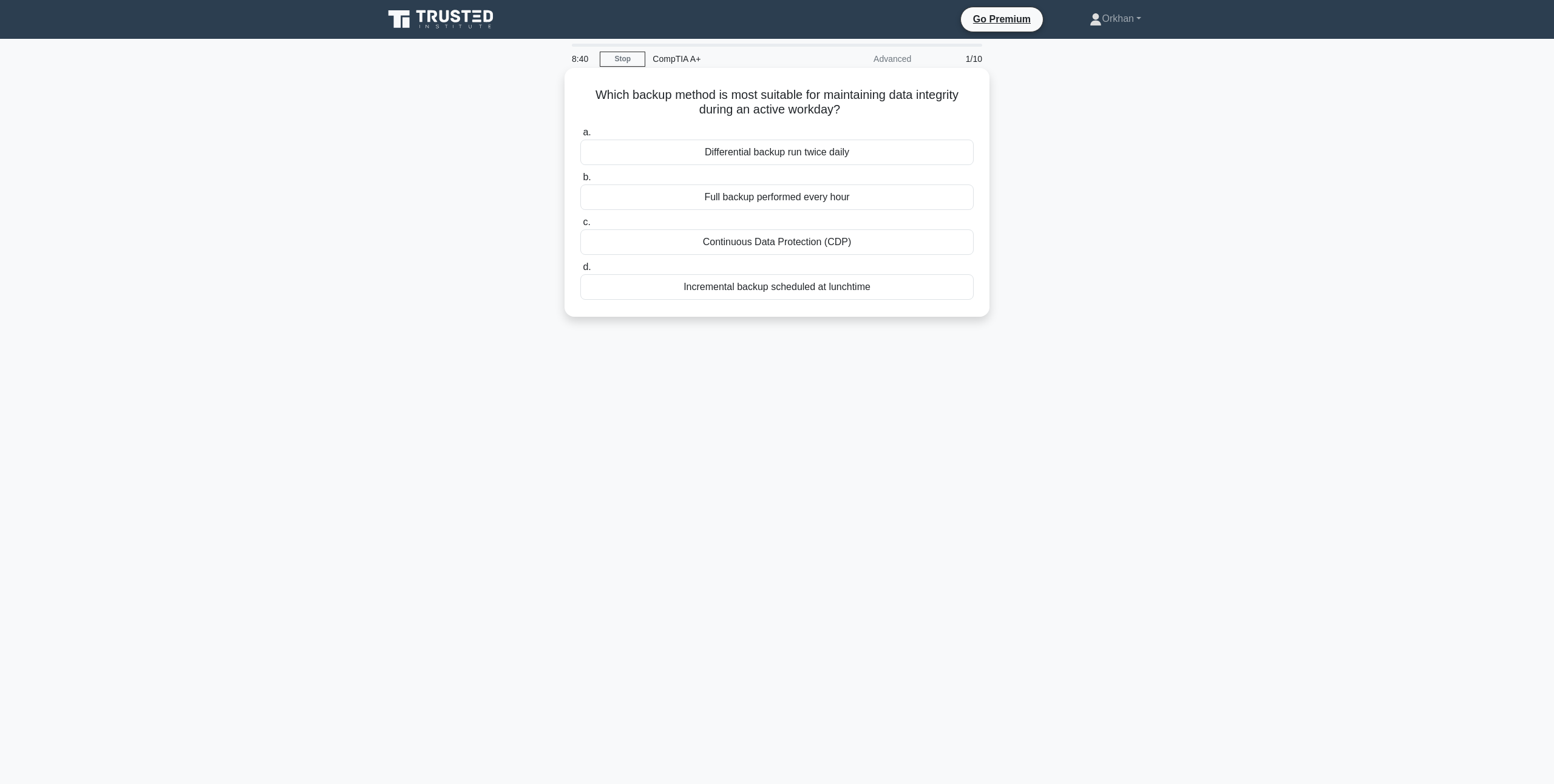
click at [780, 291] on div "Incremental backup scheduled at lunchtime" at bounding box center [777, 287] width 393 height 26
click at [580, 271] on input "d. Incremental backup scheduled at lunchtime" at bounding box center [580, 267] width 0 height 8
drag, startPoint x: 909, startPoint y: 115, endPoint x: 576, endPoint y: 90, distance: 333.9
click at [576, 90] on div "Which network cable type is most suitable for installations where high flexibil…" at bounding box center [777, 193] width 415 height 239
copy h5 "Which network cable type is most suitable for installations where high flexibil…"
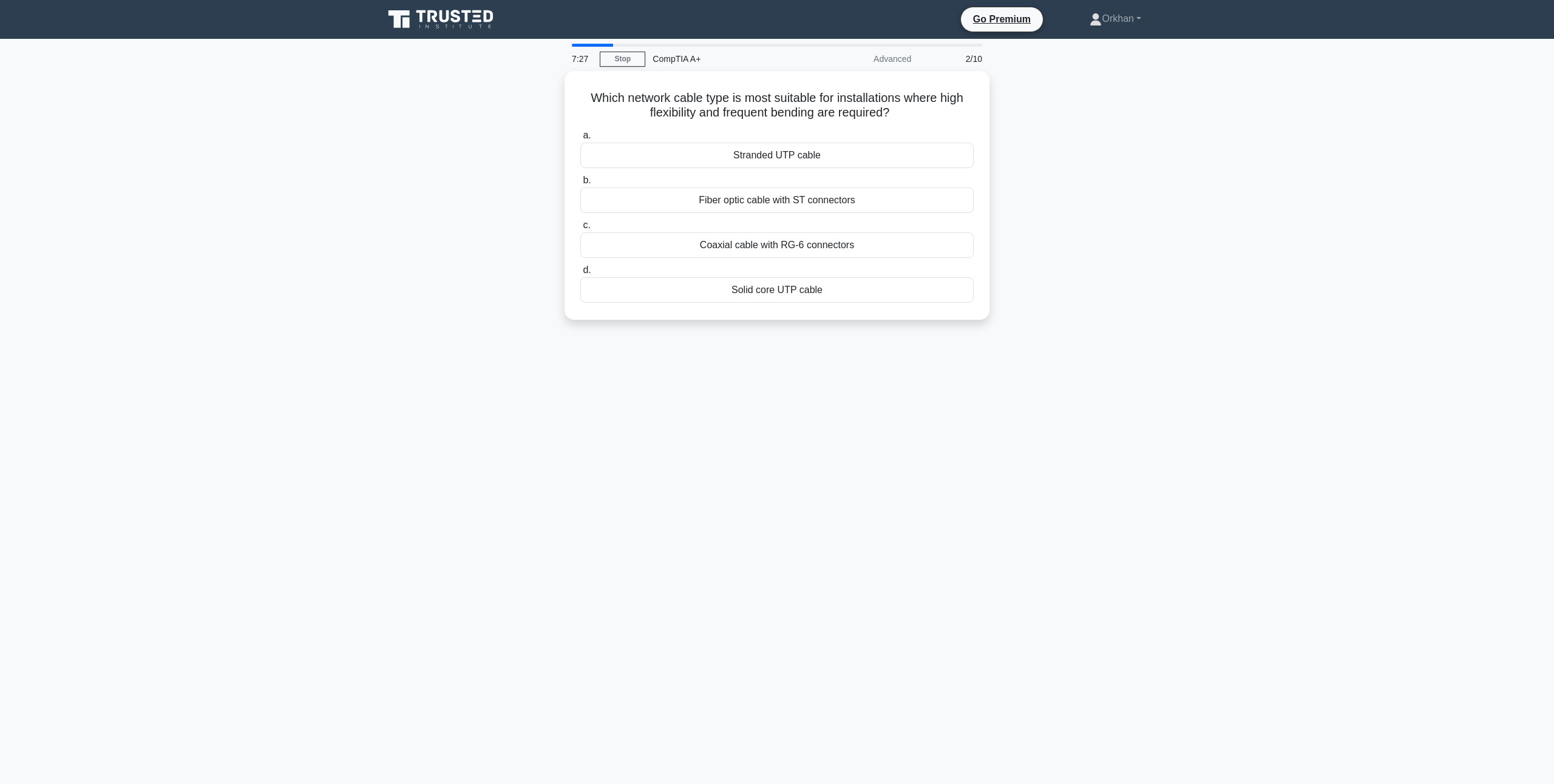
click at [375, 133] on main "7:27 Stop CompTIA A+ Advanced 2/10 Which network cable type is most suitable fo…" at bounding box center [777, 412] width 1554 height 746
drag, startPoint x: 919, startPoint y: 111, endPoint x: 569, endPoint y: 93, distance: 350.5
click at [569, 93] on div "Which network cable type is most suitable for installations where high flexibil…" at bounding box center [777, 193] width 415 height 239
copy h5 "Which network cable type is most suitable for installations where high flexibil…"
click at [350, 134] on main "6:54 Stop CompTIA A+ Advanced 2/10 Which network cable type is most suitable fo…" at bounding box center [777, 412] width 1554 height 746
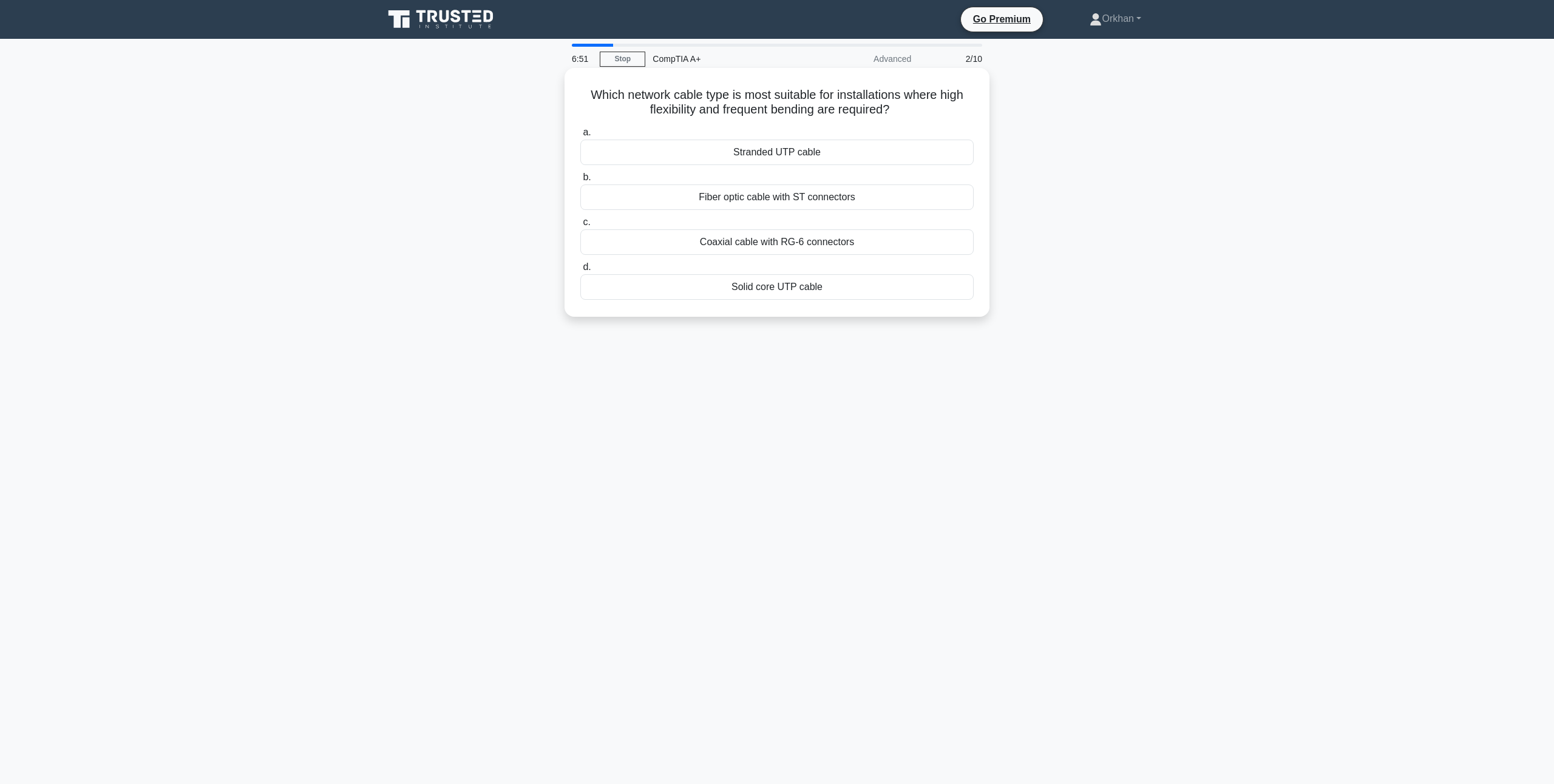
click at [796, 150] on div "Stranded UTP cable" at bounding box center [777, 153] width 393 height 26
click at [580, 136] on input "a. Stranded UTP cable" at bounding box center [580, 132] width 0 height 8
click at [769, 245] on div "DVD-ROM drive" at bounding box center [777, 242] width 393 height 26
click at [580, 227] on input "c. DVD-ROM drive" at bounding box center [580, 222] width 0 height 8
click at [781, 163] on div "4 GB" at bounding box center [777, 153] width 393 height 26
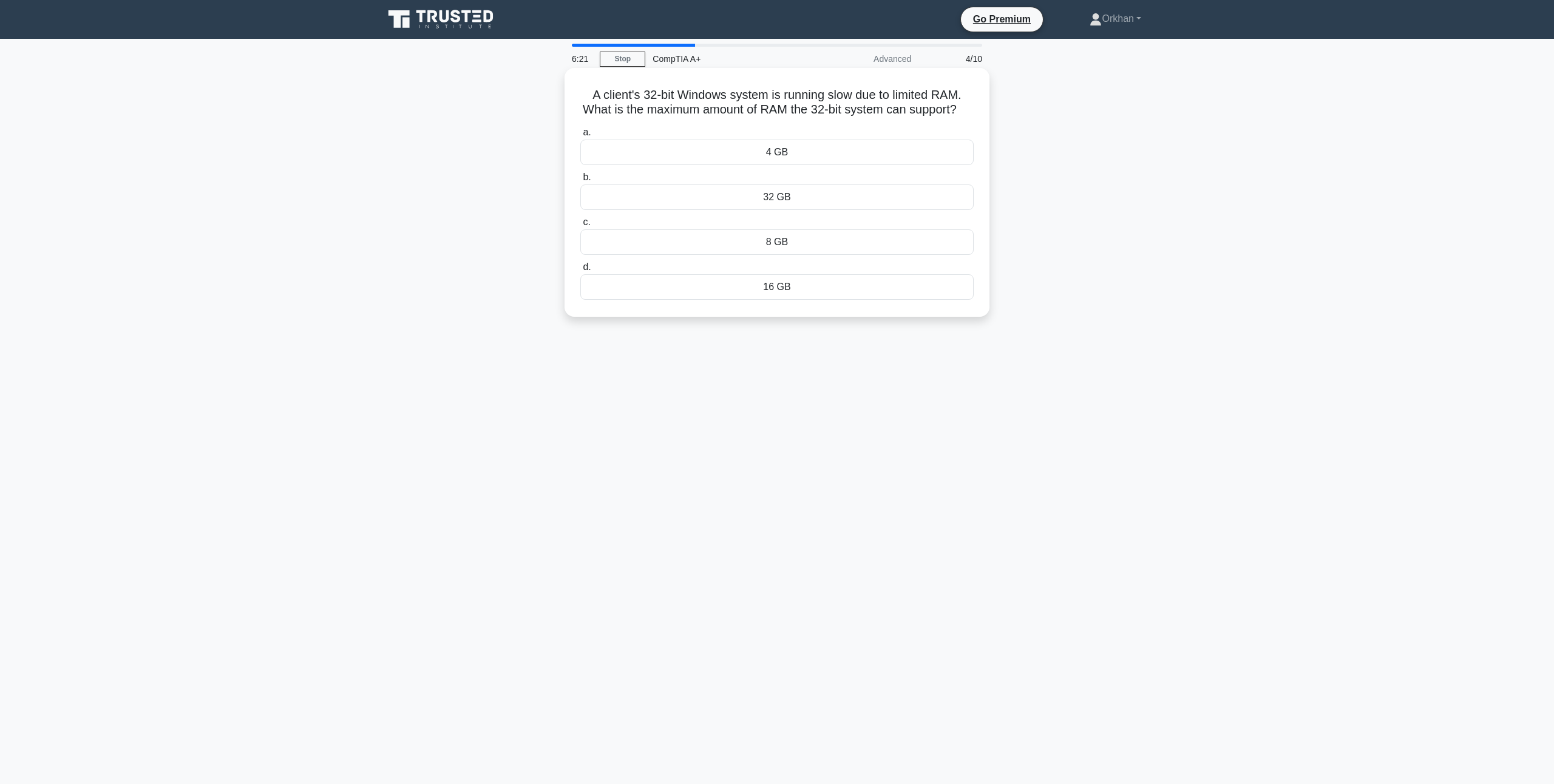
click at [580, 136] on input "a. 4 GB" at bounding box center [580, 132] width 0 height 8
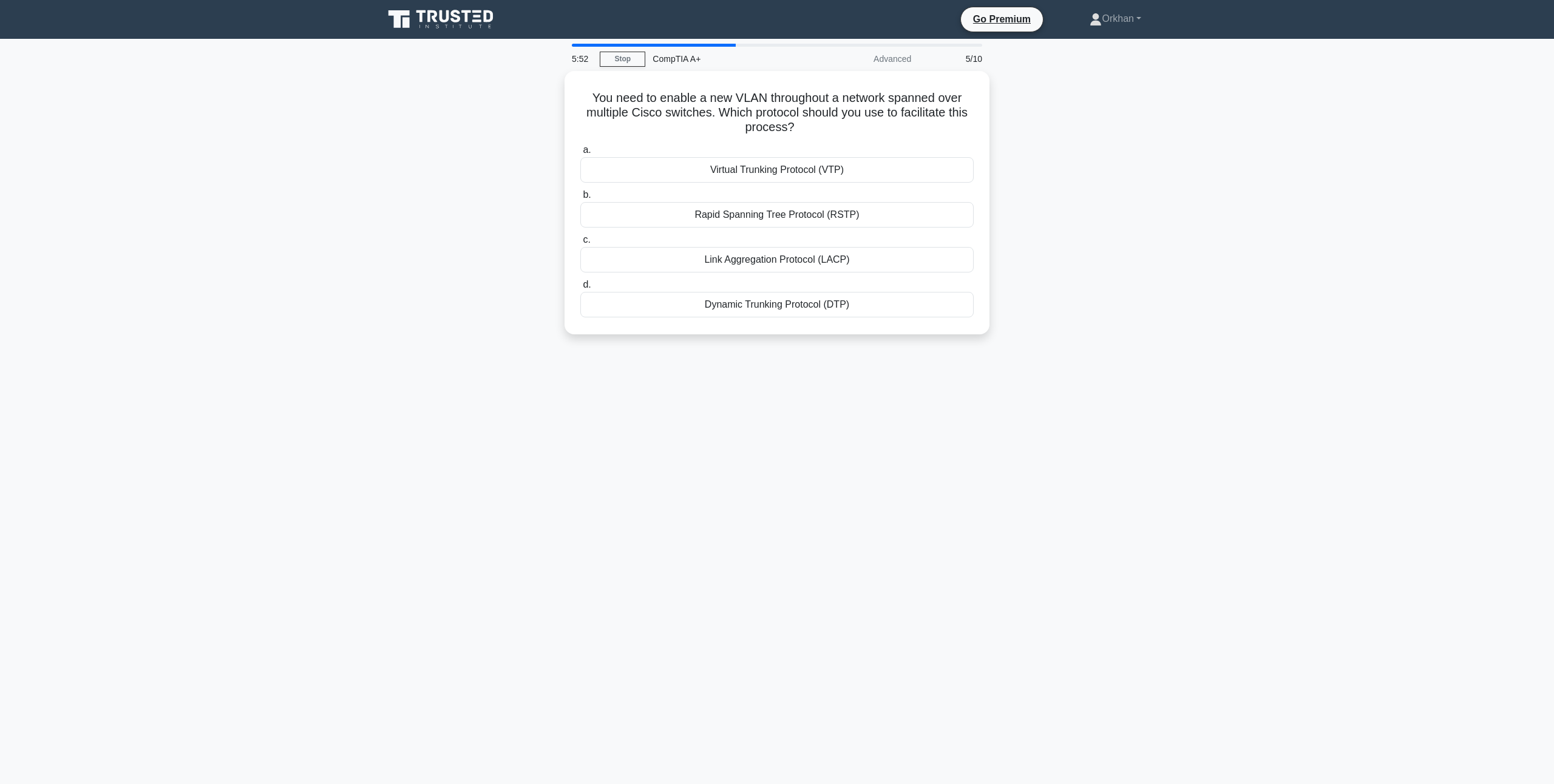
drag, startPoint x: 809, startPoint y: 122, endPoint x: 563, endPoint y: 92, distance: 247.8
click at [563, 92] on div "You need to enable a new VLAN throughout a network spanned over multiple Cisco …" at bounding box center [777, 210] width 802 height 278
copy h5 "You need to enable a new VLAN throughout a network spanned over multiple Cisco …"
click at [309, 229] on main "4:24 Stop CompTIA A+ Advanced 5/10 You need to enable a new VLAN throughout a n…" at bounding box center [777, 412] width 1554 height 746
click at [748, 166] on div "Virtual Trunking Protocol (VTP)" at bounding box center [777, 167] width 393 height 26
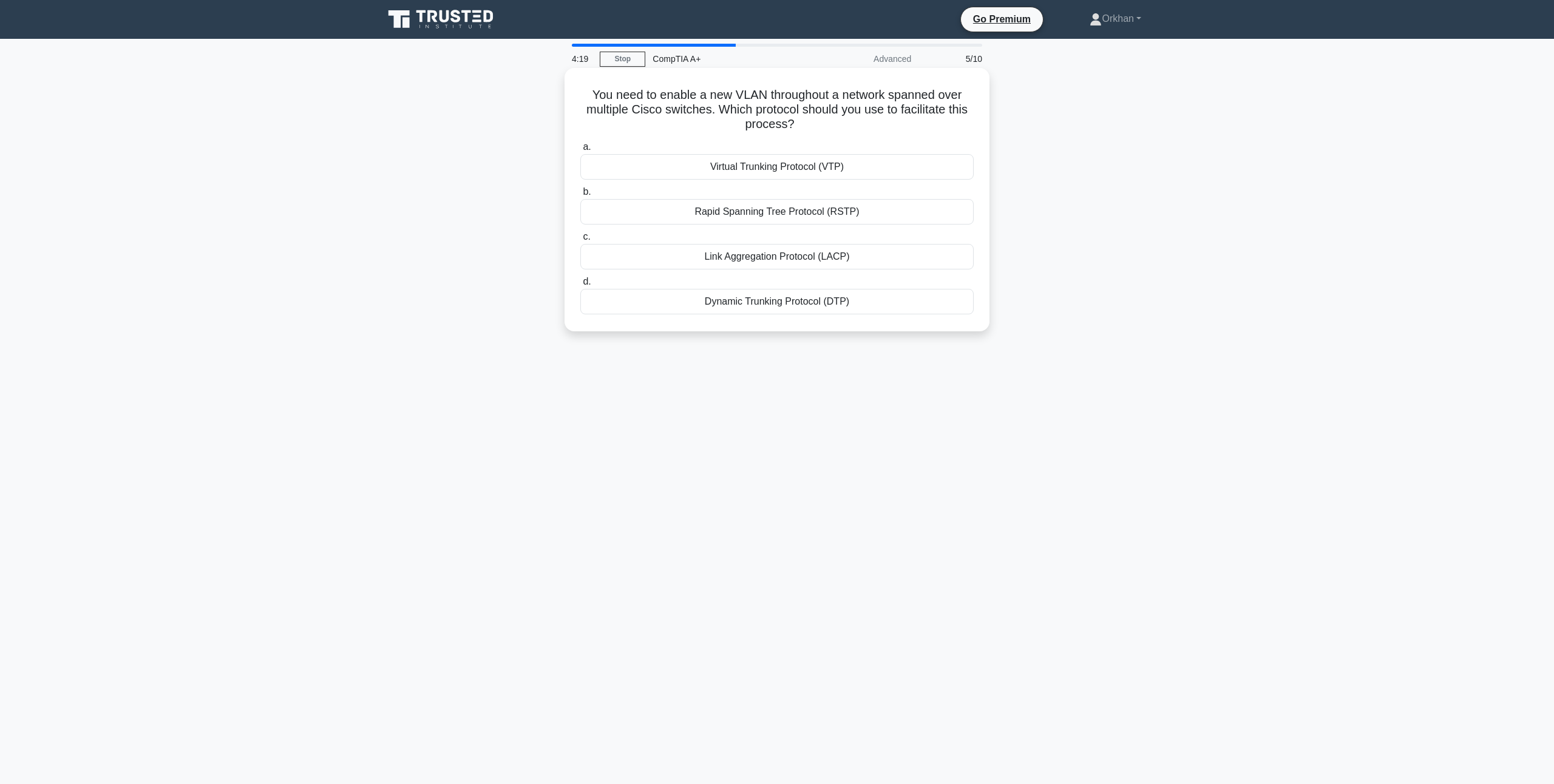
click at [580, 151] on input "a. Virtual Trunking Protocol (VTP)" at bounding box center [580, 147] width 0 height 8
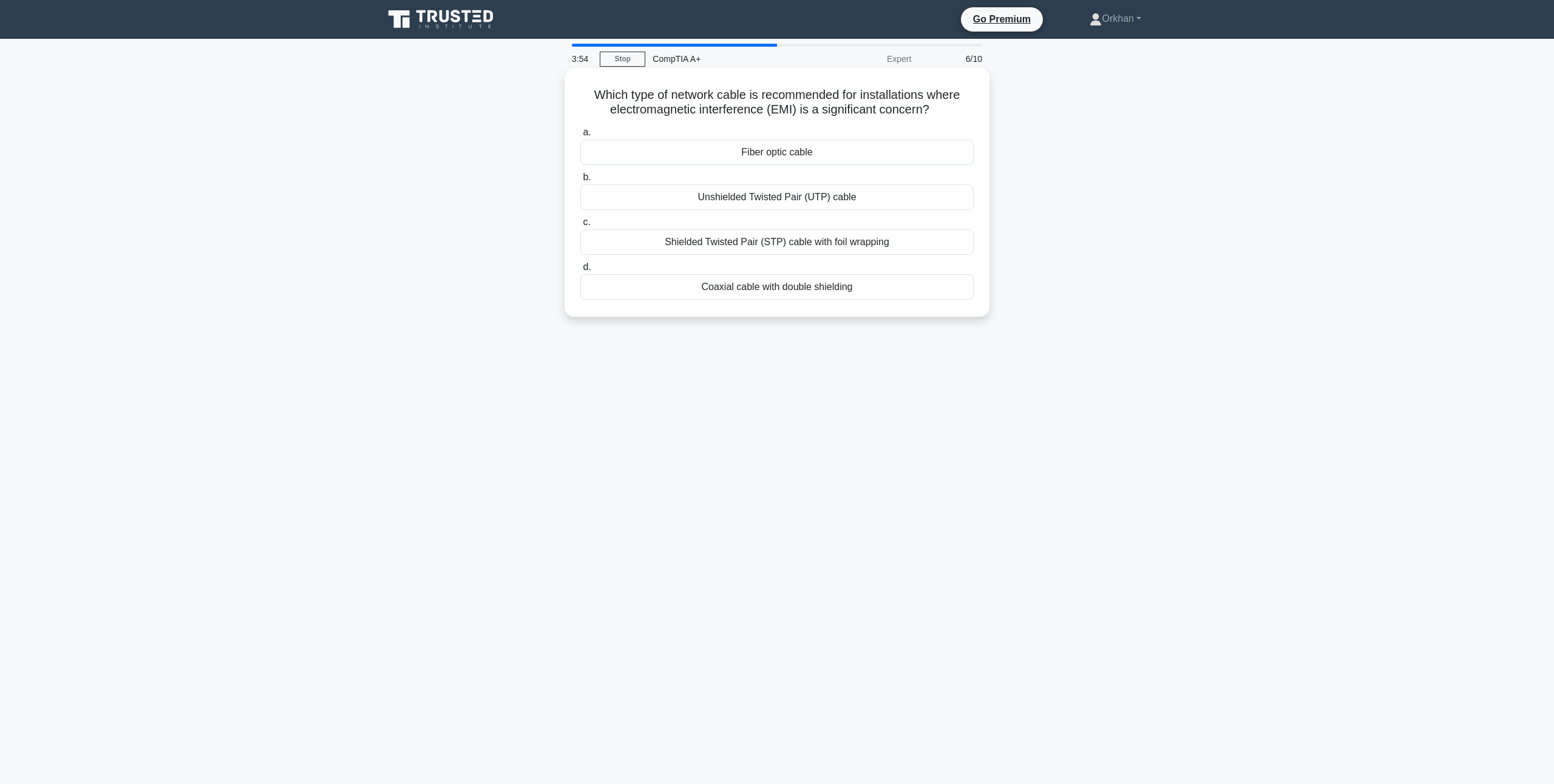
click at [700, 240] on div "Shielded Twisted Pair (STP) cable with foil wrapping" at bounding box center [777, 242] width 393 height 26
click at [580, 227] on input "c. Shielded Twisted Pair (STP) cable with foil wrapping" at bounding box center [580, 222] width 0 height 8
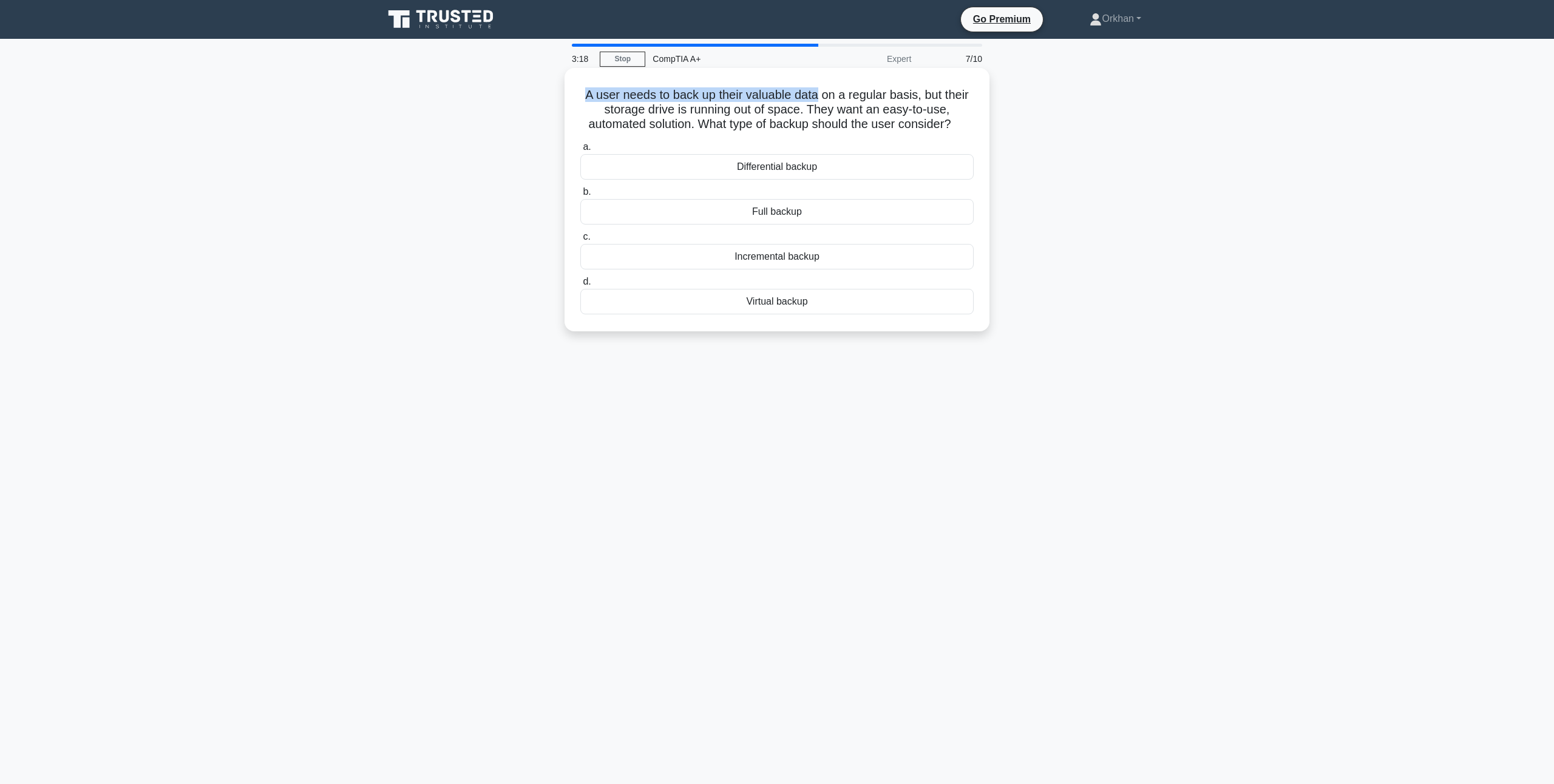
drag, startPoint x: 560, startPoint y: 98, endPoint x: 818, endPoint y: 91, distance: 258.1
click at [818, 91] on div "A user needs to back up their valuable data on a regular basis, but their stora…" at bounding box center [777, 210] width 802 height 278
click at [559, 101] on div "A user needs to back up their valuable data on a regular basis, but their stora…" at bounding box center [777, 210] width 802 height 278
drag, startPoint x: 563, startPoint y: 98, endPoint x: 920, endPoint y: 97, distance: 357.0
click at [920, 97] on div "A user needs to back up their valuable data on a regular basis, but their stora…" at bounding box center [777, 210] width 802 height 278
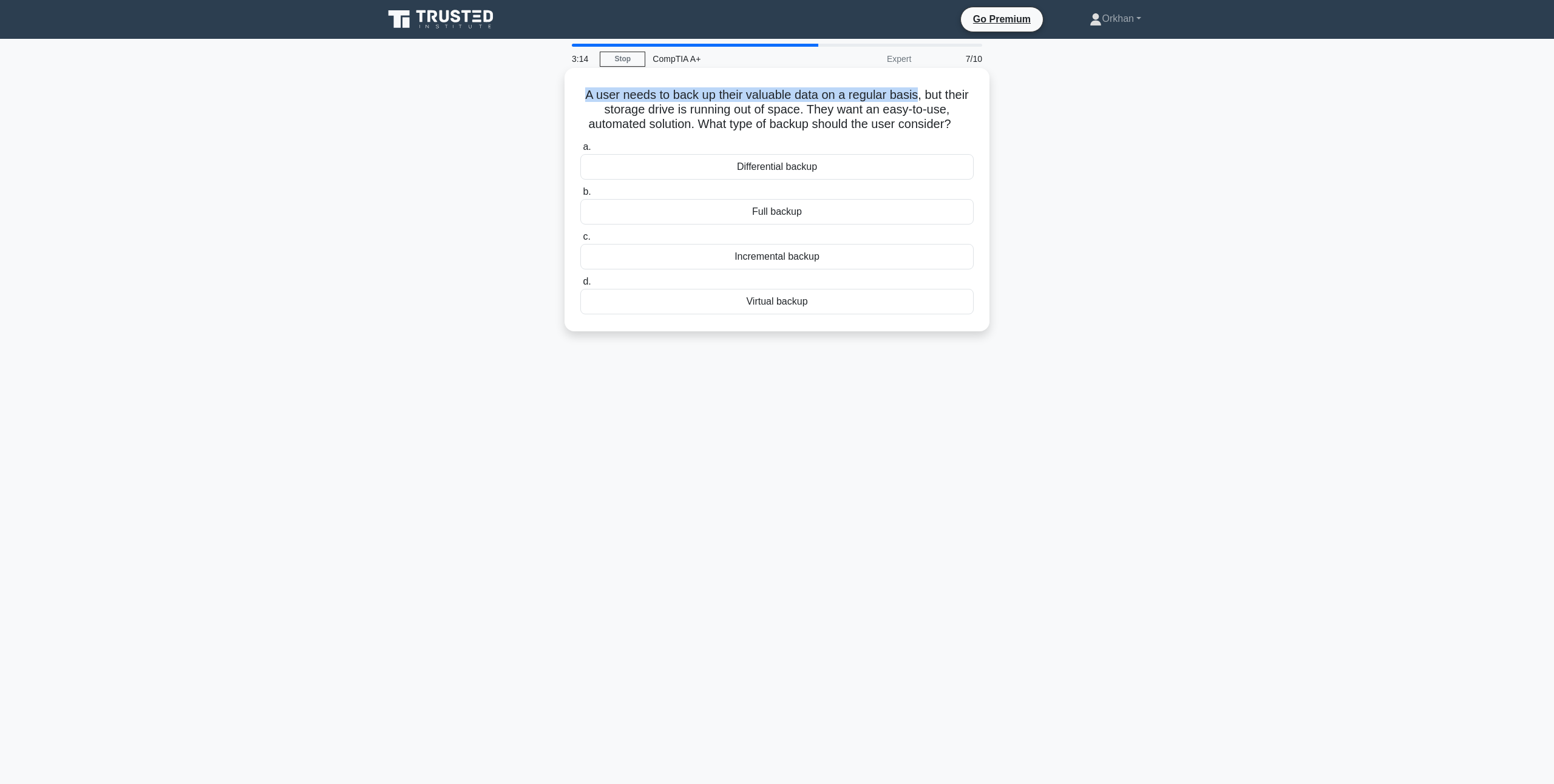
copy h5 "A user needs to back up their valuable data on a regular basis"
click at [1462, 265] on main "2:57 Stop CompTIA A+ Expert 7/10 A user needs to back up their valuable data on…" at bounding box center [777, 412] width 1554 height 746
click at [774, 258] on div "Incremental backup" at bounding box center [777, 257] width 393 height 26
click at [580, 241] on input "c. Incremental backup" at bounding box center [580, 237] width 0 height 8
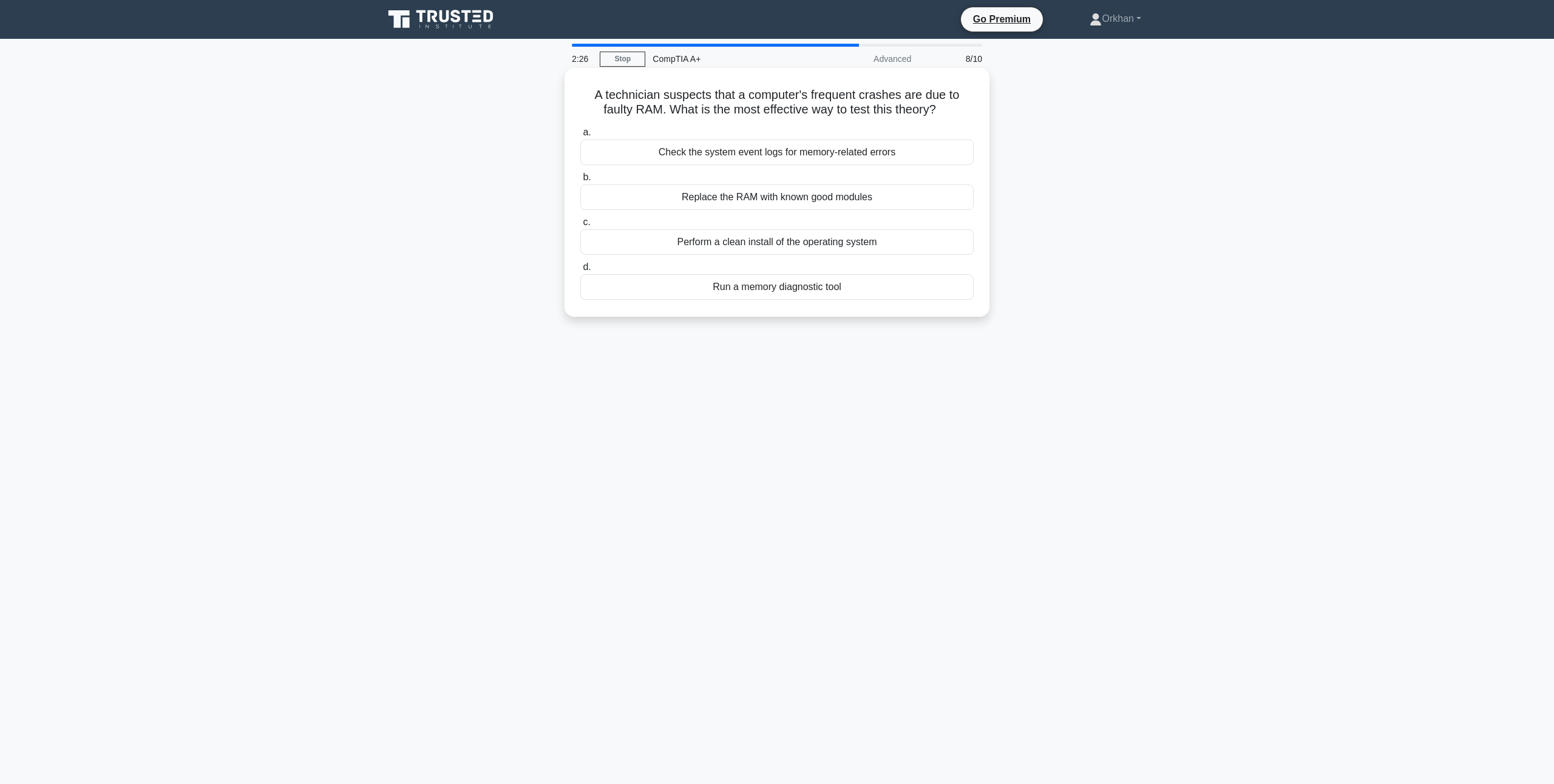
click at [801, 286] on div "Run a memory diagnostic tool" at bounding box center [777, 287] width 393 height 26
click at [580, 271] on input "d. Run a memory diagnostic tool" at bounding box center [580, 267] width 0 height 8
click at [818, 291] on div "To indicate the maximum wattage output of the PSU" at bounding box center [777, 287] width 393 height 26
click at [580, 271] on input "d. To indicate the maximum wattage output of the PSU" at bounding box center [580, 267] width 0 height 8
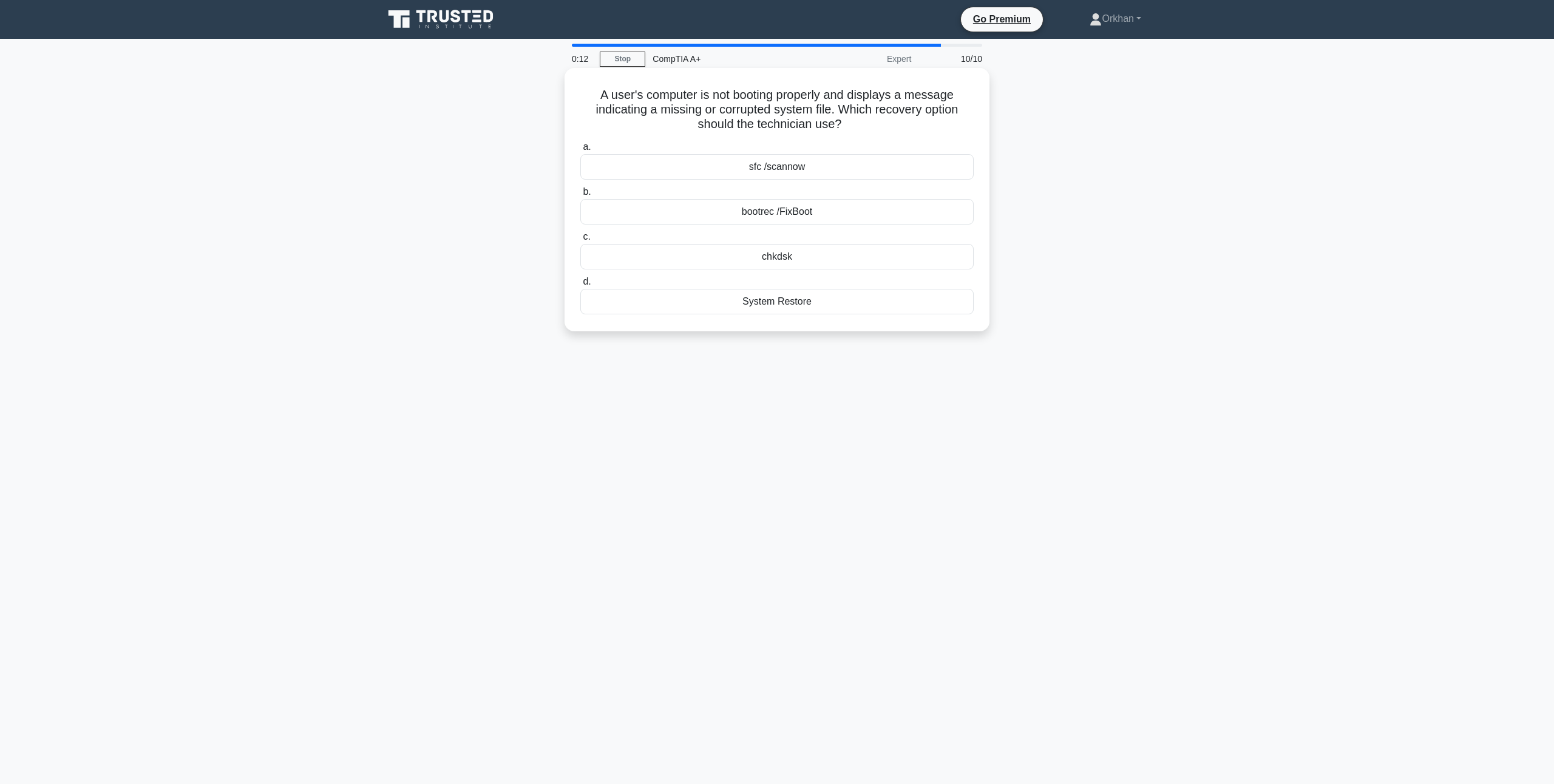
click at [772, 166] on div "sfc /scannow" at bounding box center [777, 167] width 393 height 26
click at [580, 151] on input "a. sfc /scannow" at bounding box center [580, 147] width 0 height 8
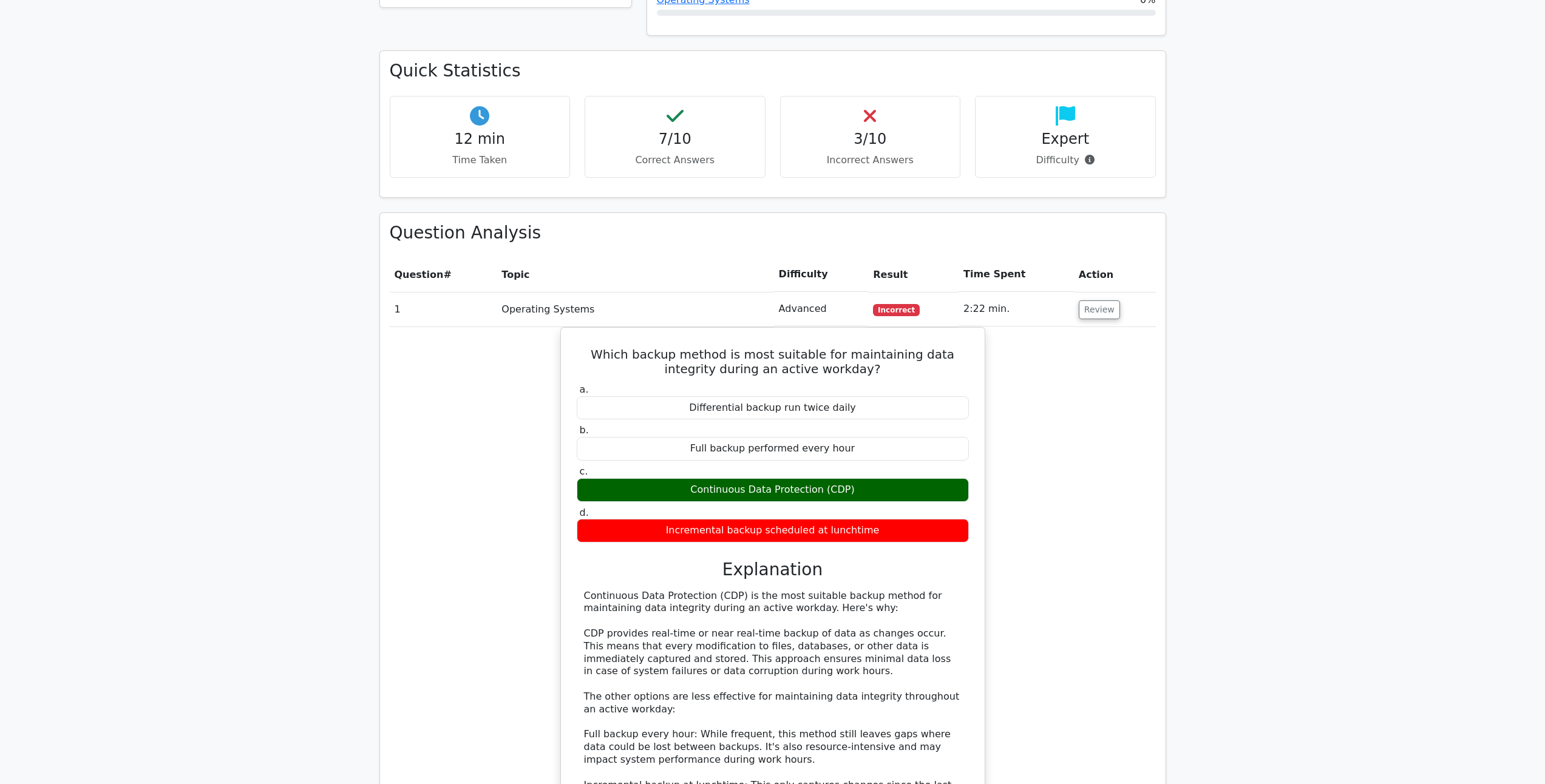
scroll to position [728, 0]
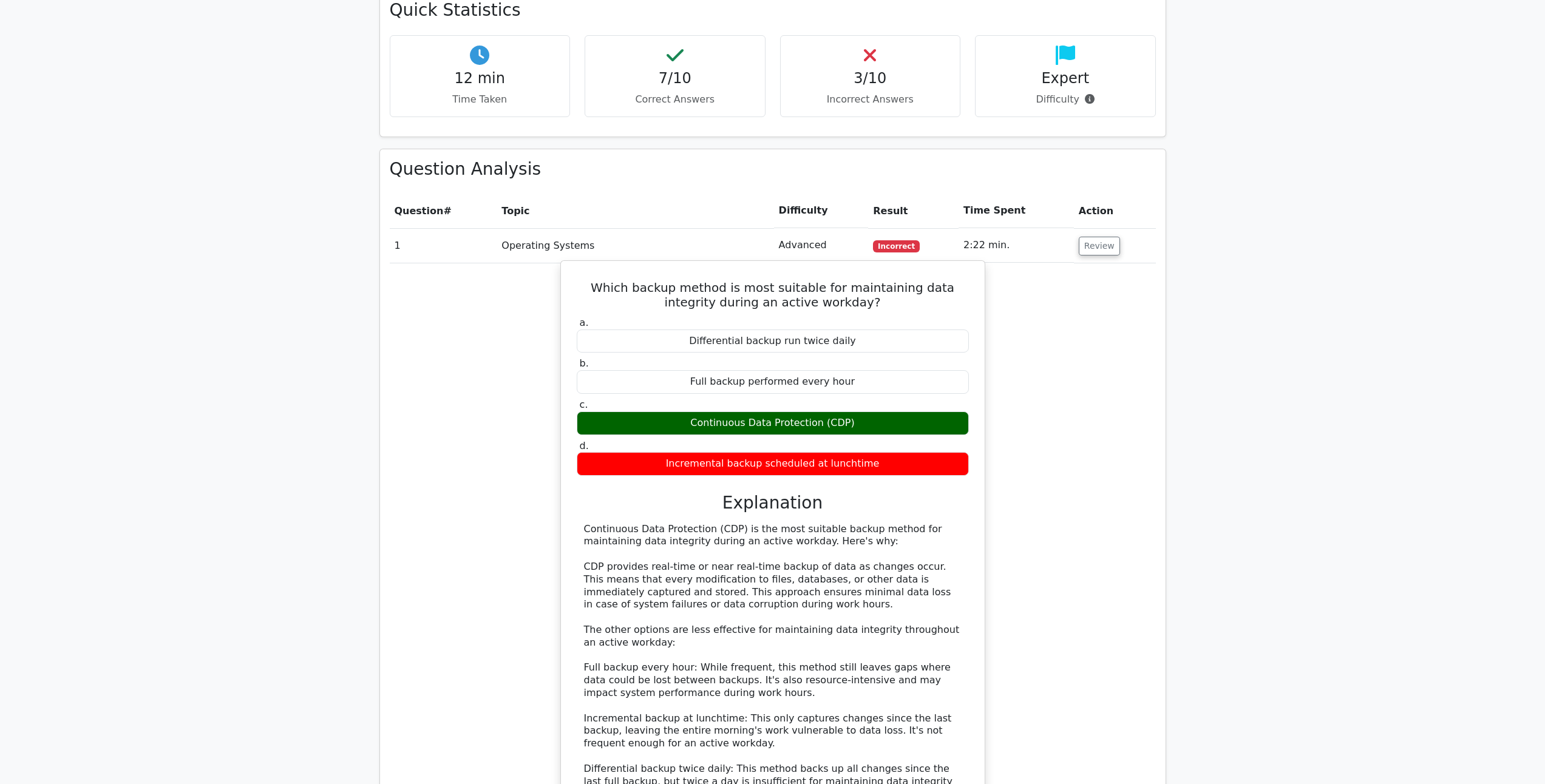
click at [773, 452] on div "Incremental backup scheduled at lunchtime" at bounding box center [772, 464] width 392 height 24
drag, startPoint x: 850, startPoint y: 382, endPoint x: 696, endPoint y: 376, distance: 154.1
click at [696, 411] on div "Continuous Data Protection (CDP)" at bounding box center [772, 423] width 392 height 24
copy div "Continuous Data Protection (CDP)"
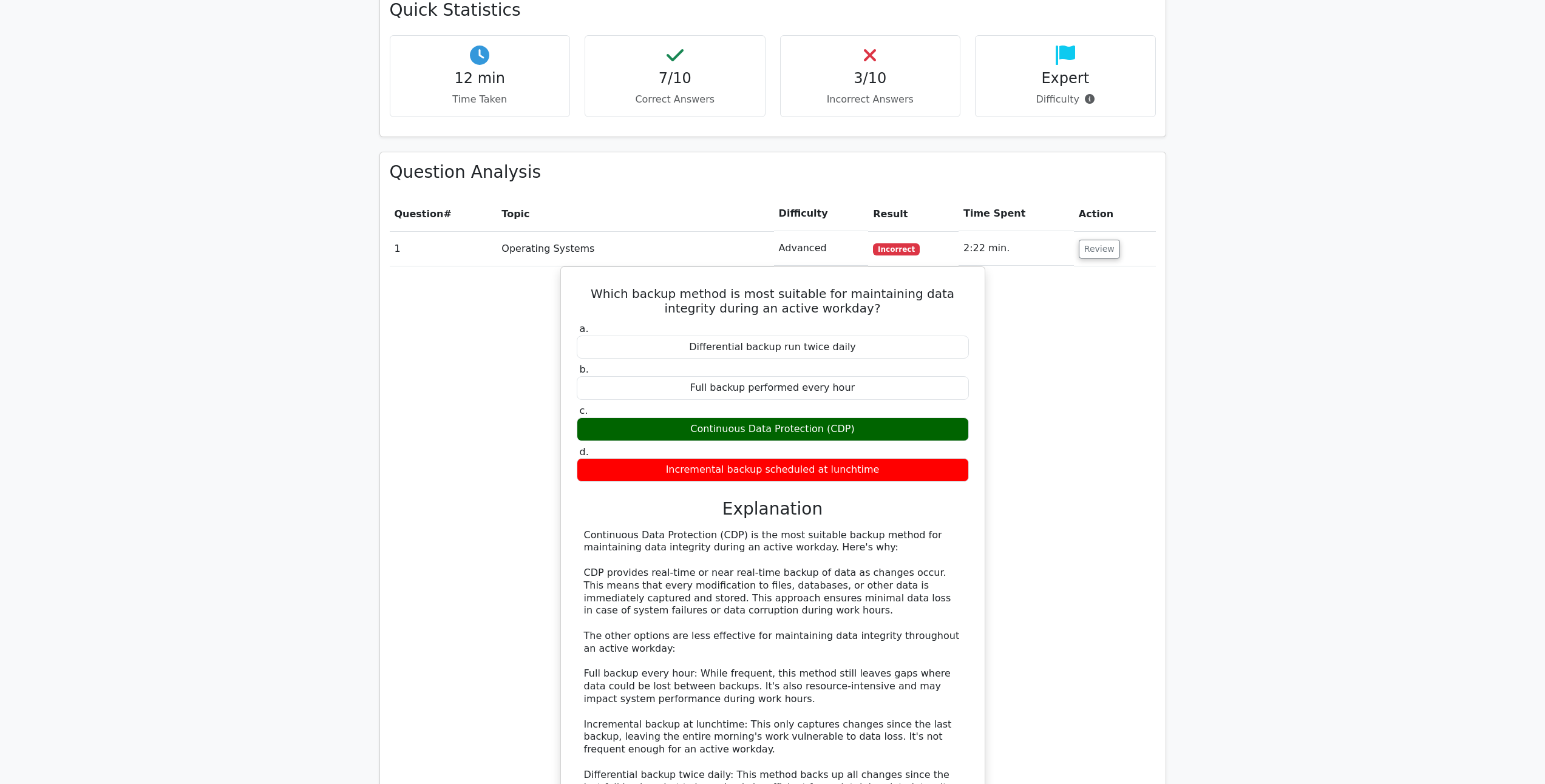
click at [298, 270] on main "image/svg+xml Go Premium CompTIA A+ Preparation Package (2025) 4902 Superior-gr…" at bounding box center [772, 520] width 1545 height 2418
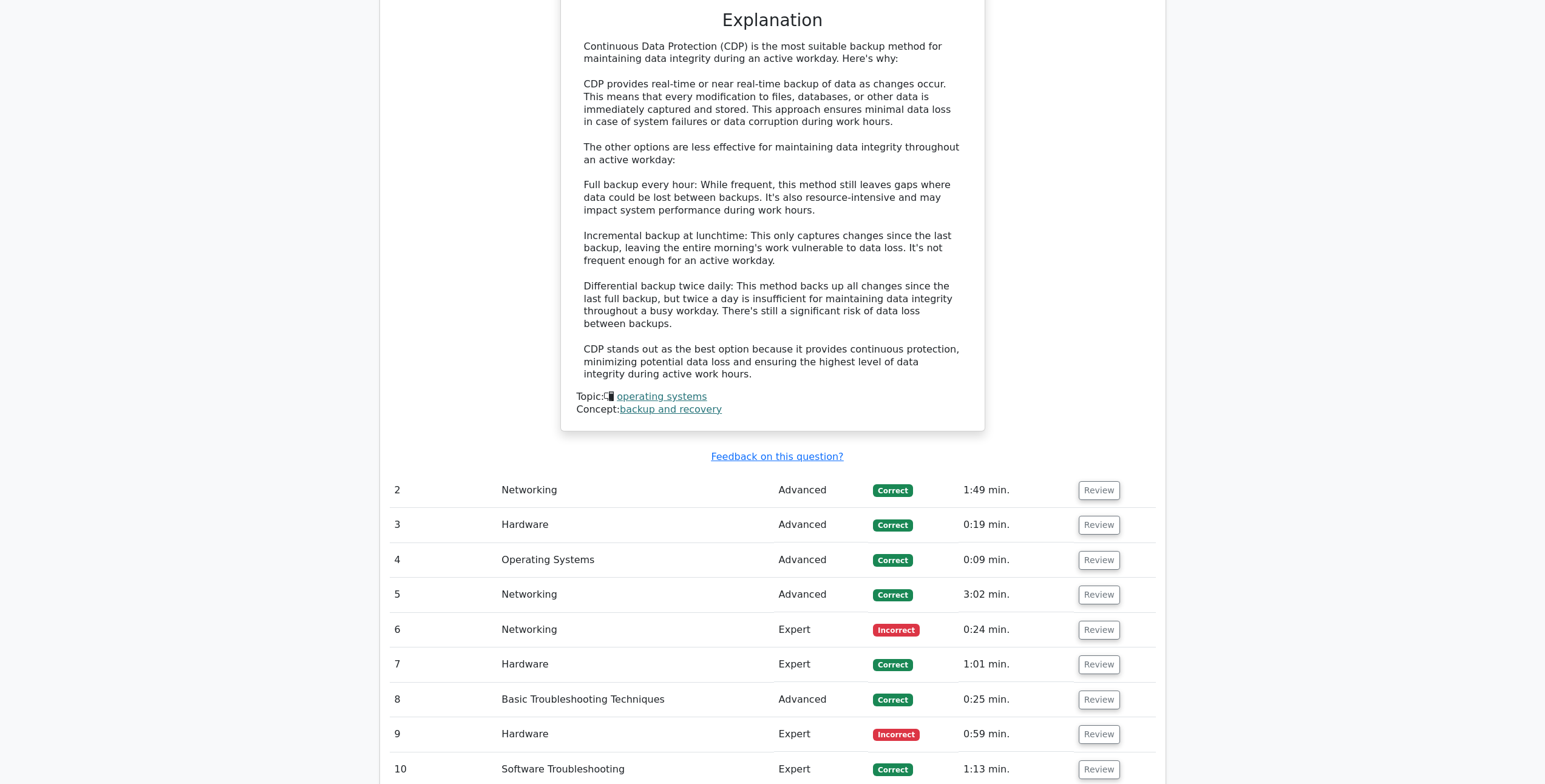
scroll to position [1457, 0]
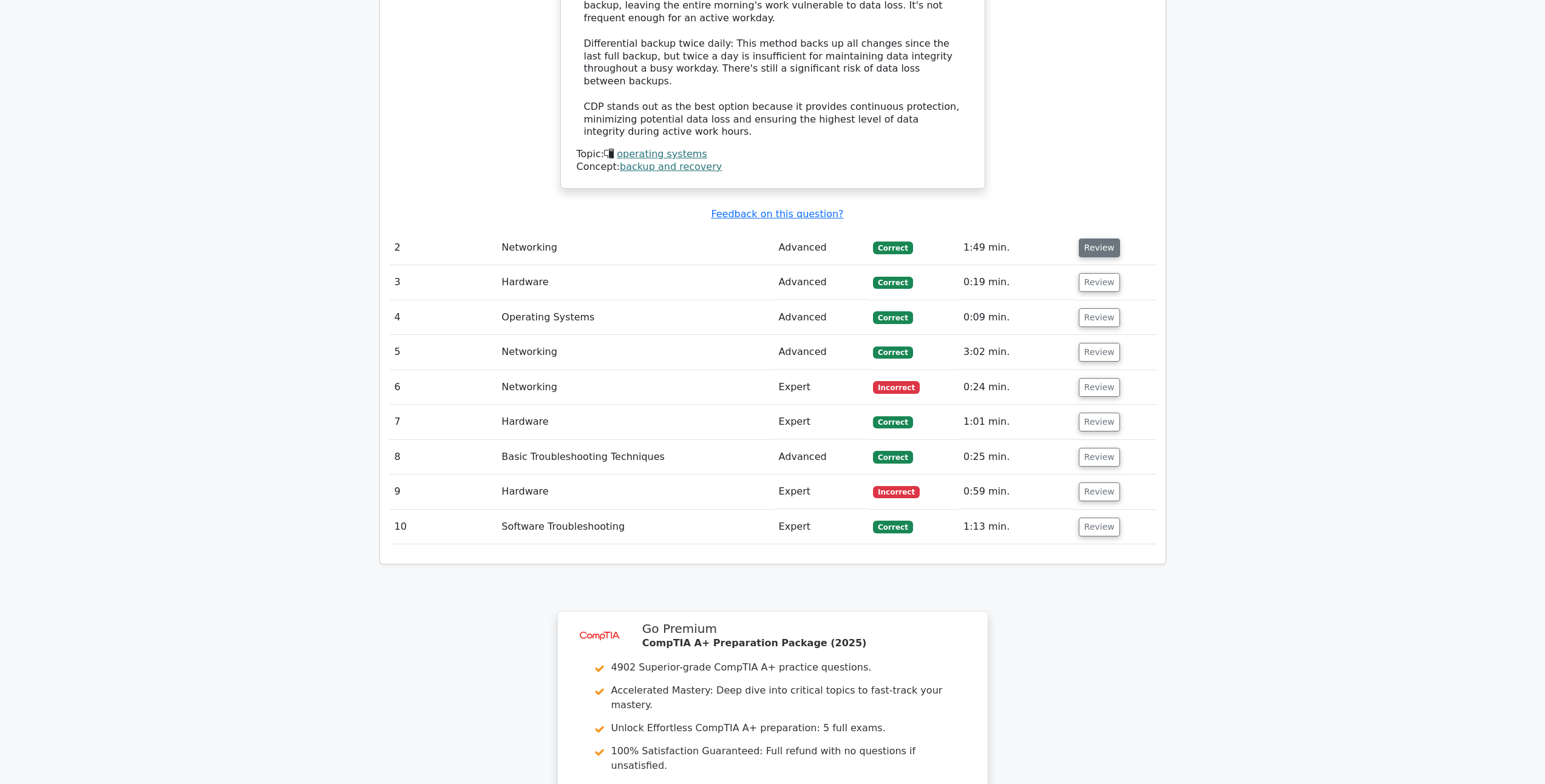
click at [1082, 238] on button "Review" at bounding box center [1099, 248] width 41 height 19
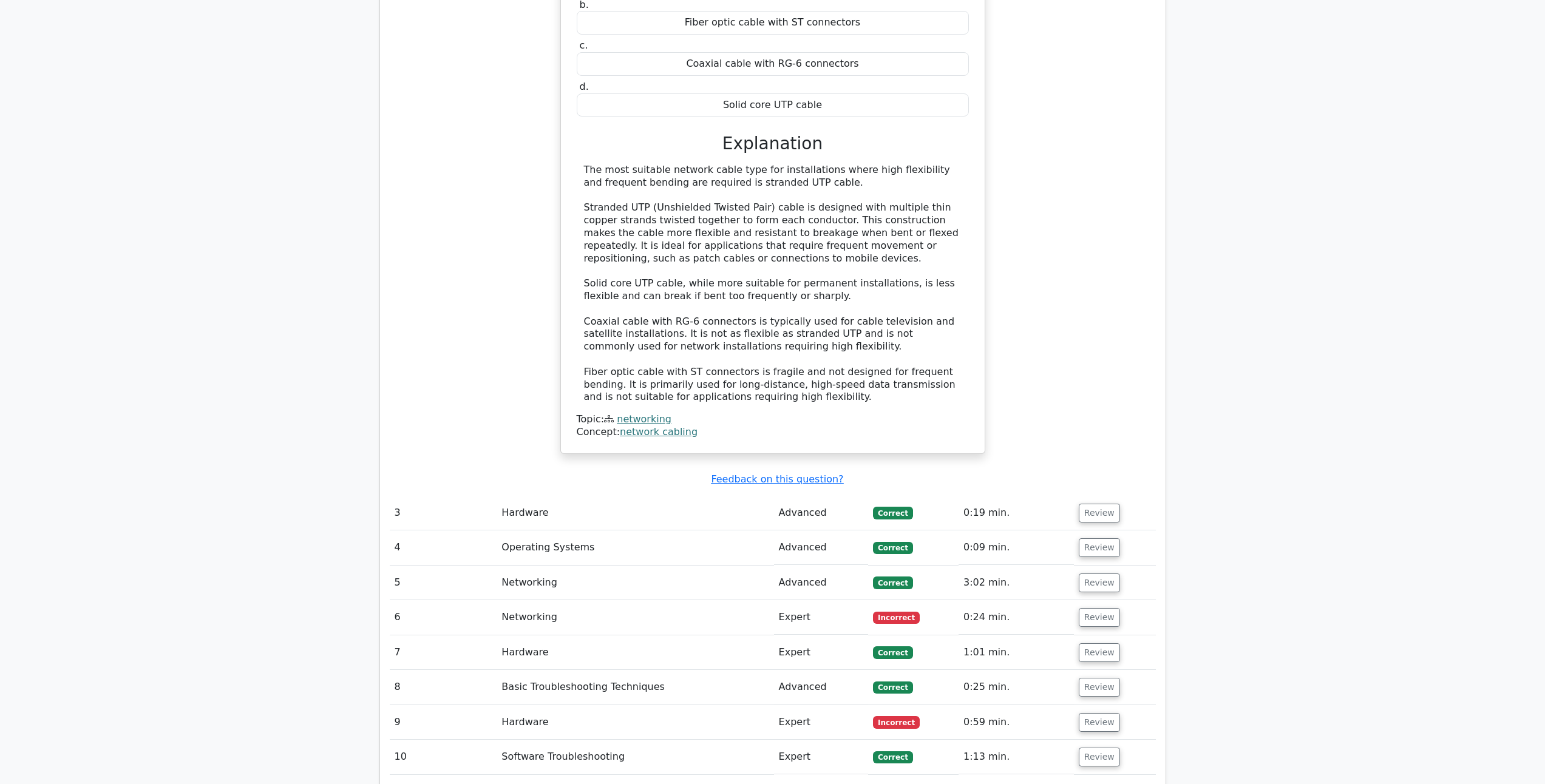
scroll to position [2003, 0]
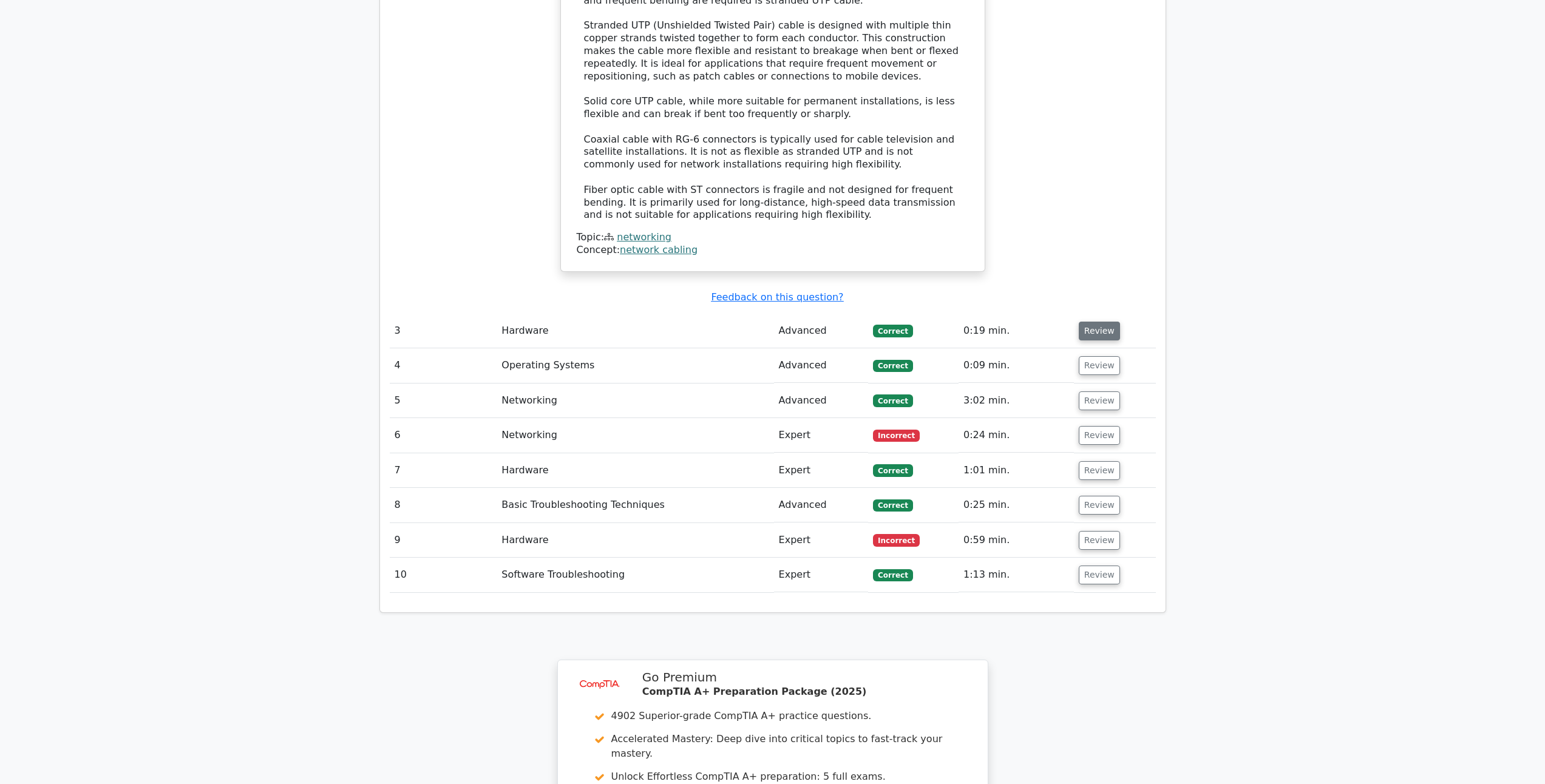
click at [1096, 322] on button "Review" at bounding box center [1099, 331] width 41 height 19
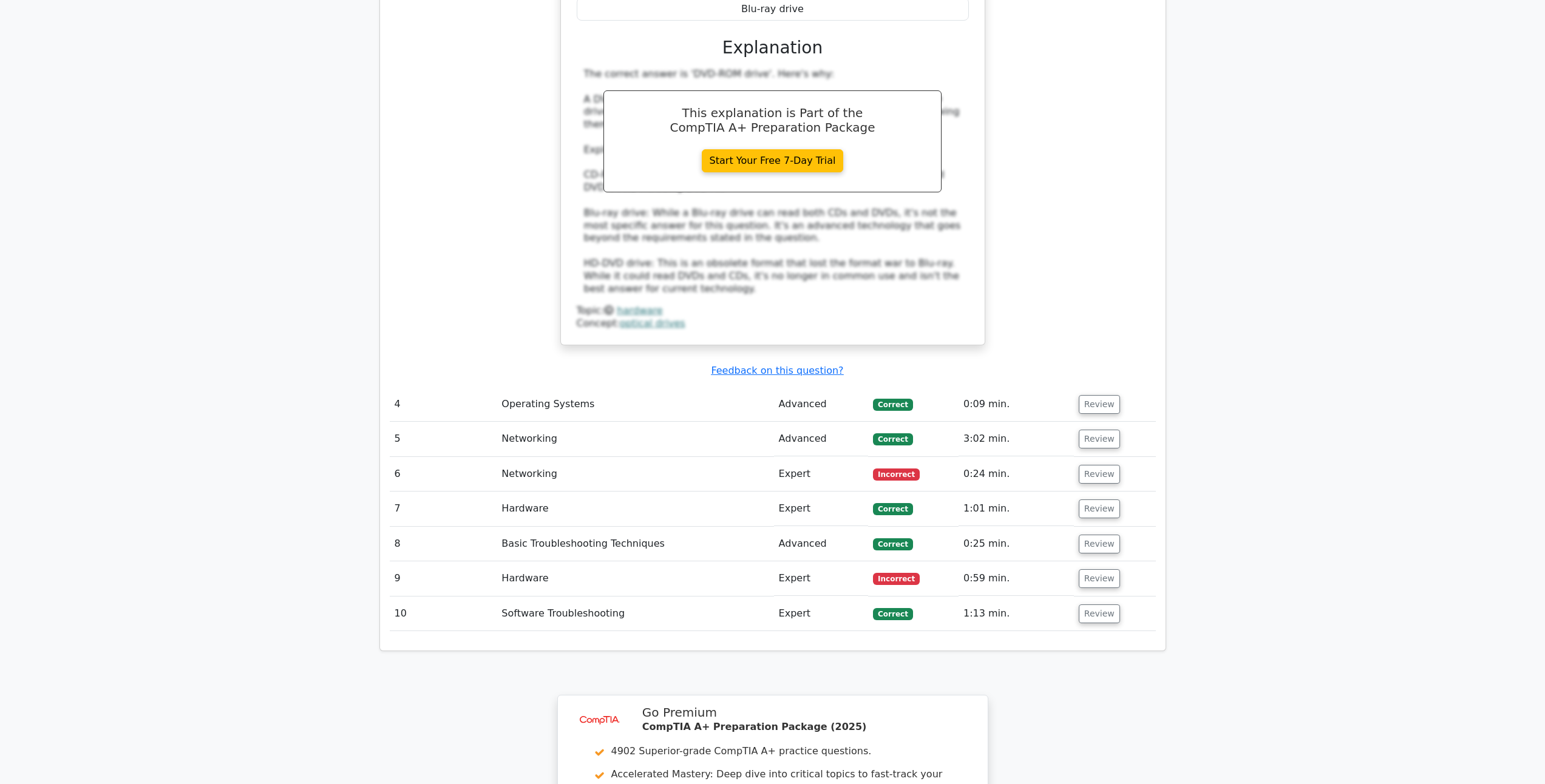
scroll to position [2610, 0]
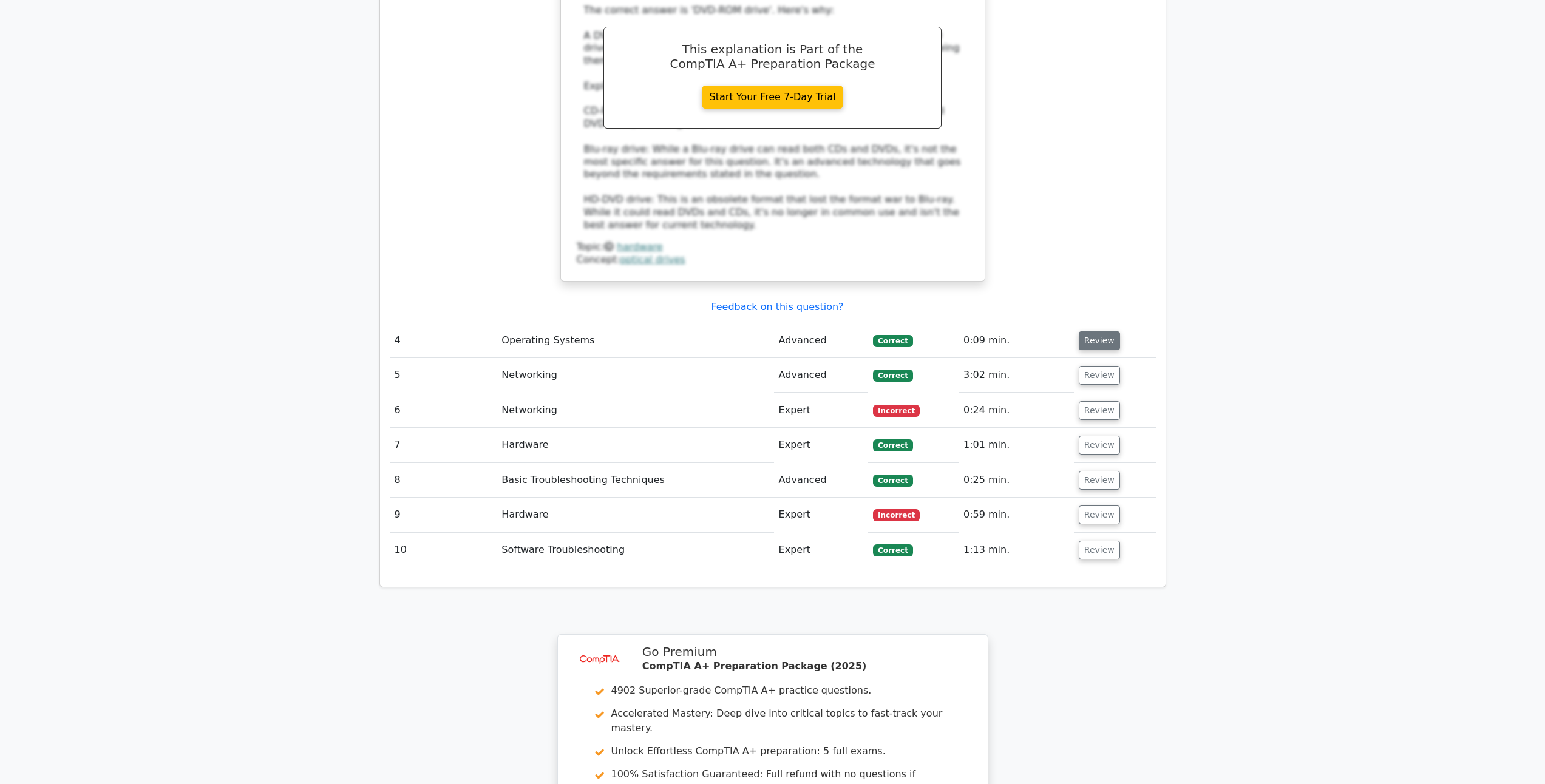
click at [1105, 332] on button "Review" at bounding box center [1099, 341] width 41 height 19
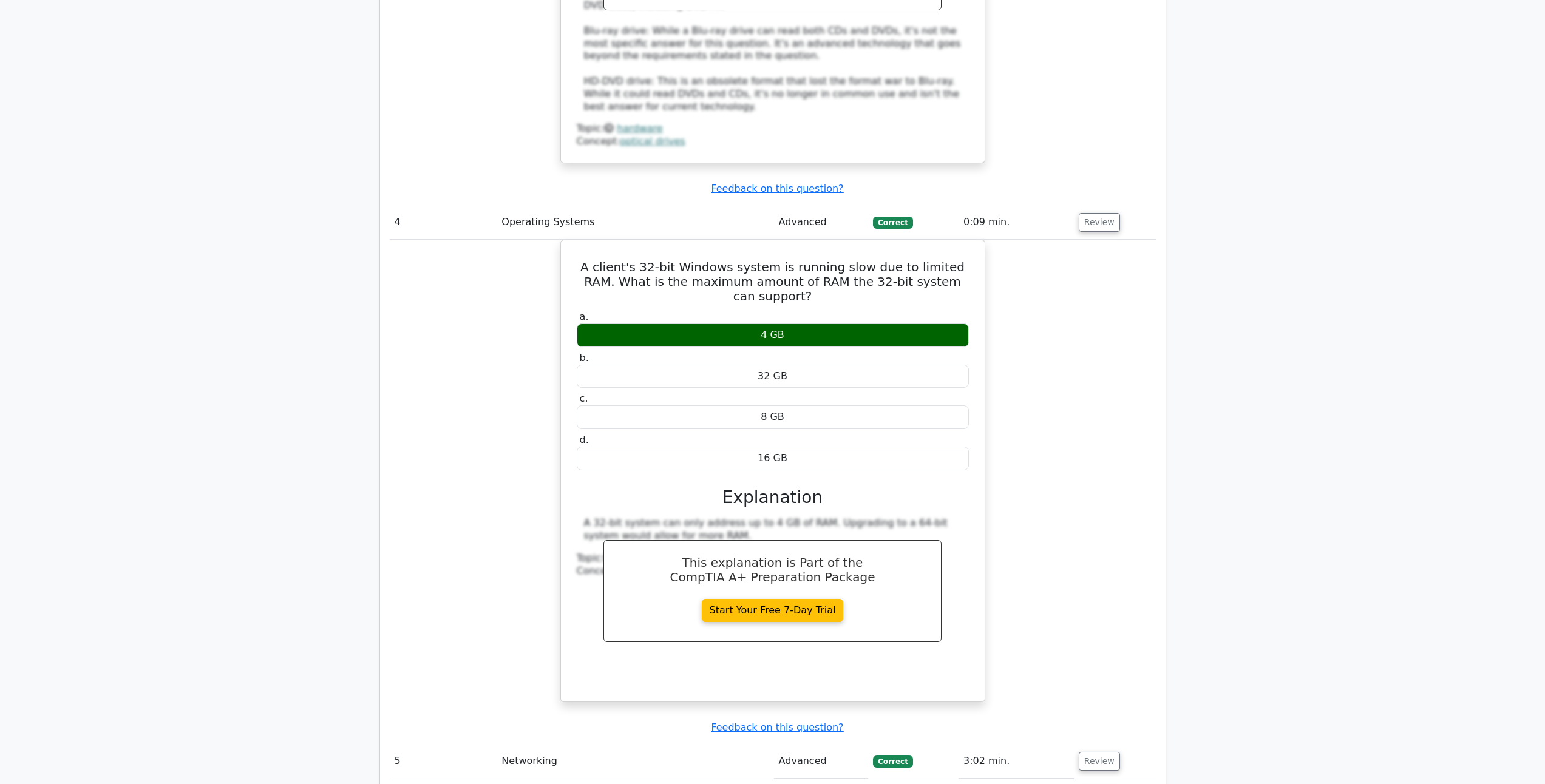
scroll to position [2973, 0]
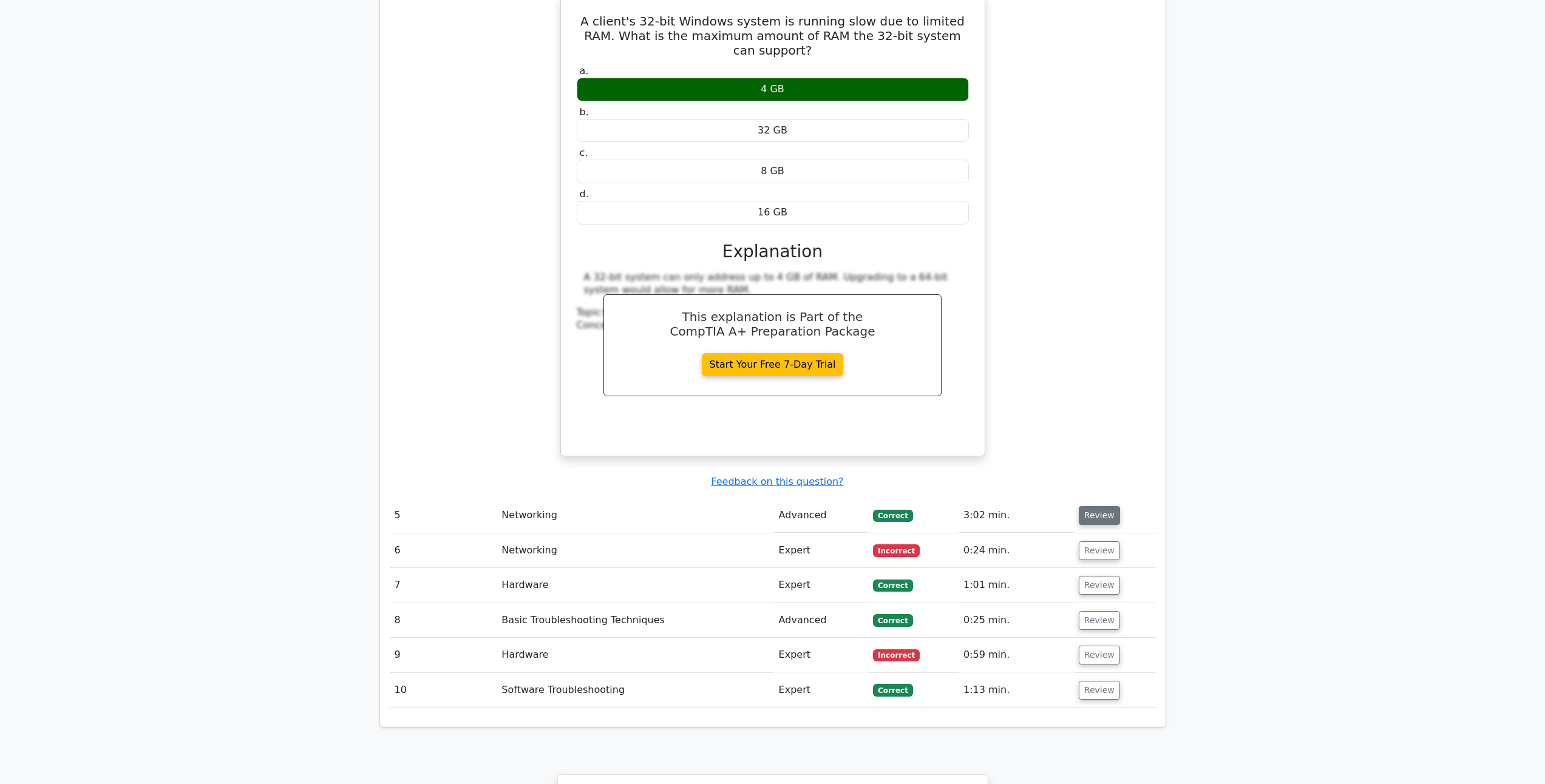
click at [1099, 506] on button "Review" at bounding box center [1099, 515] width 41 height 19
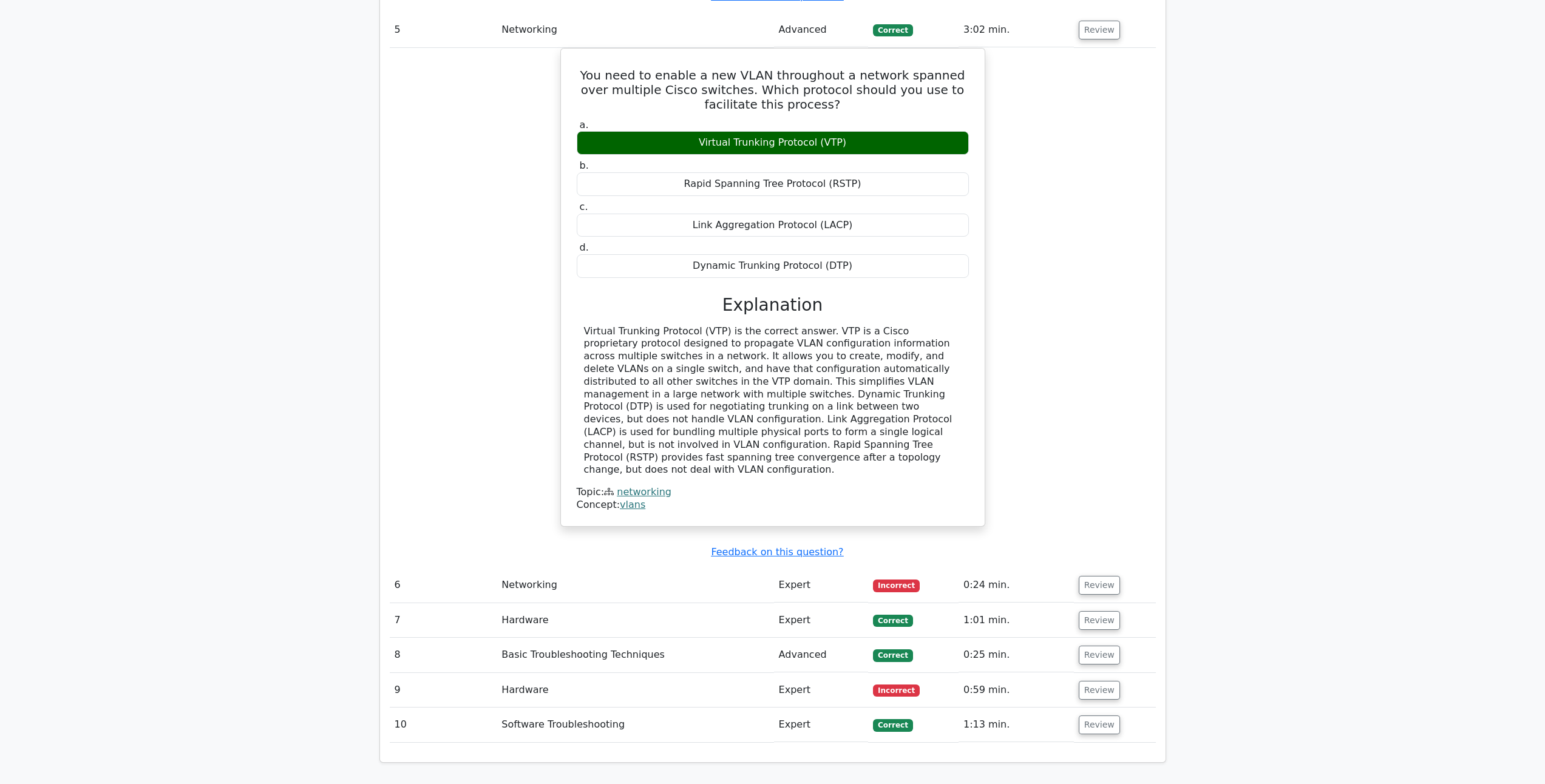
scroll to position [3520, 0]
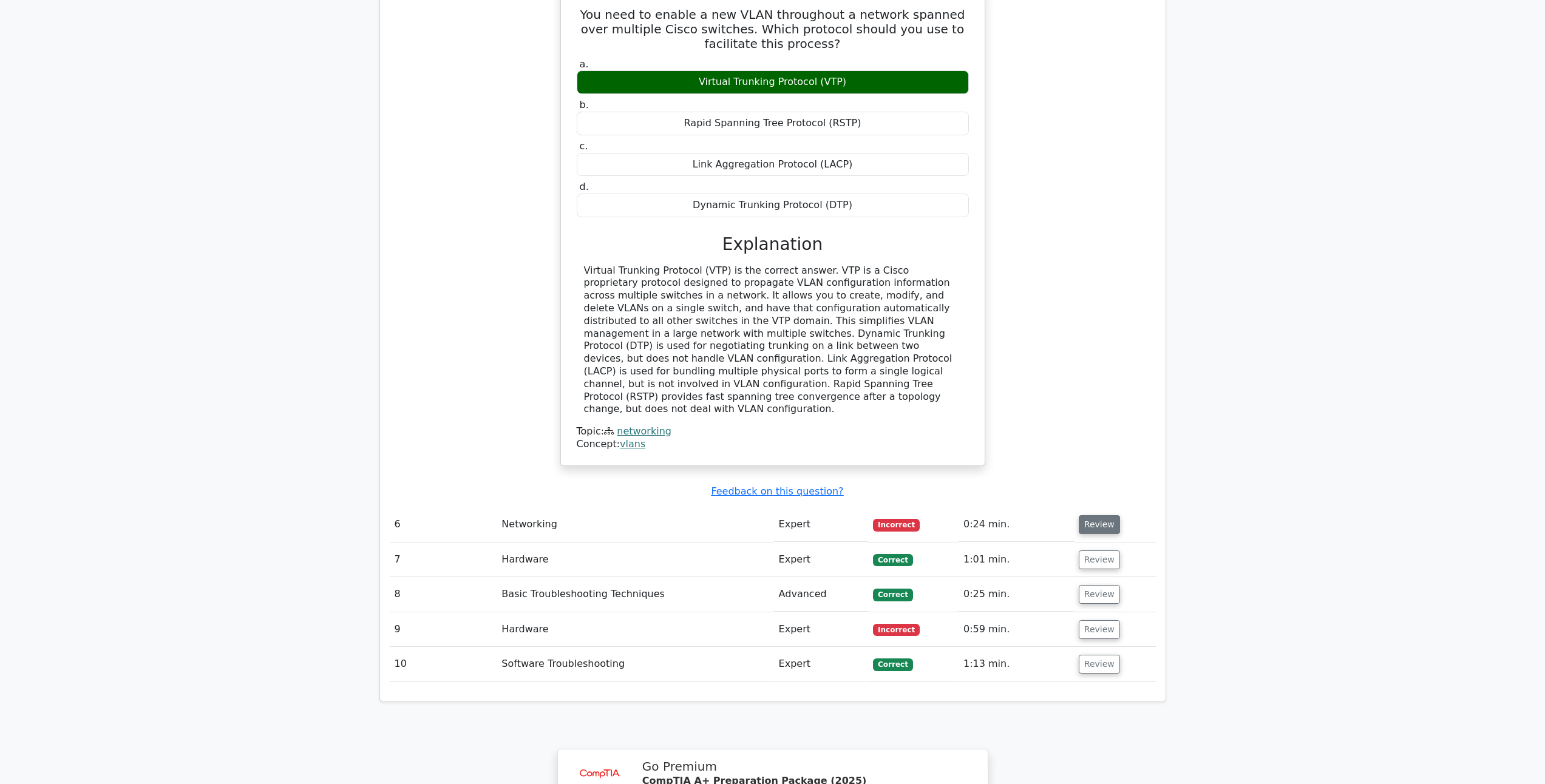
click at [1096, 515] on button "Review" at bounding box center [1099, 524] width 41 height 19
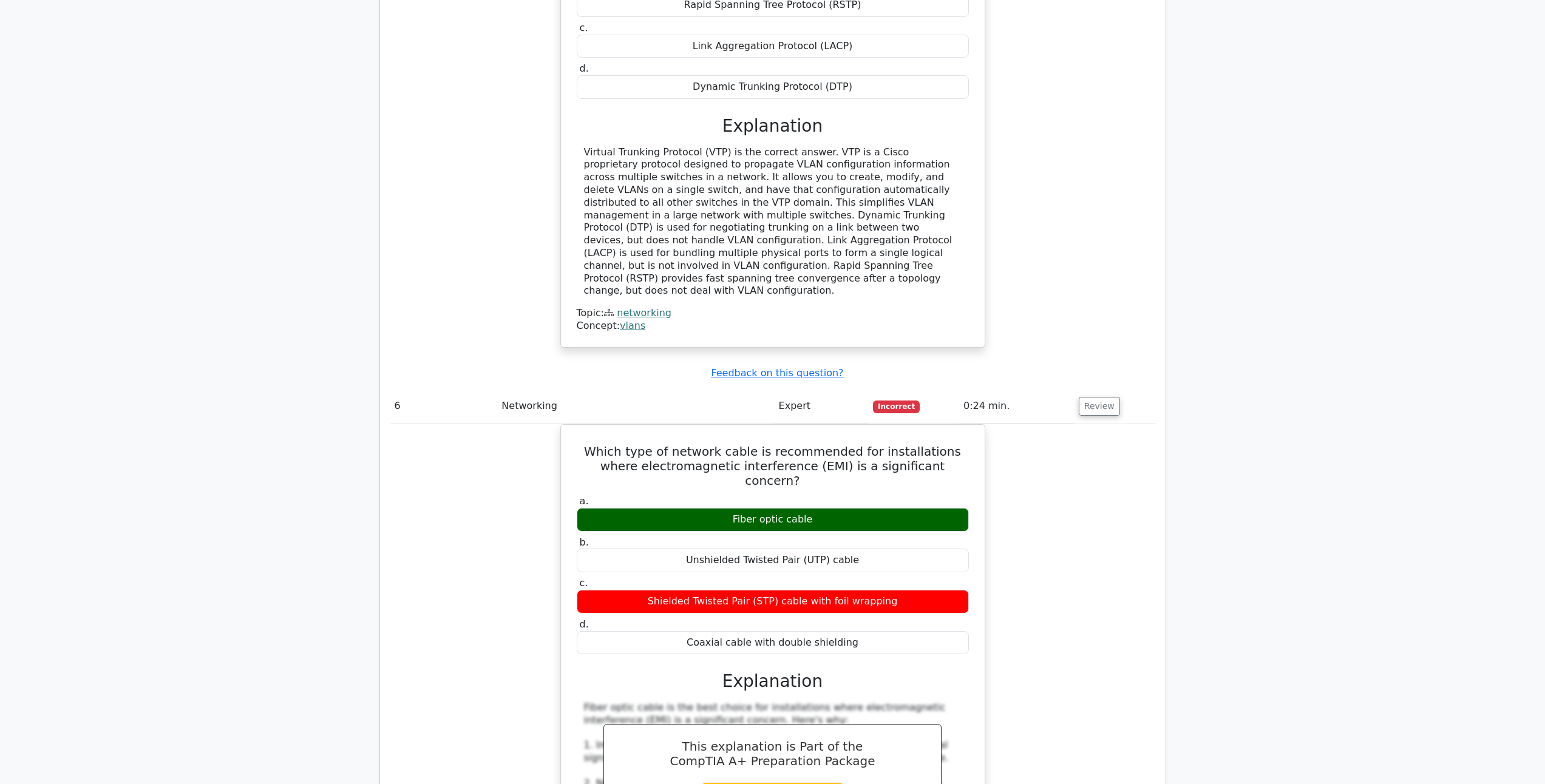
scroll to position [3702, 0]
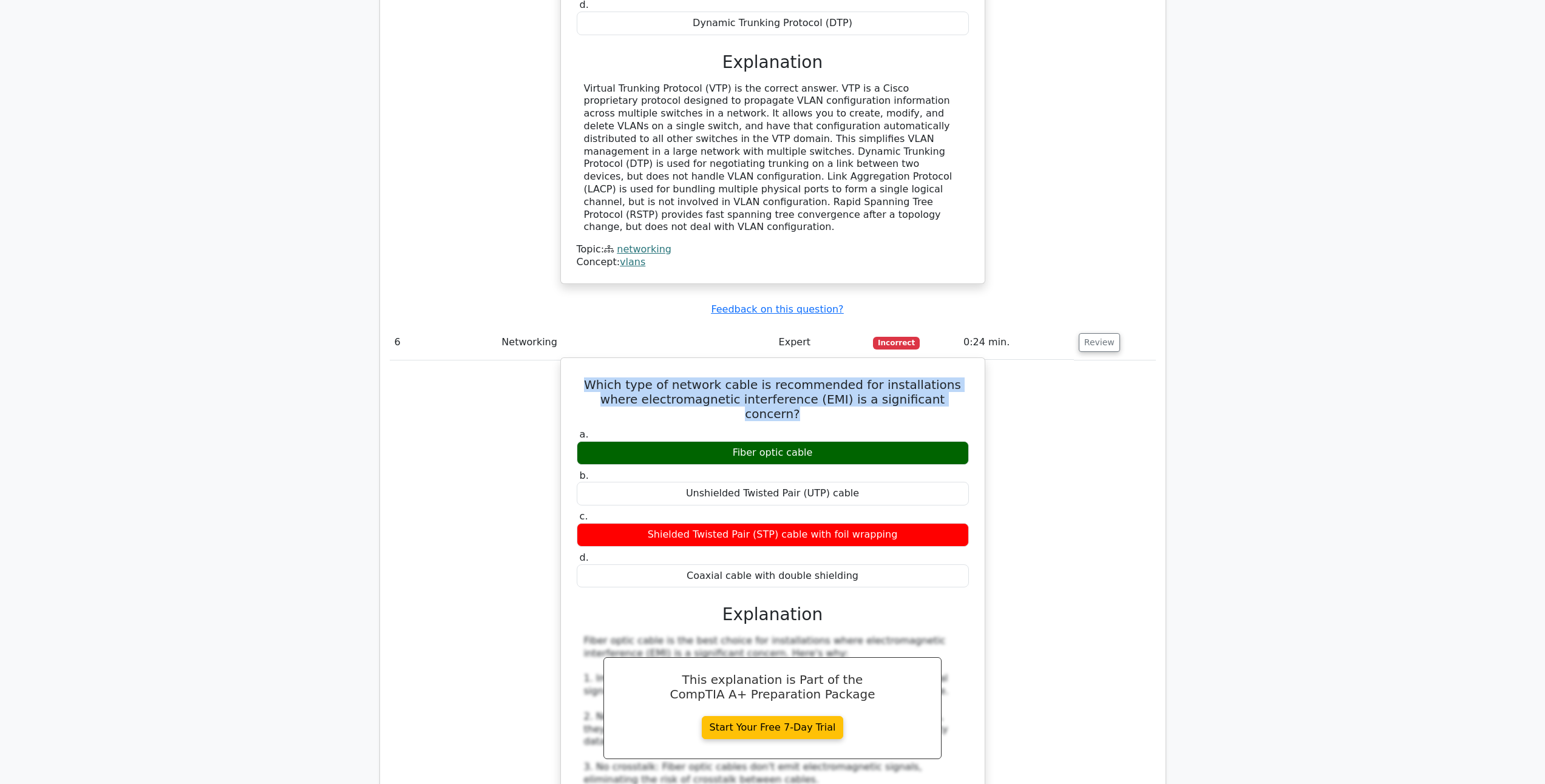
drag, startPoint x: 959, startPoint y: 308, endPoint x: 575, endPoint y: 290, distance: 384.4
click at [576, 377] on h5 "Which type of network cable is recommended for installations where electromagne…" at bounding box center [773, 399] width 395 height 44
copy h5 "Which type of network cable is recommended for installations where electromagne…"
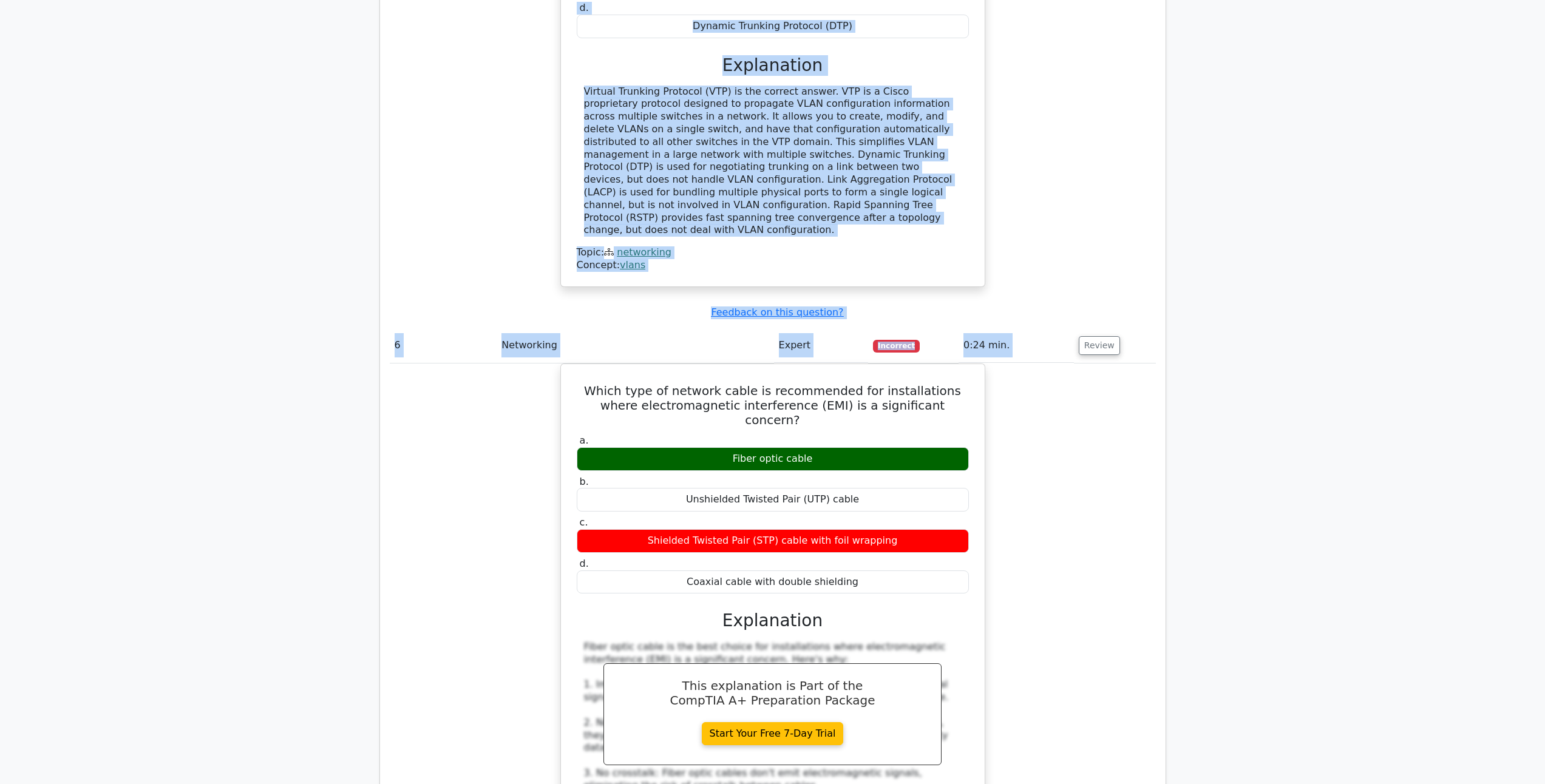
scroll to position [0, 7]
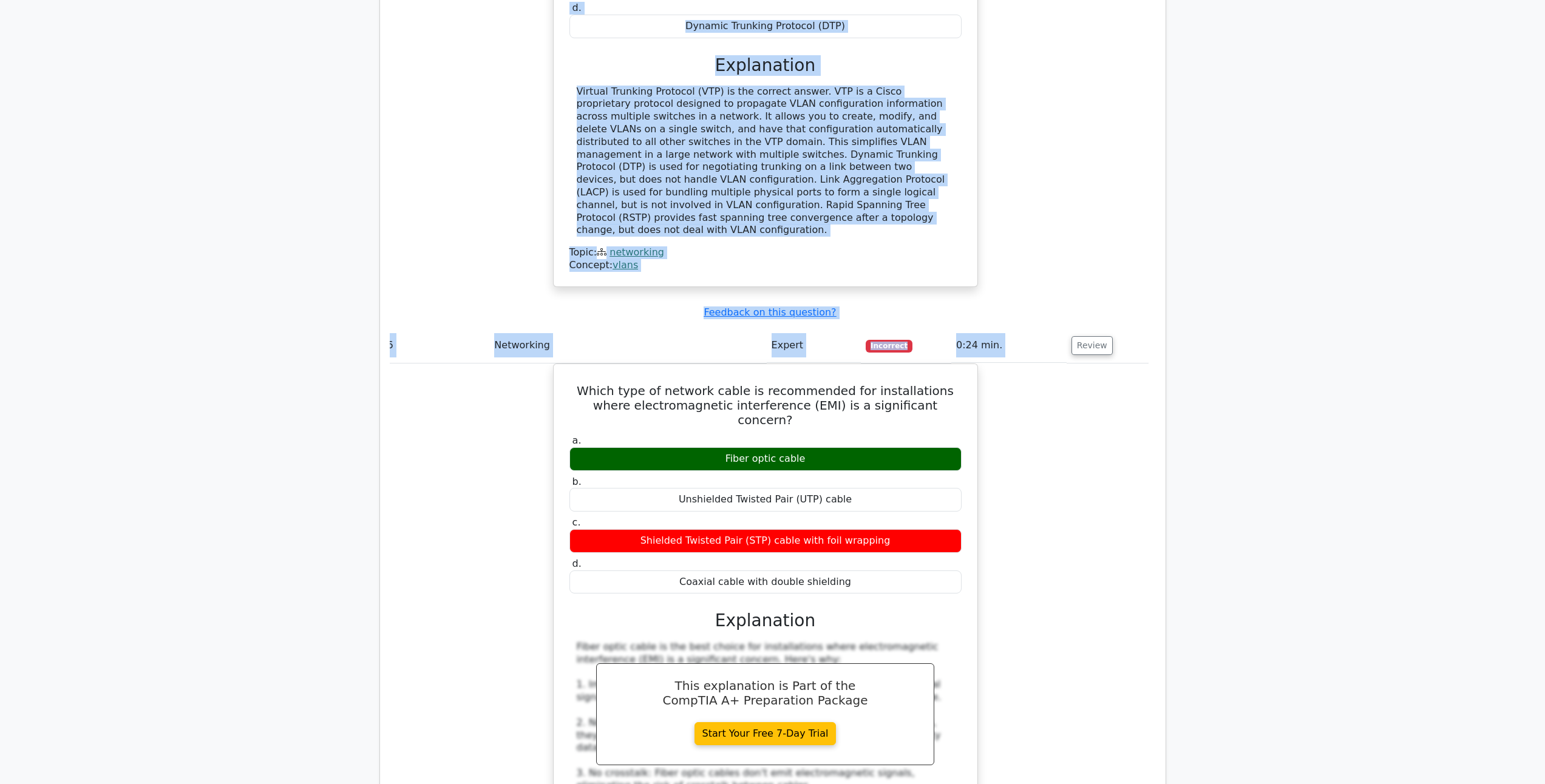
drag, startPoint x: 575, startPoint y: 283, endPoint x: 1392, endPoint y: 312, distance: 817.5
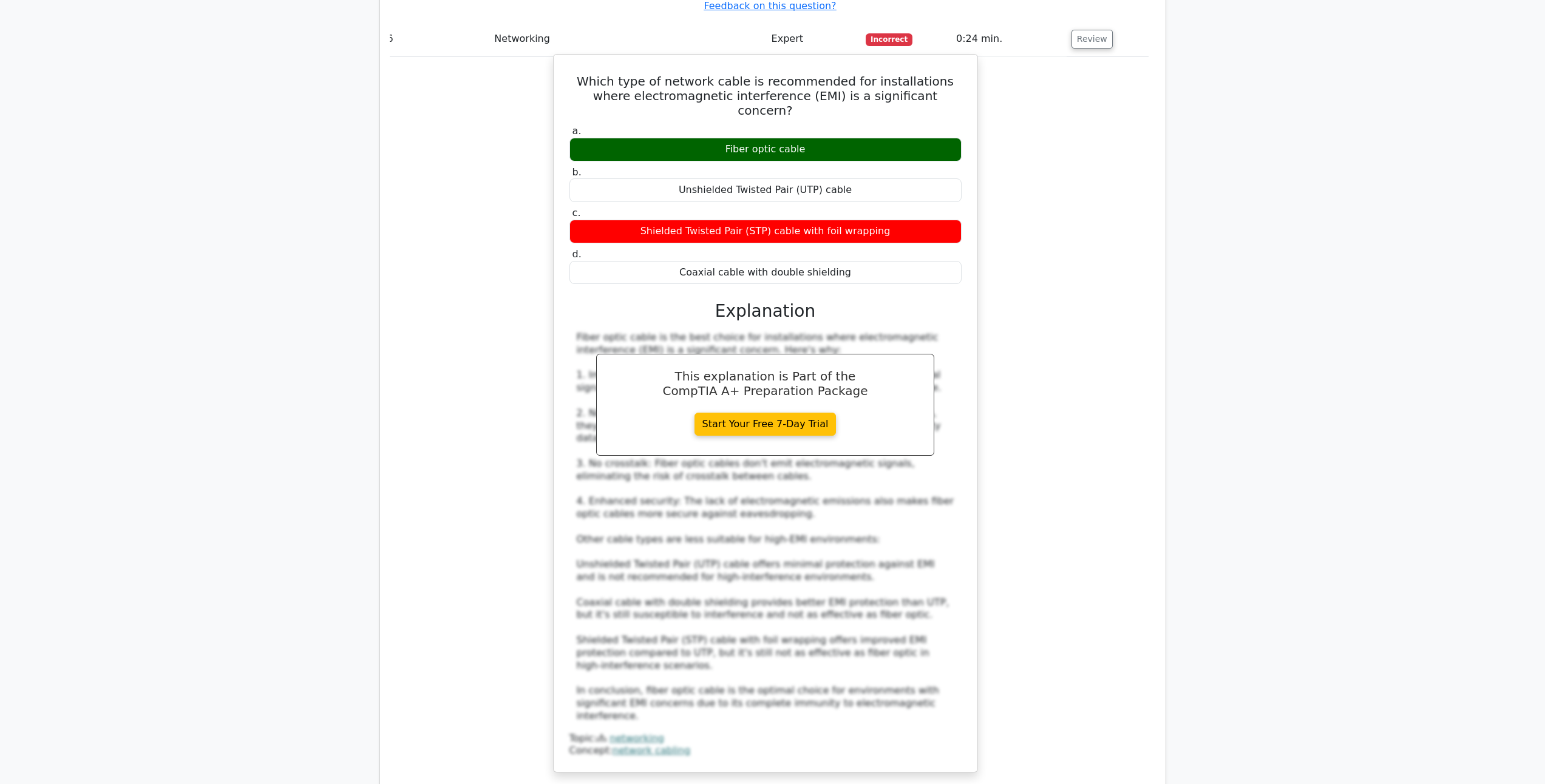
scroll to position [4370, 0]
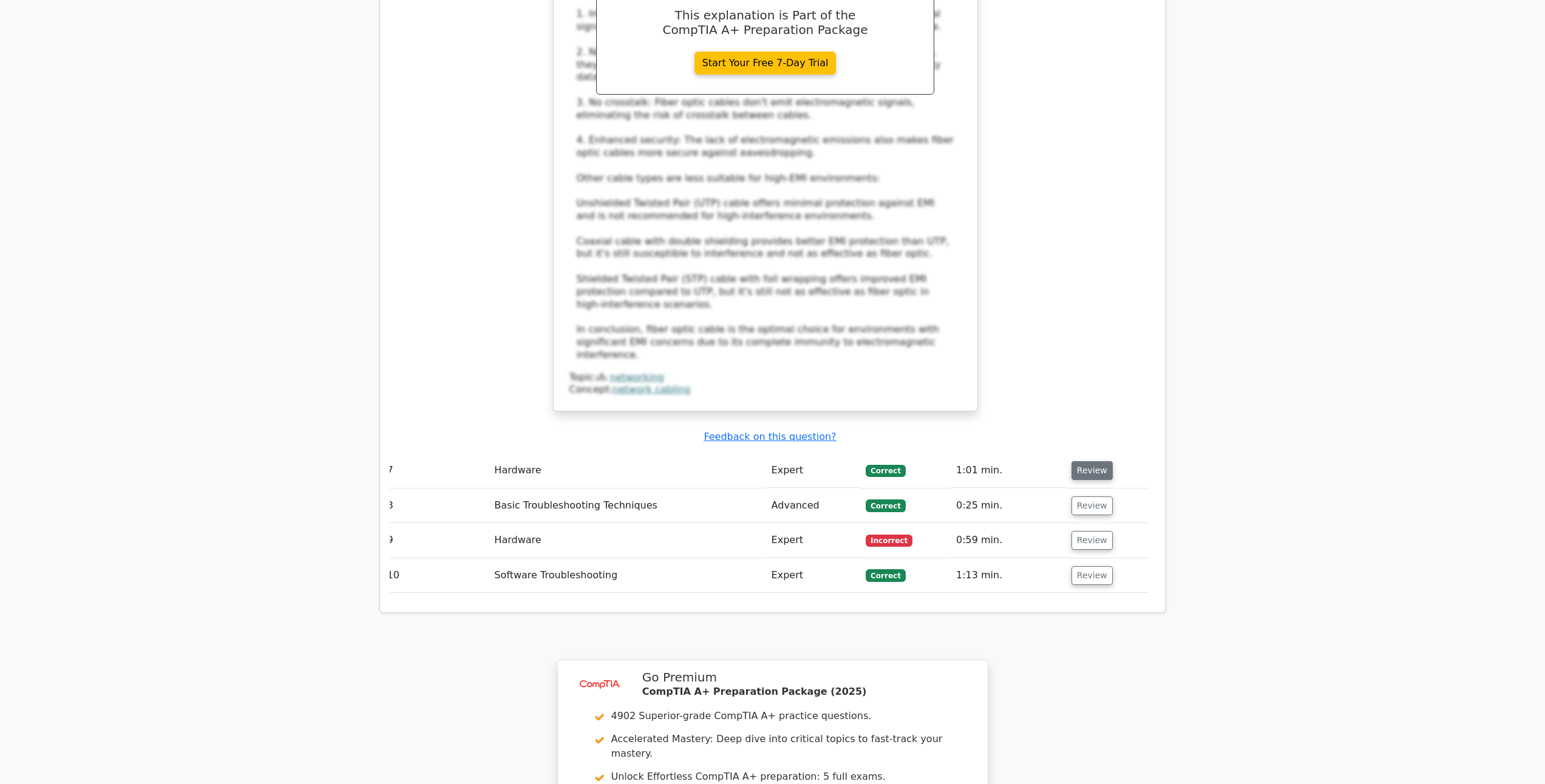
click at [1085, 461] on button "Review" at bounding box center [1092, 471] width 41 height 19
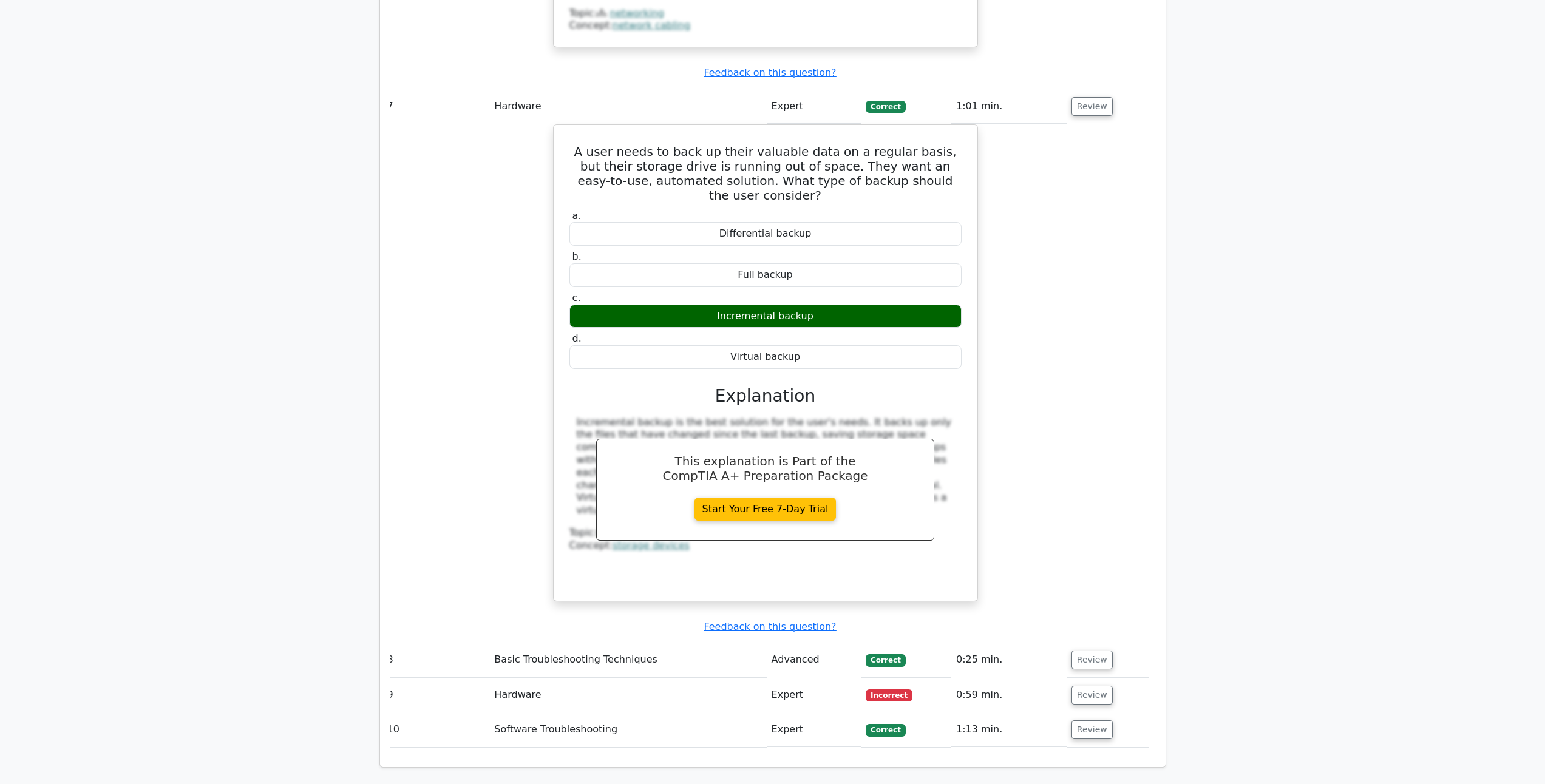
scroll to position [4855, 0]
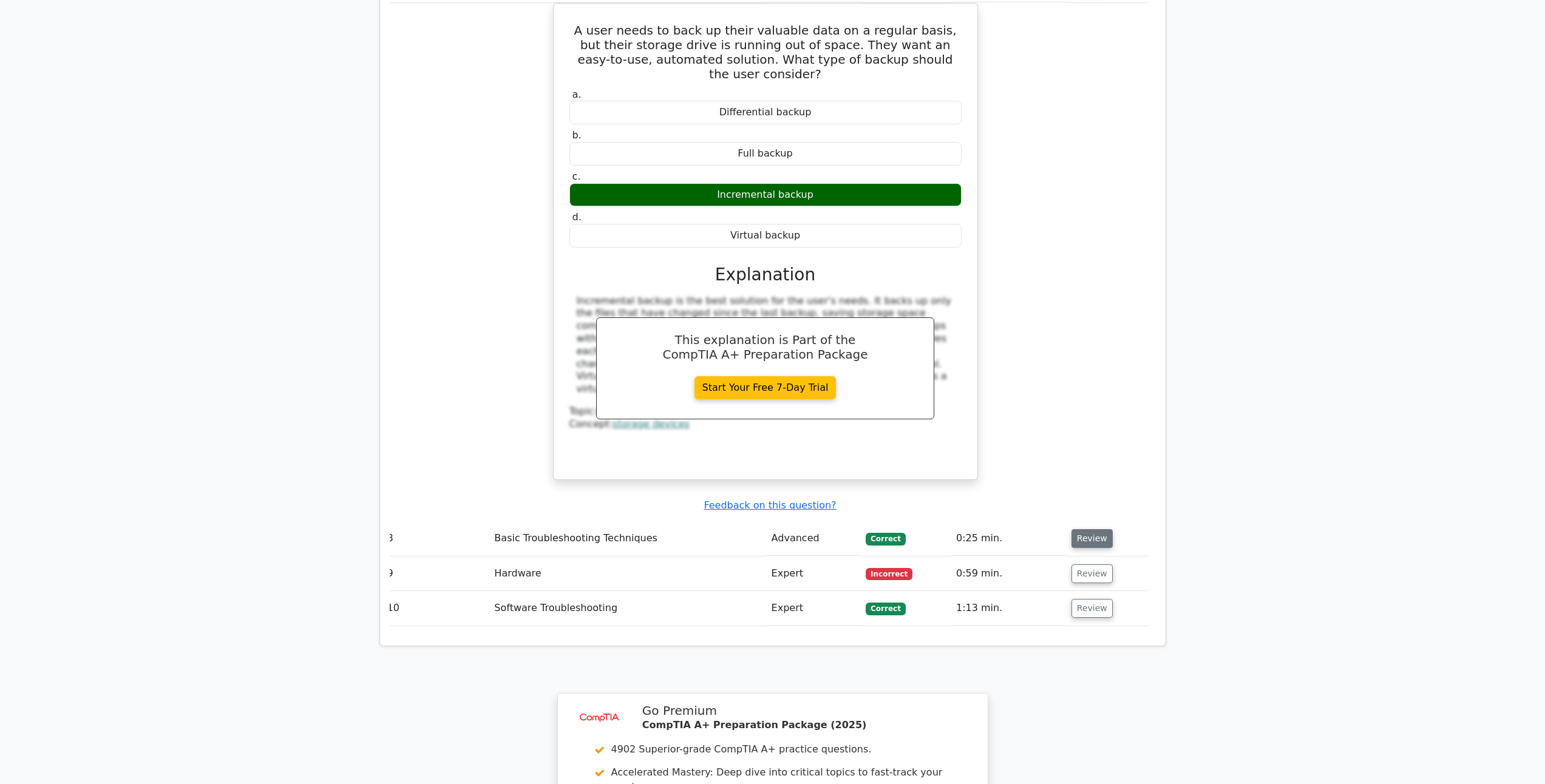
click at [1091, 529] on button "Review" at bounding box center [1092, 538] width 41 height 19
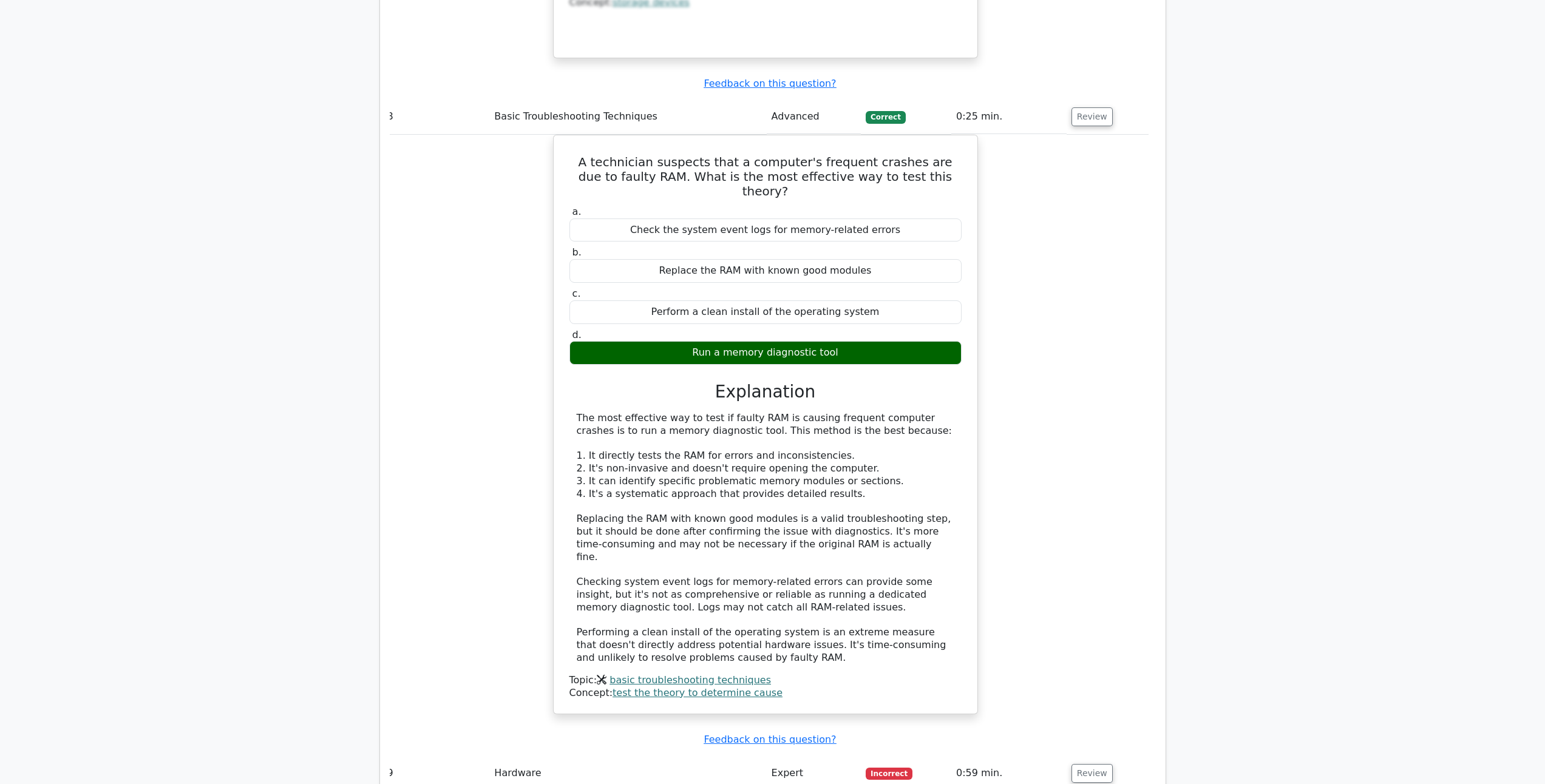
scroll to position [5583, 0]
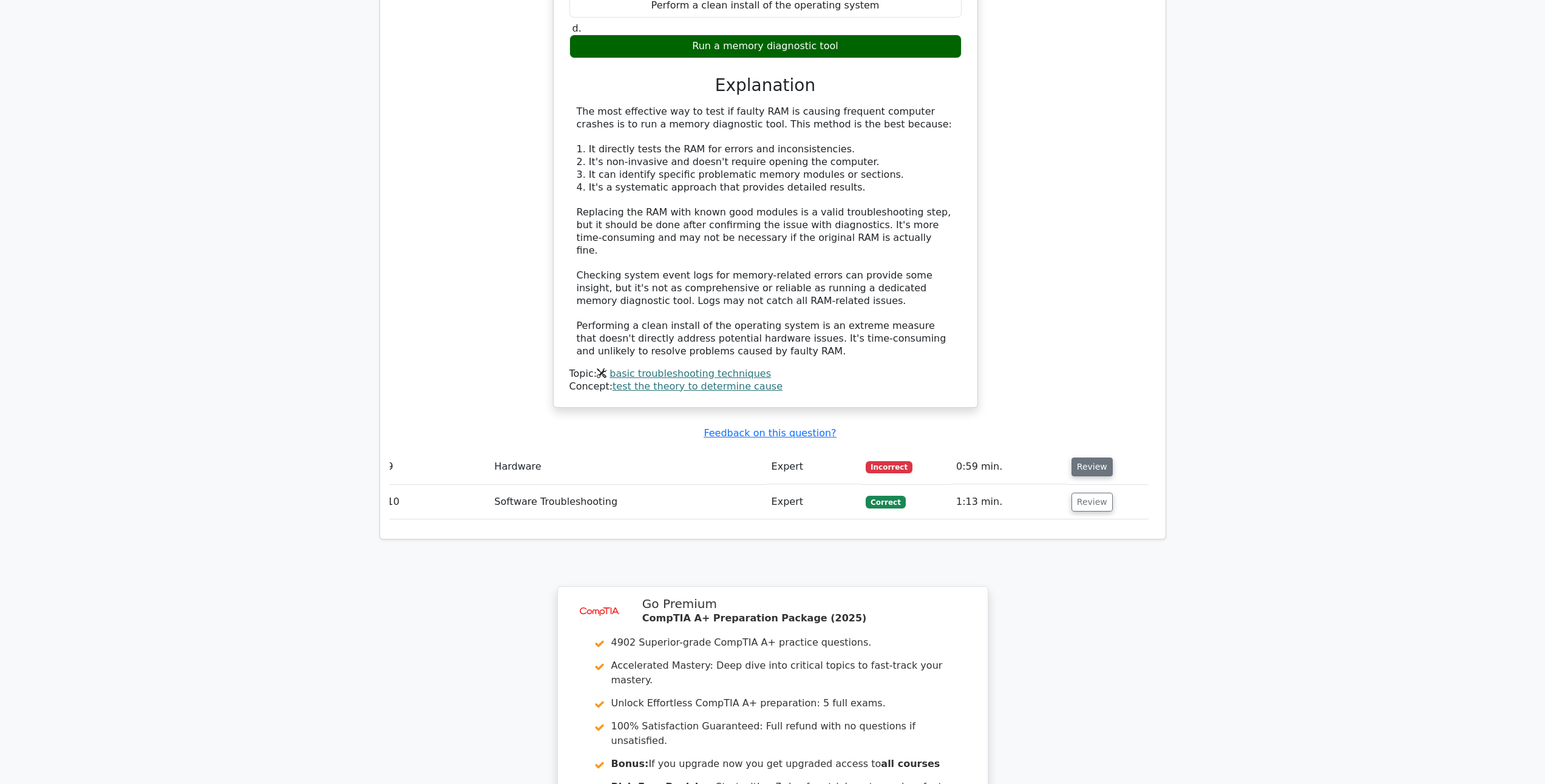
click at [1094, 458] on button "Review" at bounding box center [1092, 467] width 41 height 19
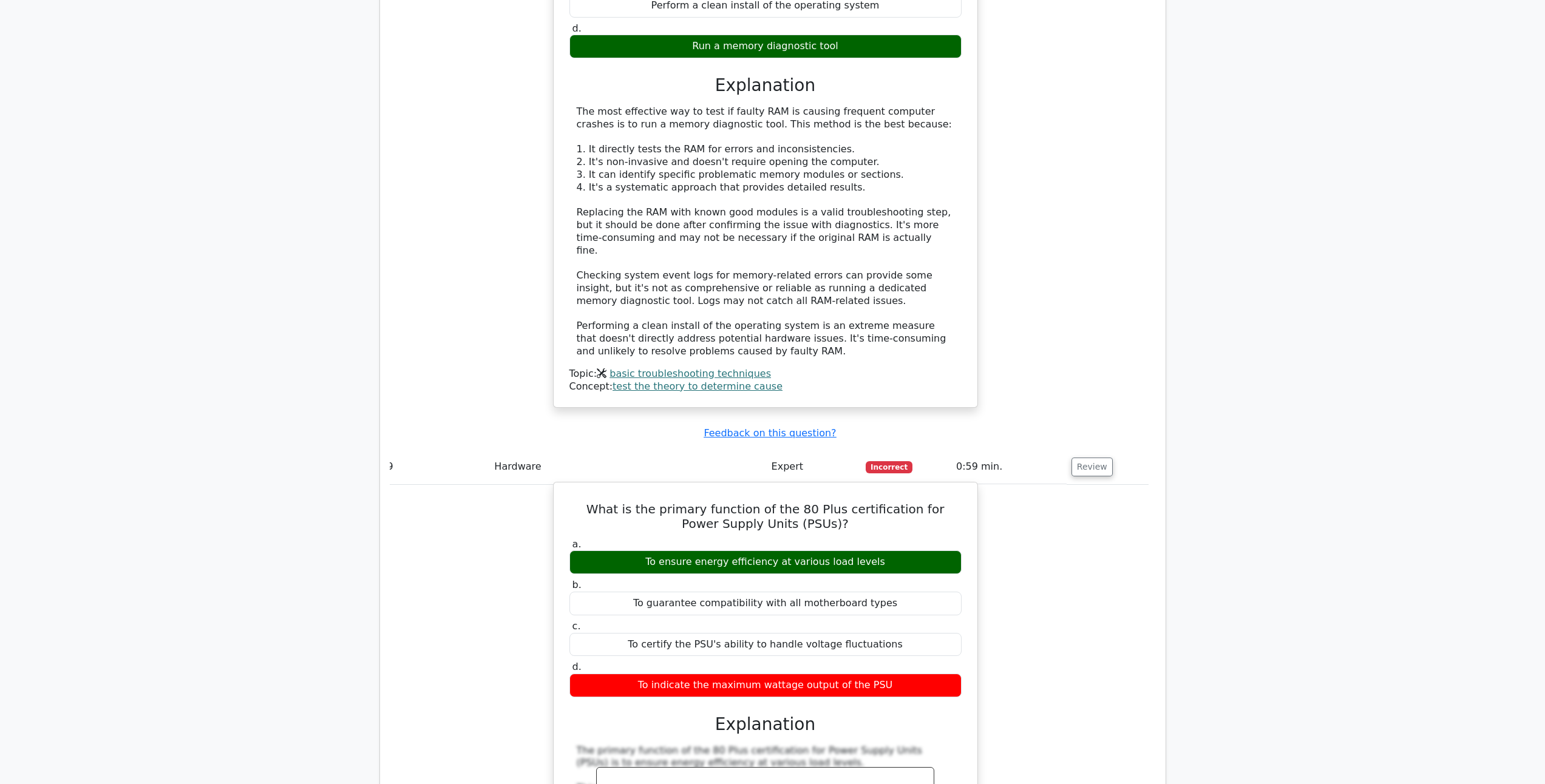
drag, startPoint x: 881, startPoint y: 398, endPoint x: 584, endPoint y: 344, distance: 301.9
click at [584, 487] on div "What is the primary function of the 80 Plus certification for Power Supply Unit…" at bounding box center [765, 770] width 414 height 567
copy div "What is the primary function of the 80 Plus certification for Power Supply Unit…"
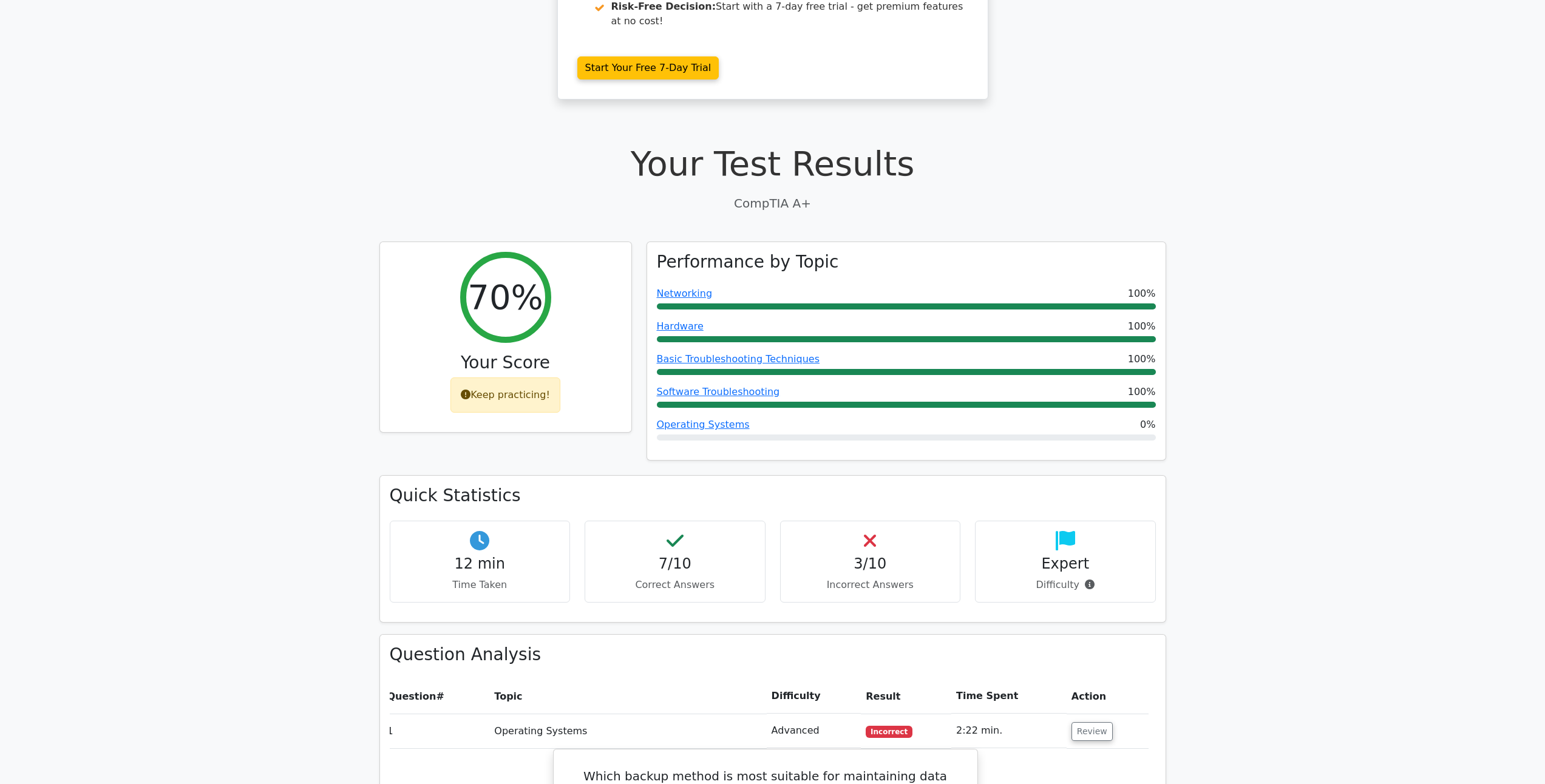
scroll to position [0, 0]
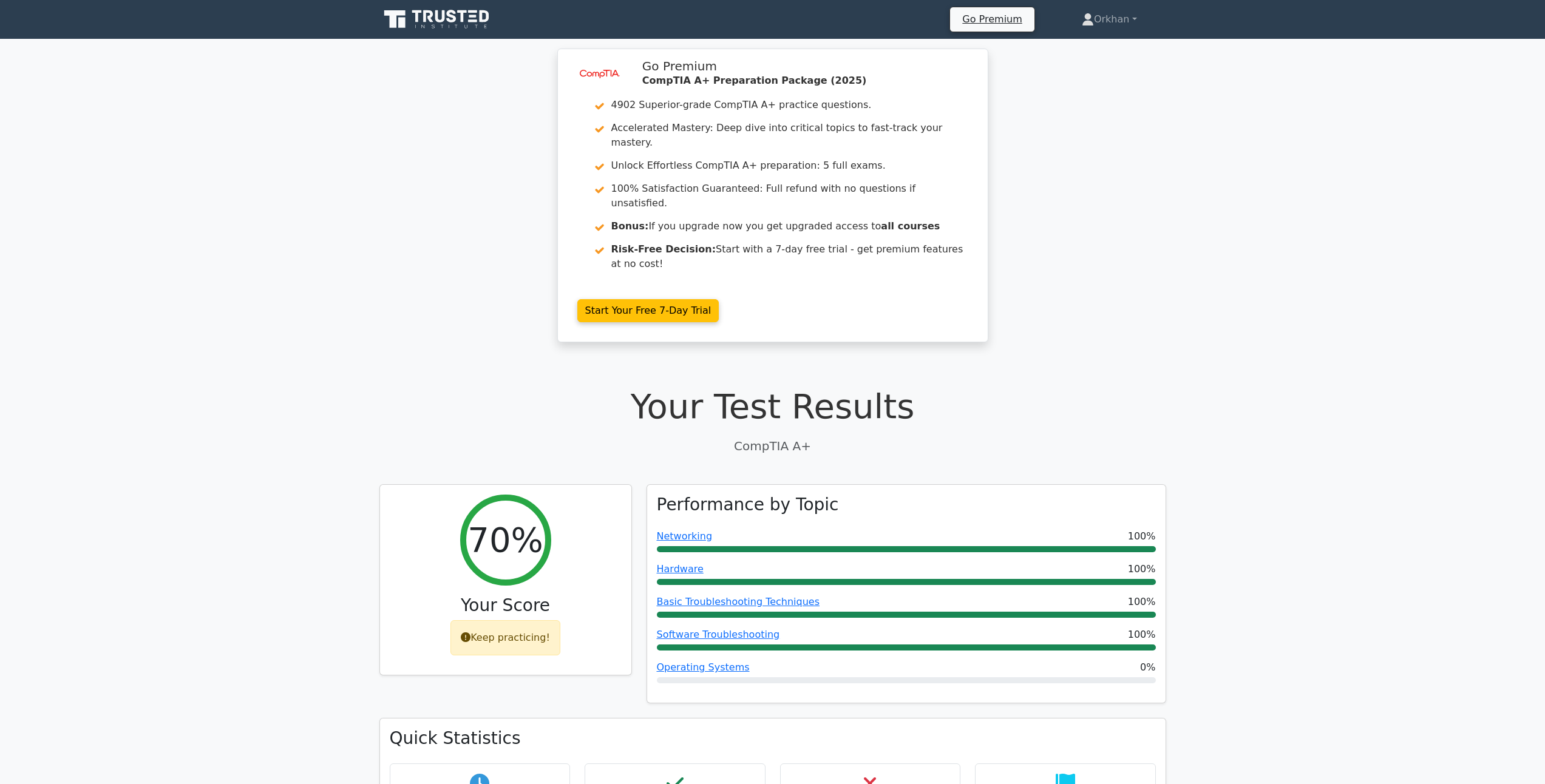
click at [460, 16] on icon at bounding box center [438, 19] width 117 height 23
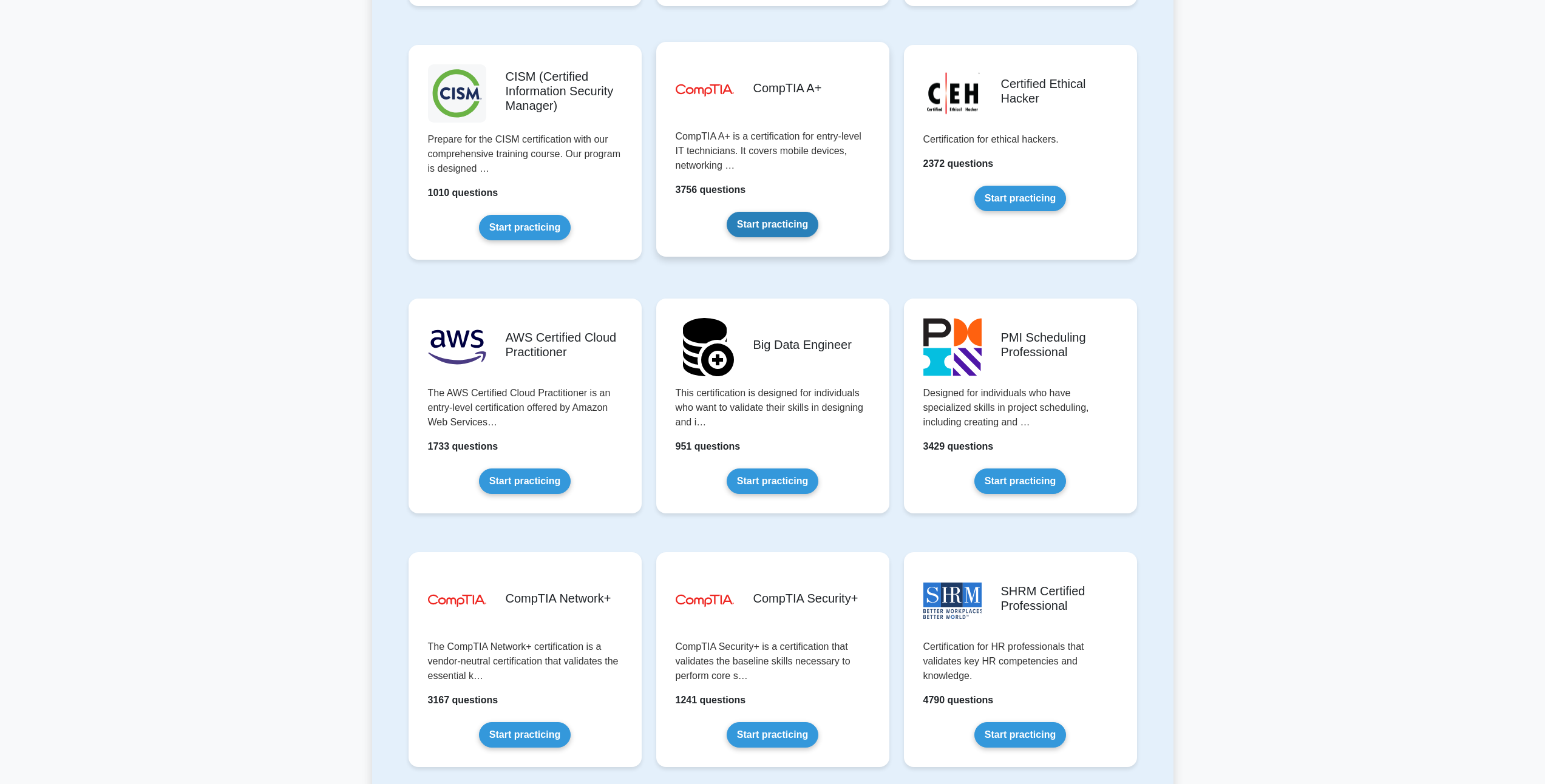
scroll to position [1700, 0]
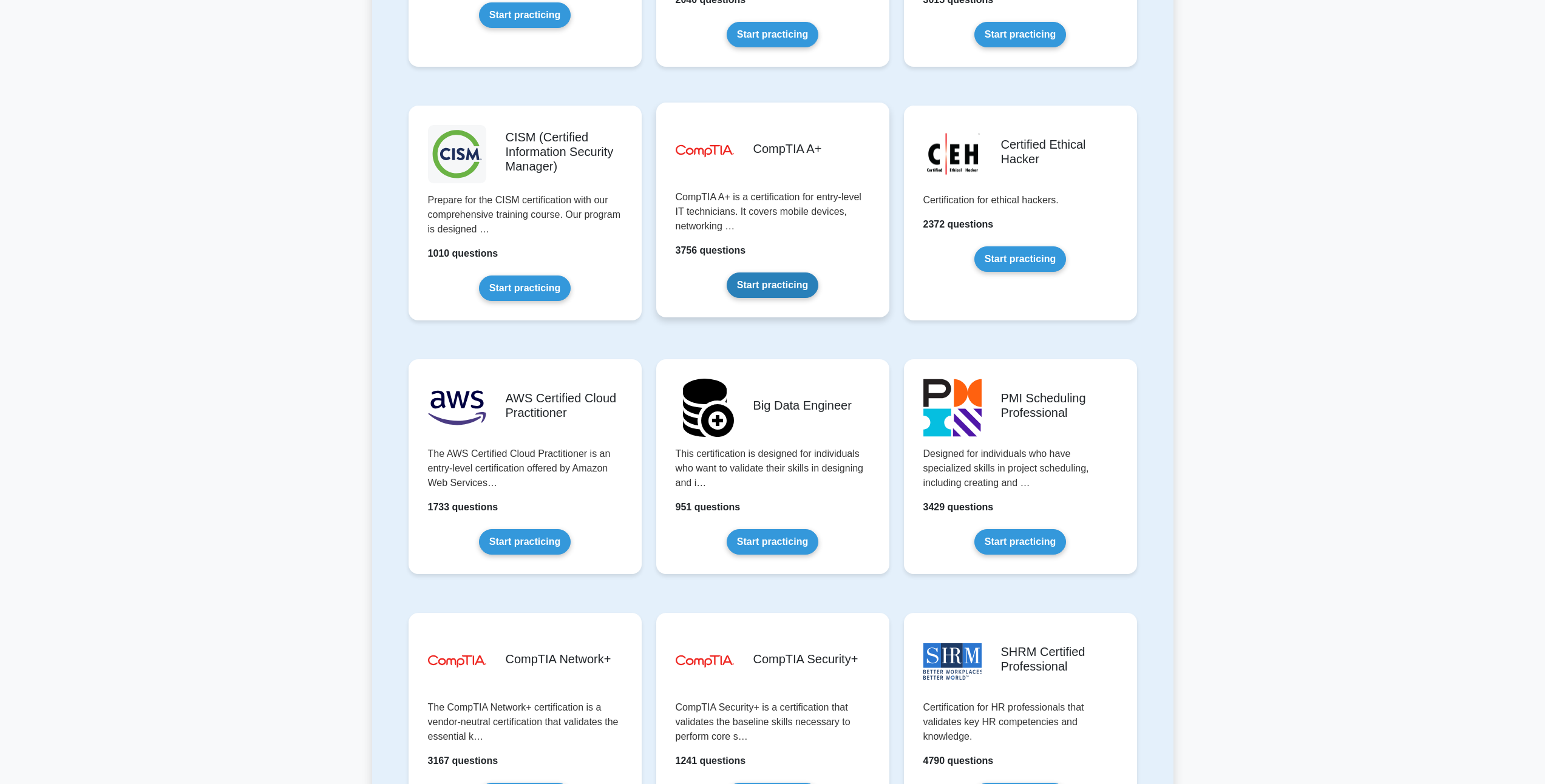
click at [778, 281] on link "Start practicing" at bounding box center [772, 285] width 91 height 26
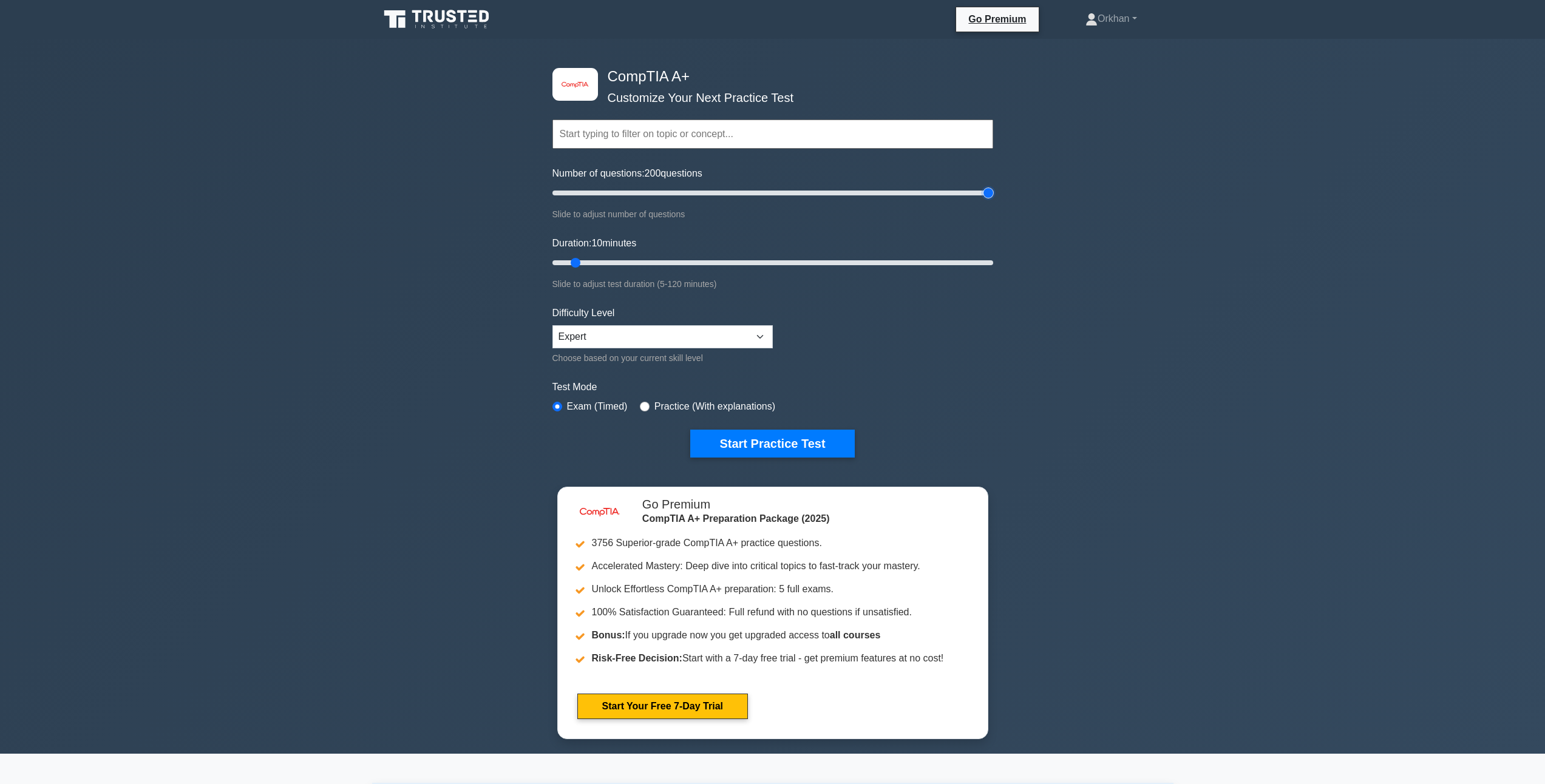
drag, startPoint x: 573, startPoint y: 195, endPoint x: 1074, endPoint y: 208, distance: 501.2
type input "200"
click at [993, 200] on input "Number of questions: 200 questions" at bounding box center [772, 193] width 441 height 15
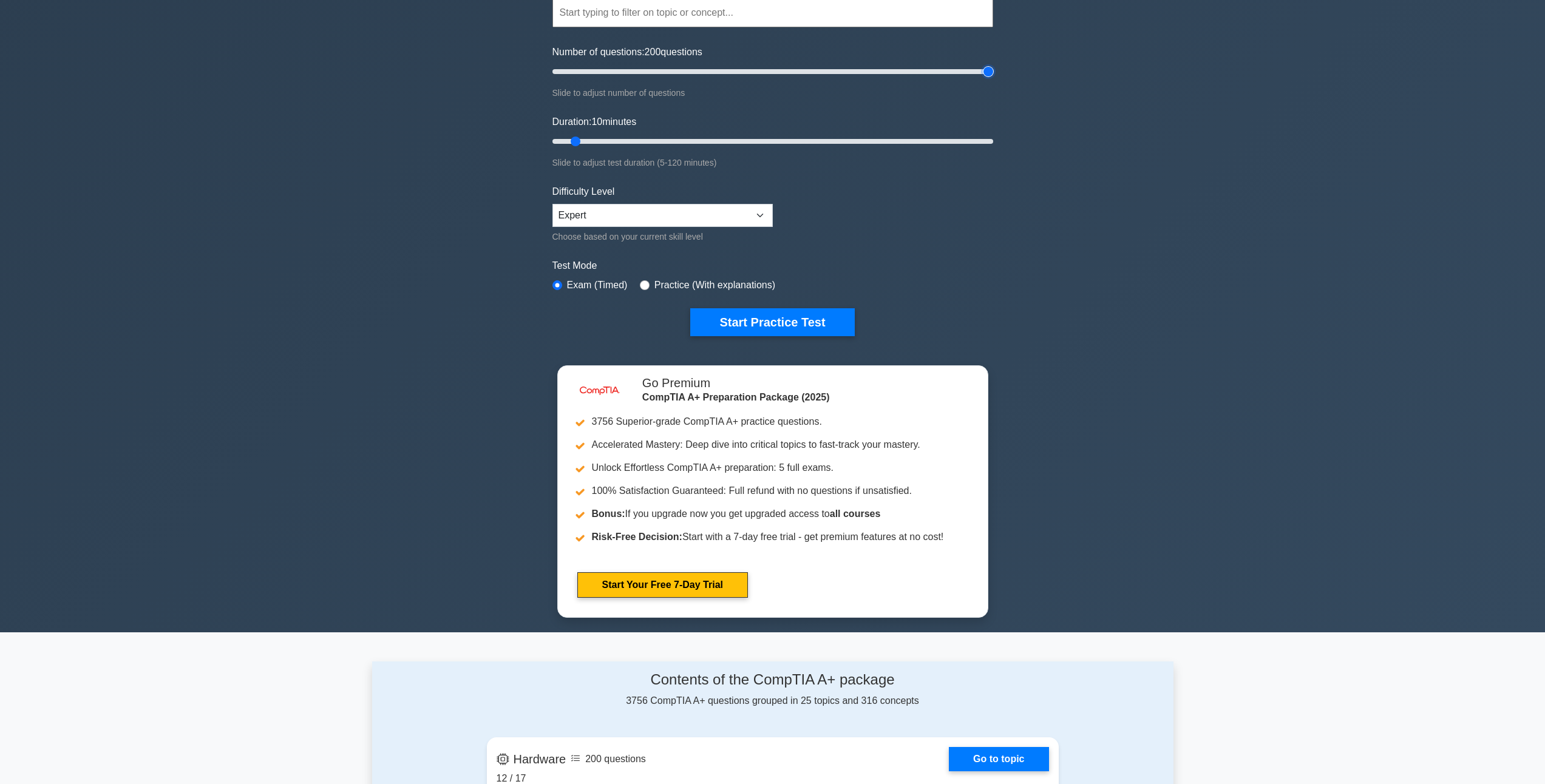
scroll to position [182, 0]
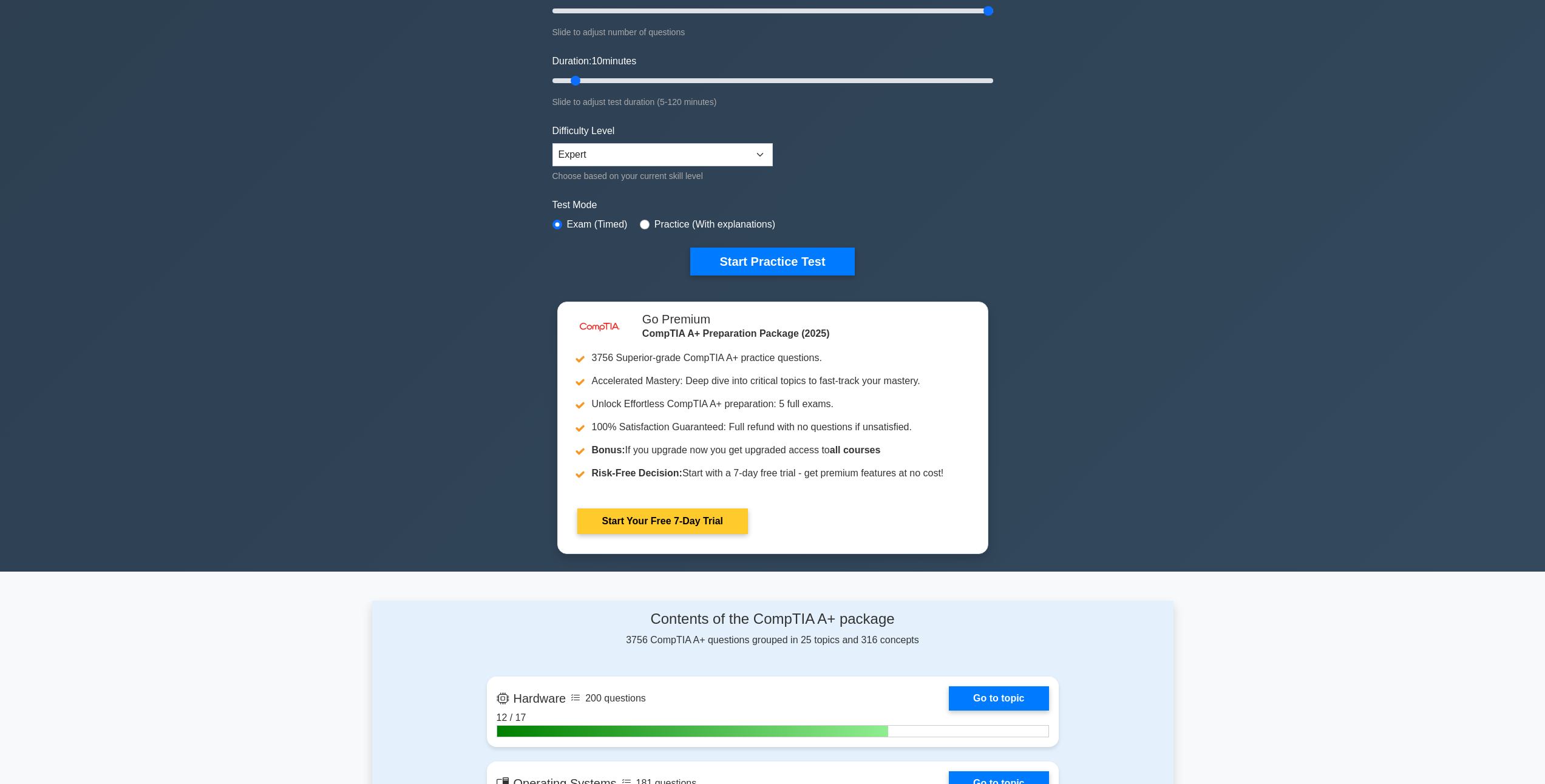
click at [688, 518] on link "Start Your Free 7-Day Trial" at bounding box center [663, 522] width 171 height 26
